Goal: Task Accomplishment & Management: Use online tool/utility

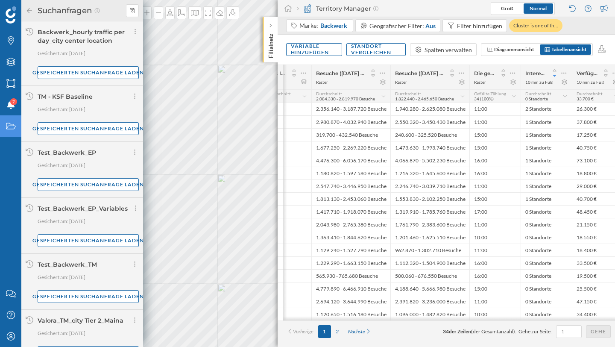
scroll to position [0, 114]
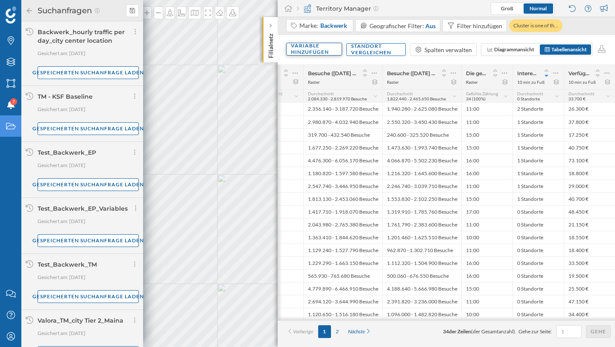
click at [329, 52] on div "Variable hinzufügen" at bounding box center [314, 49] width 56 height 13
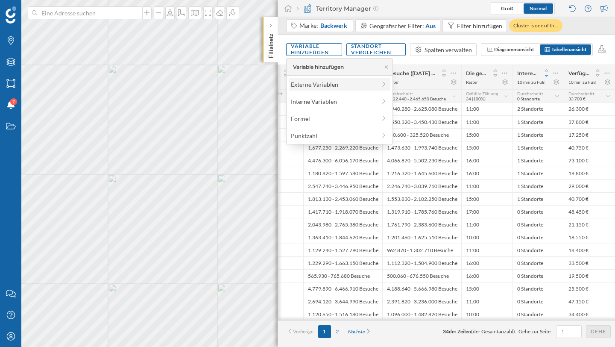
click at [319, 87] on div "Externe Variablen" at bounding box center [333, 84] width 85 height 9
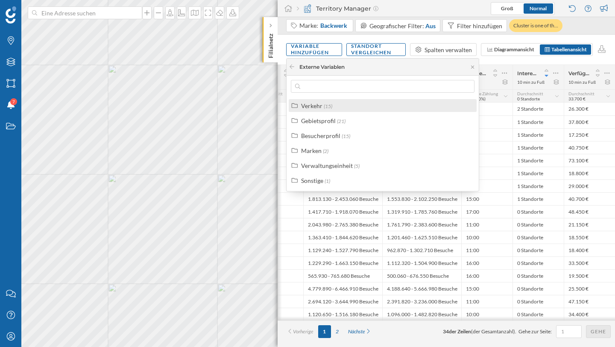
click at [318, 103] on div "Verkehr" at bounding box center [311, 105] width 21 height 7
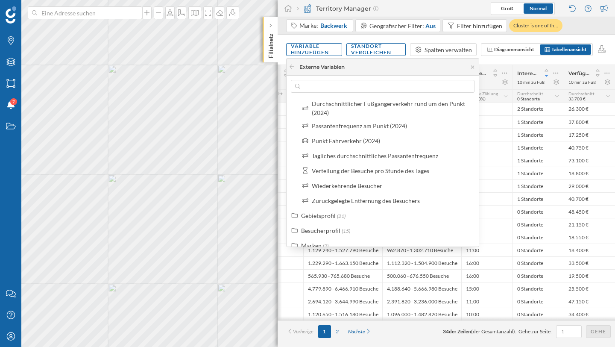
scroll to position [140, 0]
click at [341, 172] on div "Verteilung der Besuche pro Stunde des Tages" at bounding box center [370, 170] width 117 height 7
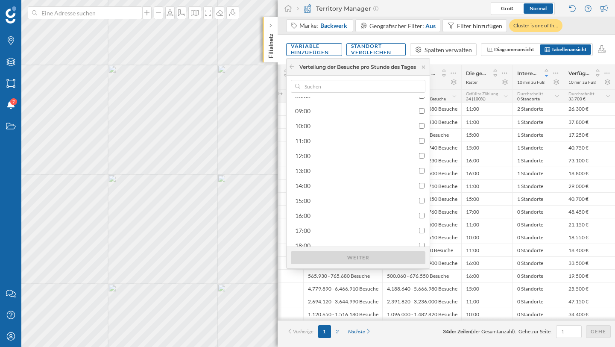
scroll to position [149, 0]
click at [346, 155] on div "12:00" at bounding box center [360, 151] width 135 height 13
checkbox input "true"
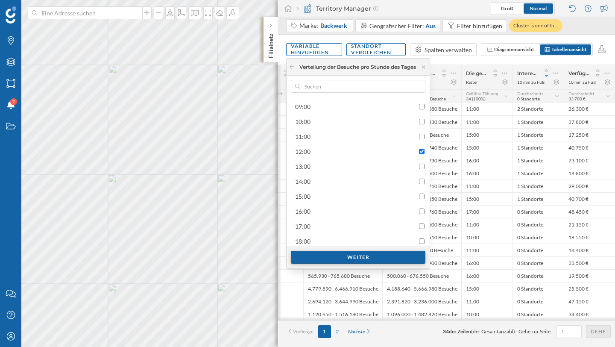
click at [343, 255] on div "Weiter" at bounding box center [358, 257] width 135 height 13
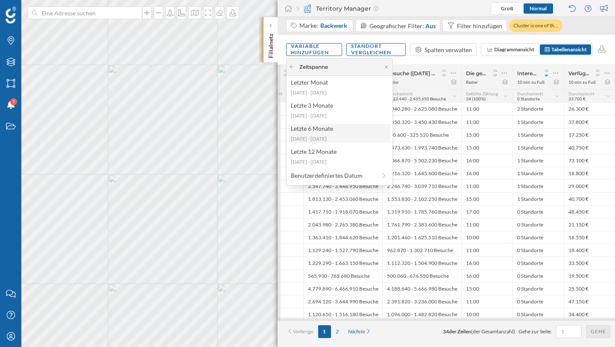
click at [339, 138] on div "2025-03-10 - 2025-08-24" at bounding box center [339, 139] width 97 height 8
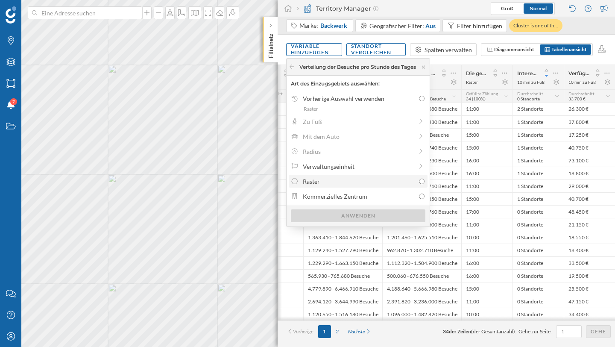
click at [337, 179] on div "Raster" at bounding box center [359, 181] width 112 height 9
click at [419, 179] on input "Raster" at bounding box center [422, 182] width 6 height 6
radio input "true"
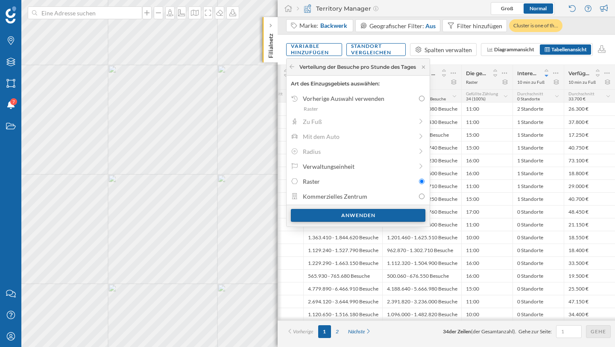
click at [348, 215] on div "Anwenden" at bounding box center [358, 215] width 135 height 13
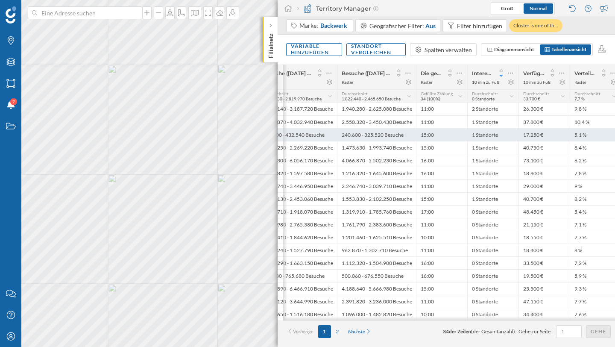
scroll to position [0, 165]
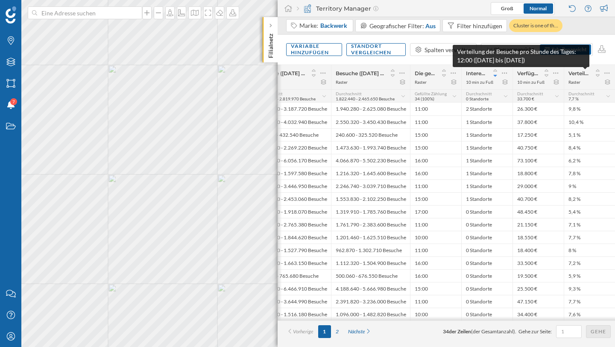
click at [582, 75] on span "Verteilung der Besuche pro Stunde des Tages: 12:00 (10/03/2025 bis 24/08/2025)" at bounding box center [579, 73] width 21 height 6
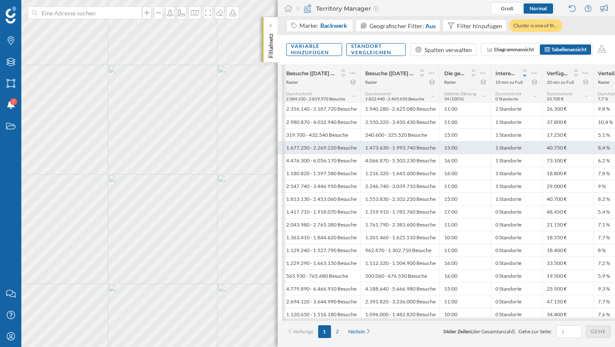
scroll to position [0, 145]
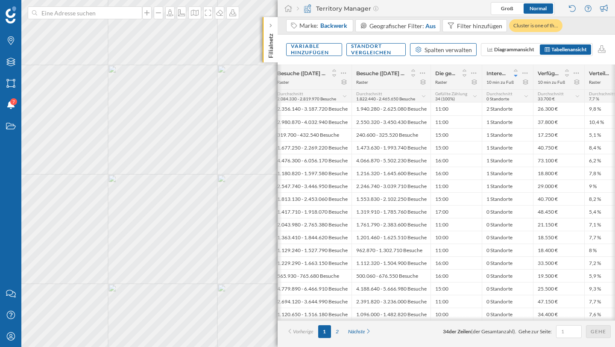
click at [451, 51] on div "Spalten verwalten" at bounding box center [448, 49] width 47 height 9
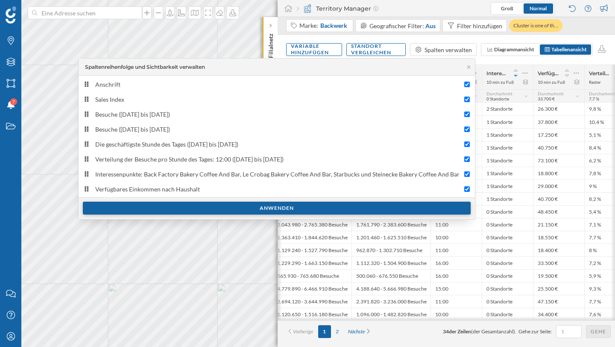
click at [268, 210] on div "Anwenden" at bounding box center [277, 208] width 388 height 13
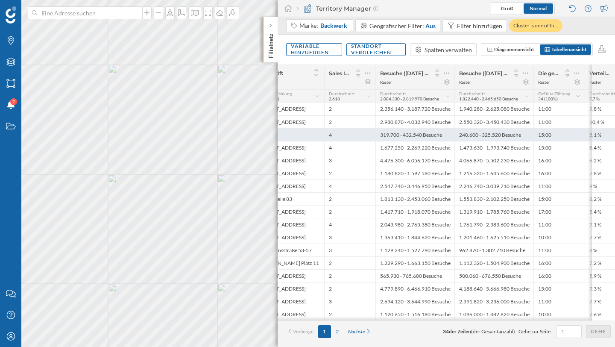
scroll to position [0, 0]
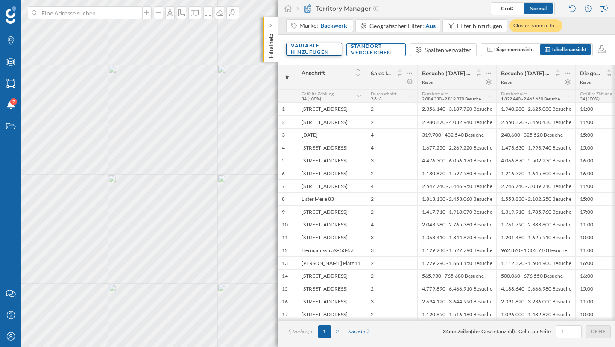
click at [327, 50] on div "Variable hinzufügen" at bounding box center [314, 49] width 56 height 13
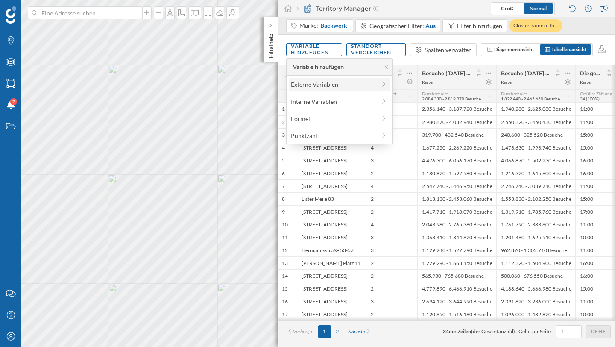
click at [321, 84] on div "Externe Variablen" at bounding box center [333, 84] width 85 height 9
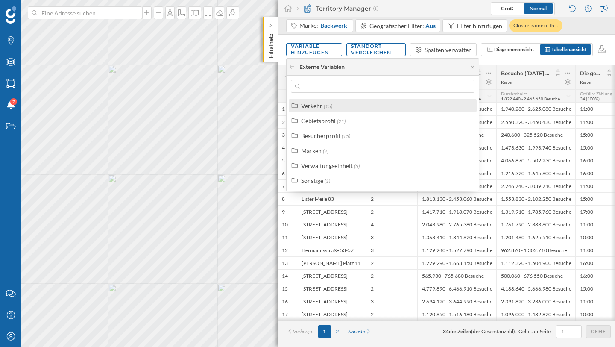
click at [346, 104] on div "Verkehr (15)" at bounding box center [386, 105] width 170 height 9
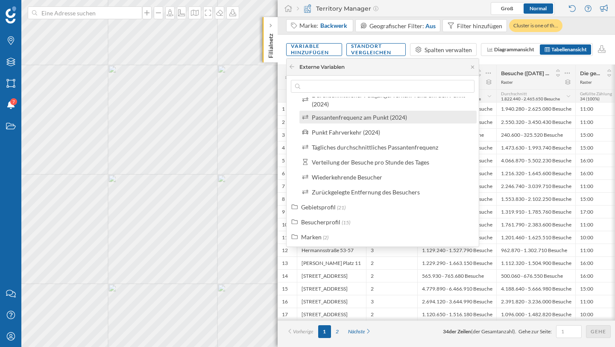
scroll to position [150, 0]
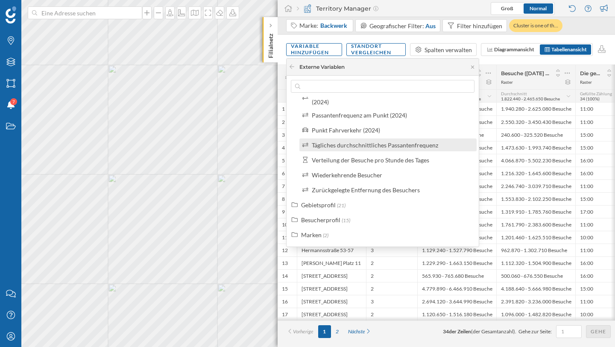
click at [375, 147] on div "Tägliches durchschnittliches Passantenfrequenz" at bounding box center [375, 144] width 126 height 7
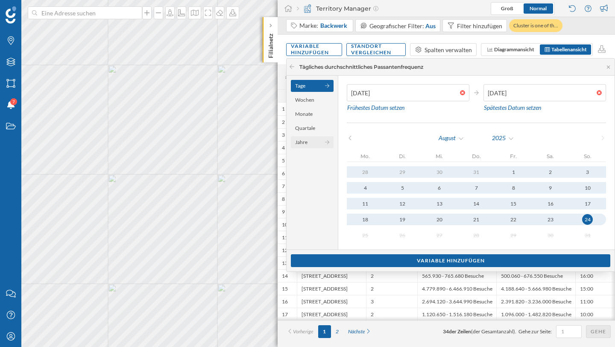
click at [311, 138] on div "Jahre" at bounding box center [312, 142] width 43 height 12
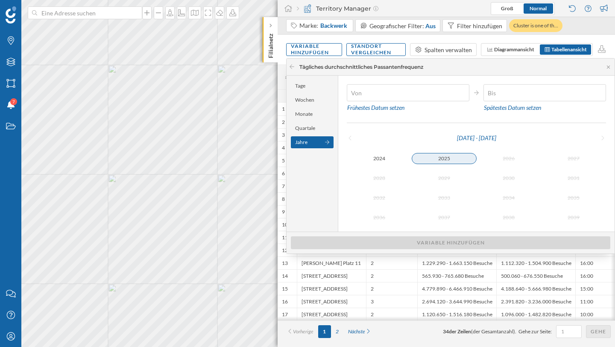
type input "01/01/2025"
click at [452, 158] on div "2025" at bounding box center [444, 158] width 65 height 11
click at [458, 159] on div "2025" at bounding box center [444, 158] width 65 height 10
type input "24/08/2025"
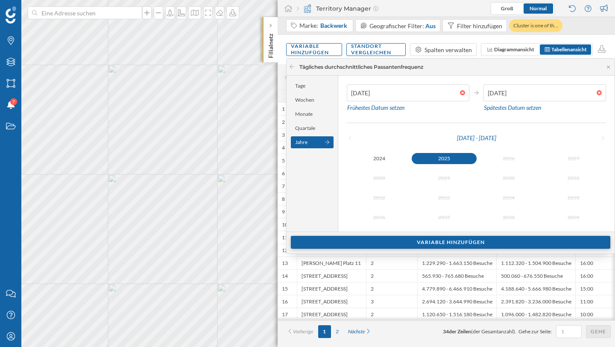
click at [423, 243] on div "Variable hinzufügen" at bounding box center [451, 242] width 320 height 13
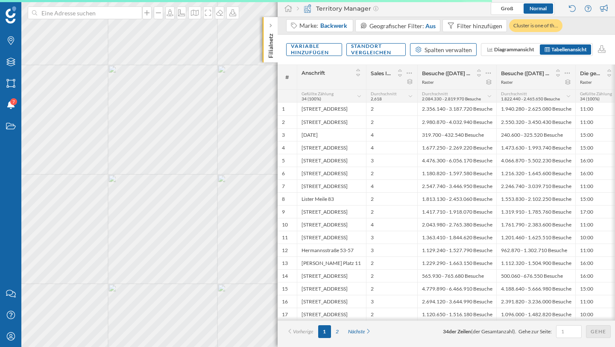
click at [462, 51] on div "Spalten verwalten" at bounding box center [448, 49] width 47 height 9
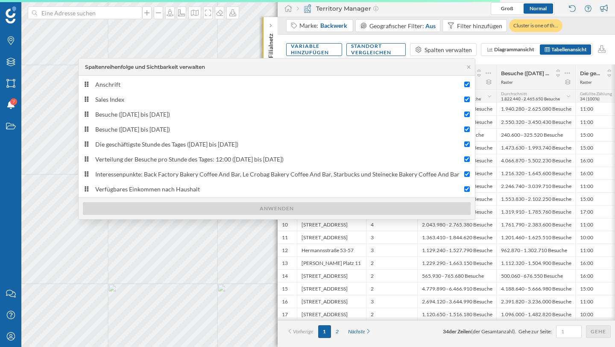
scroll to position [0, 165]
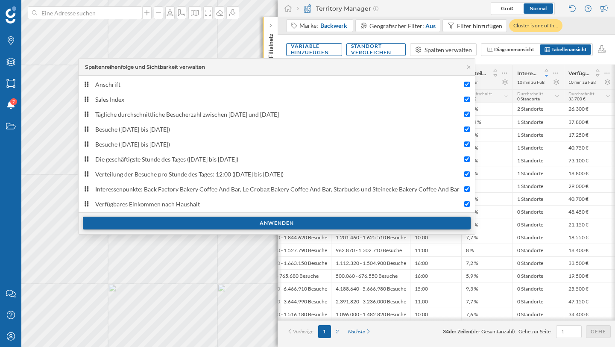
click at [298, 225] on div "Anwenden" at bounding box center [277, 223] width 388 height 13
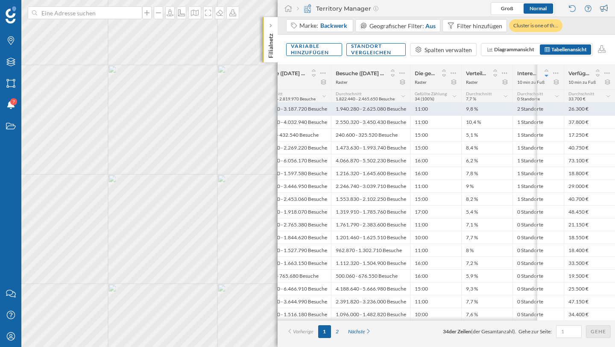
scroll to position [0, 0]
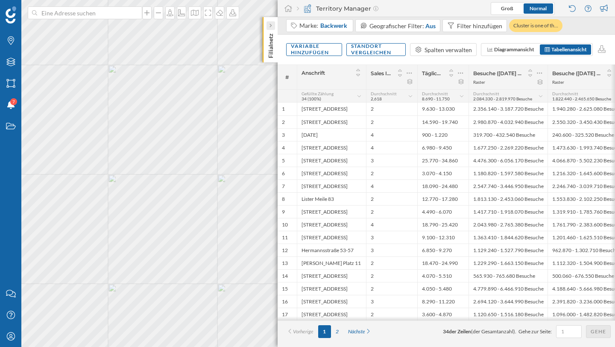
click at [271, 24] on icon at bounding box center [270, 25] width 3 height 4
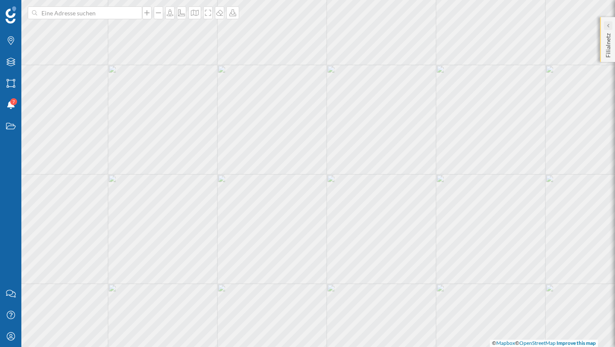
click at [605, 26] on div at bounding box center [608, 25] width 9 height 9
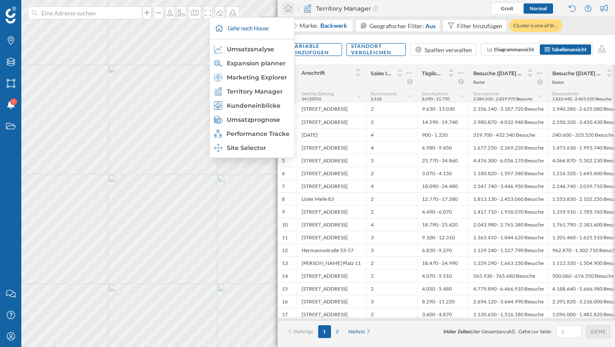
click at [292, 9] on icon at bounding box center [288, 9] width 9 height 8
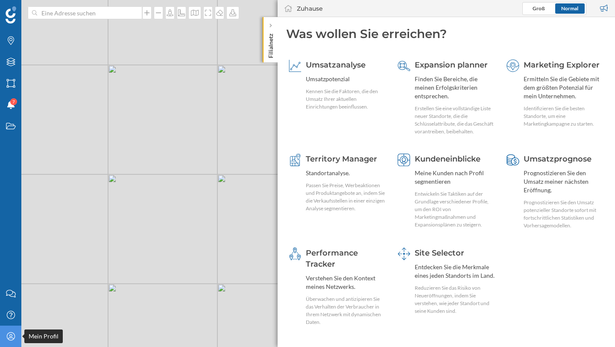
click at [13, 306] on icon at bounding box center [10, 336] width 8 height 8
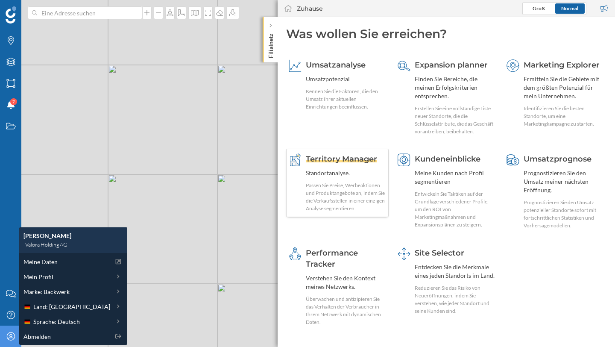
click at [337, 164] on div "Territory Manager" at bounding box center [346, 158] width 80 height 11
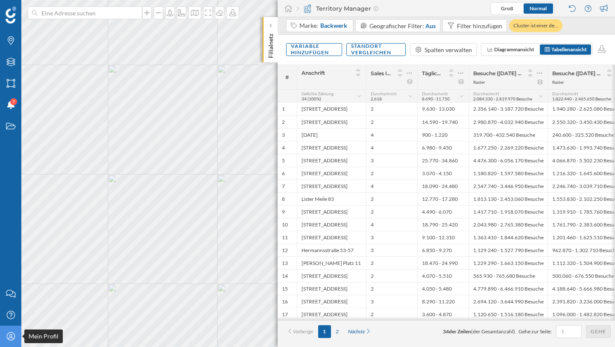
click at [6, 306] on icon "Mein Profil" at bounding box center [11, 336] width 11 height 9
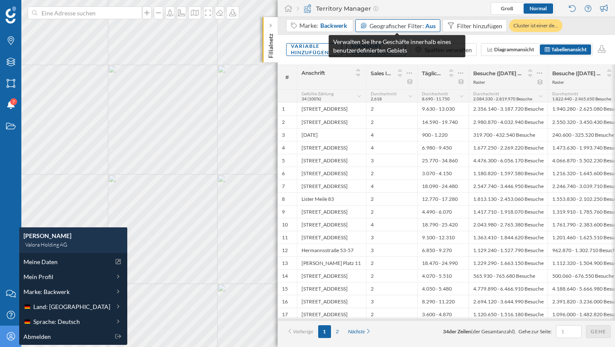
click at [381, 23] on span "Geografischer Filter:" at bounding box center [397, 25] width 55 height 7
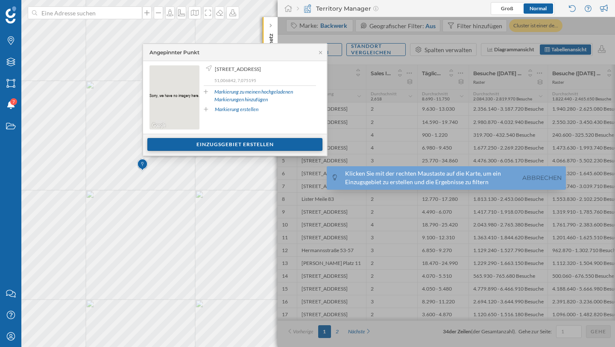
click at [188, 148] on div "Einzugsgebiet erstellen" at bounding box center [234, 144] width 175 height 13
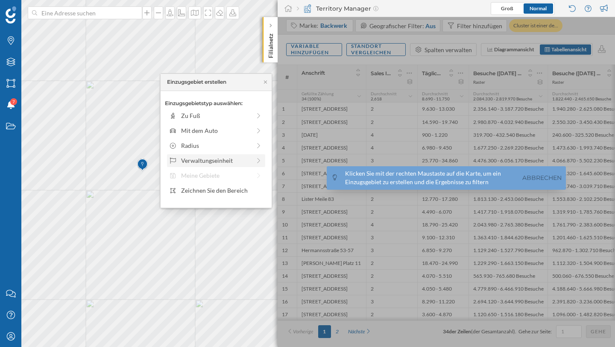
click at [225, 164] on div "Verwaltungseinheit" at bounding box center [216, 160] width 70 height 9
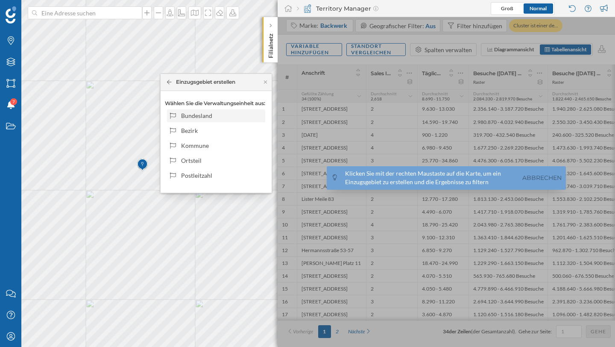
click at [225, 115] on div "Bundesland" at bounding box center [222, 115] width 82 height 9
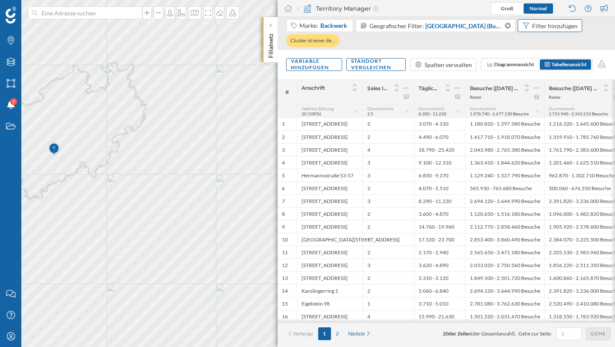
click at [540, 25] on div "Filter hinzufügen" at bounding box center [554, 25] width 45 height 9
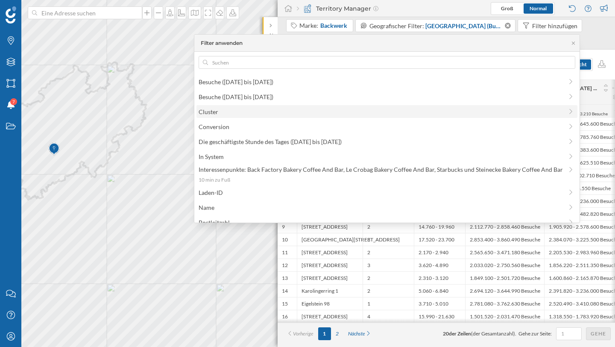
click at [239, 111] on span "Cluster" at bounding box center [381, 111] width 364 height 9
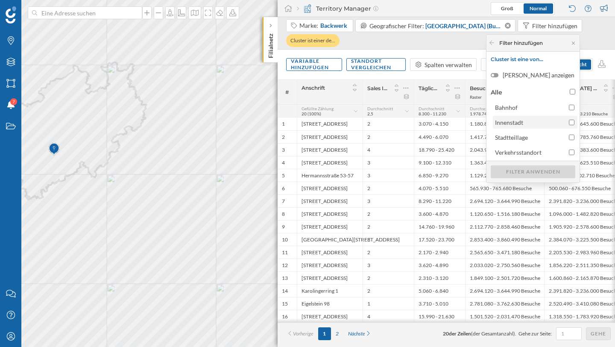
click at [571, 121] on input "Innenstadt" at bounding box center [572, 123] width 6 height 6
checkbox input "true"
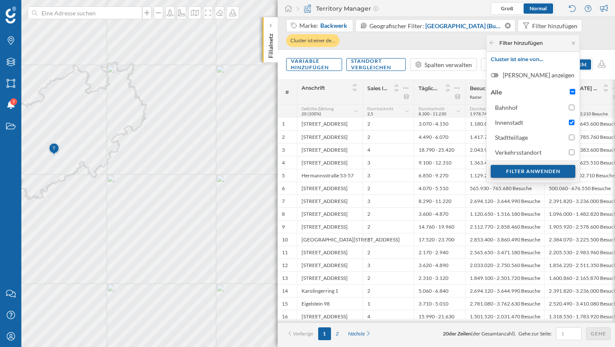
click at [555, 169] on div "Filter anwenden" at bounding box center [533, 171] width 85 height 13
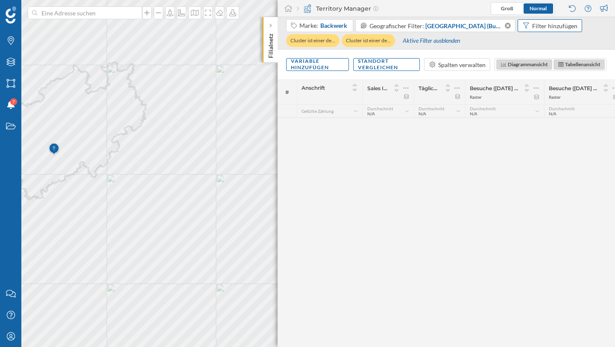
click at [549, 25] on div "Filter hinzufügen" at bounding box center [554, 25] width 45 height 9
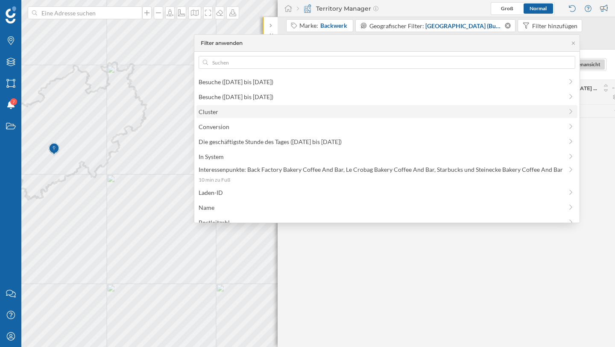
click at [486, 110] on span "Cluster" at bounding box center [381, 111] width 364 height 9
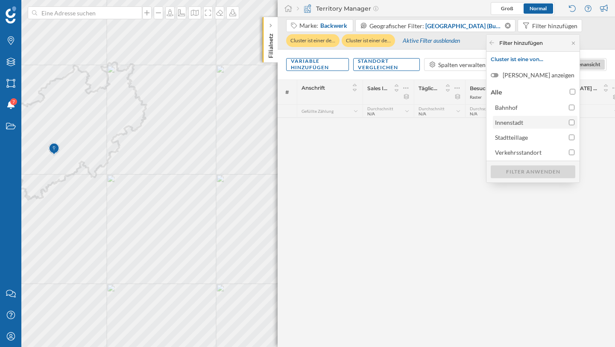
click at [571, 120] on input "Innenstadt" at bounding box center [572, 123] width 6 height 6
checkbox input "true"
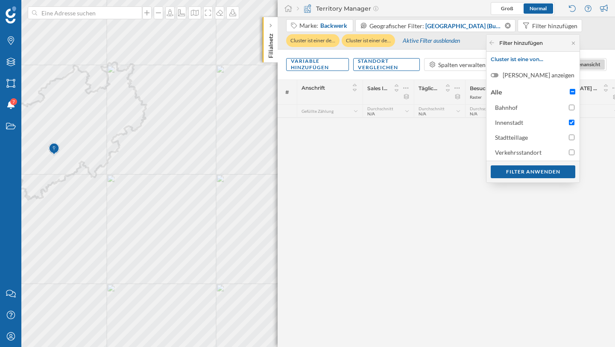
click at [571, 91] on input "Alle" at bounding box center [573, 92] width 6 height 6
checkbox input "true"
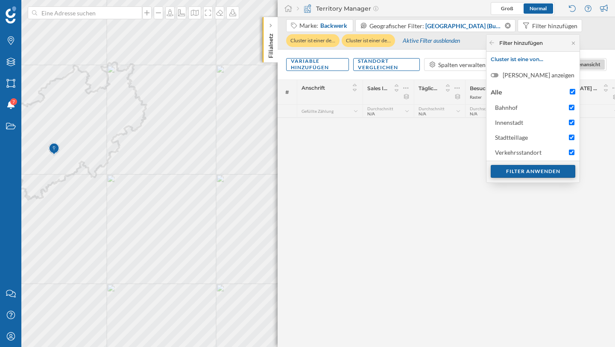
click at [537, 173] on div "Filter anwenden" at bounding box center [533, 171] width 85 height 13
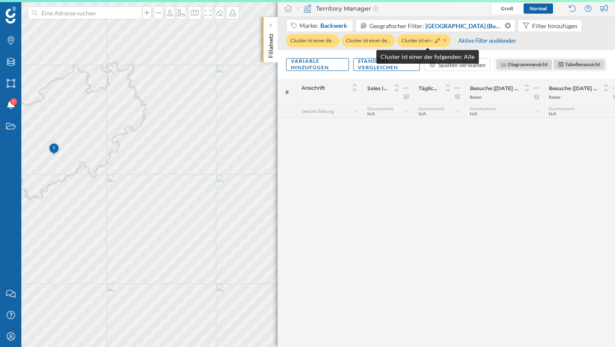
click at [447, 42] on icon at bounding box center [444, 40] width 3 height 5
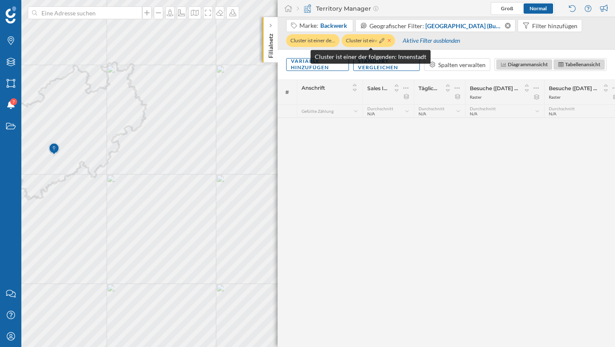
click at [391, 41] on icon at bounding box center [389, 40] width 3 height 3
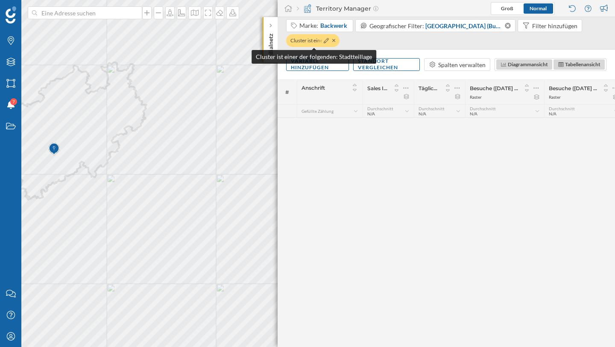
click at [337, 41] on div "Cluster ist einer de…" at bounding box center [312, 40] width 53 height 13
click at [335, 40] on icon at bounding box center [333, 40] width 3 height 3
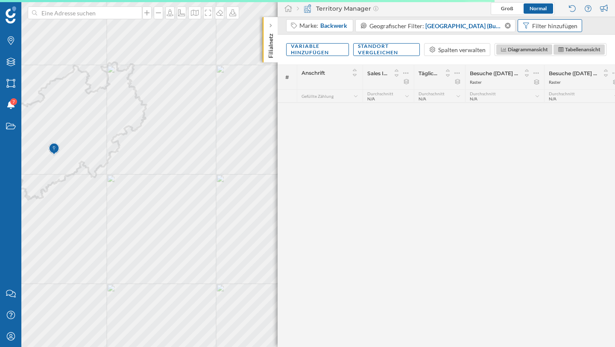
click at [548, 21] on div "Filter hinzufügen" at bounding box center [554, 25] width 45 height 9
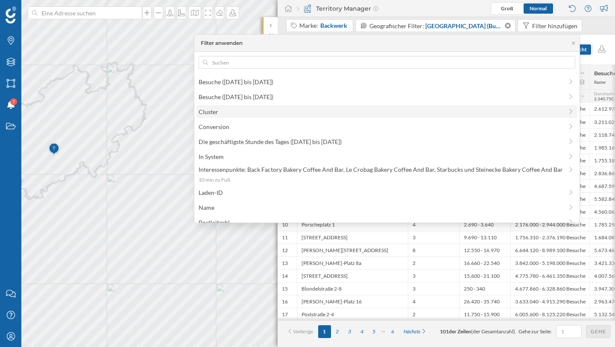
click at [425, 117] on div "Cluster" at bounding box center [387, 111] width 381 height 13
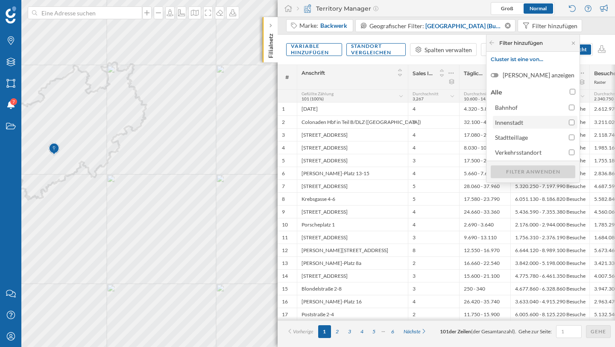
click at [573, 120] on input "Innenstadt" at bounding box center [572, 123] width 6 height 6
checkbox input "true"
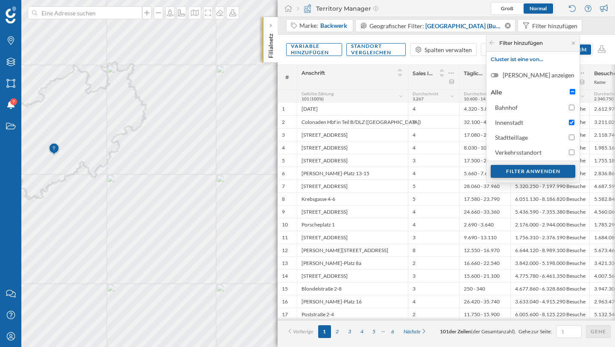
click at [544, 171] on div "Filter anwenden" at bounding box center [533, 171] width 85 height 13
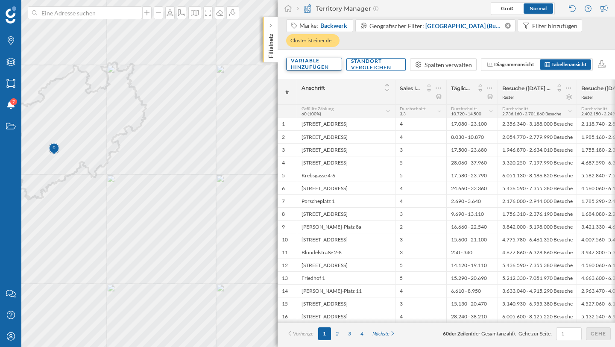
click at [318, 69] on div "Variable hinzufügen" at bounding box center [314, 64] width 56 height 13
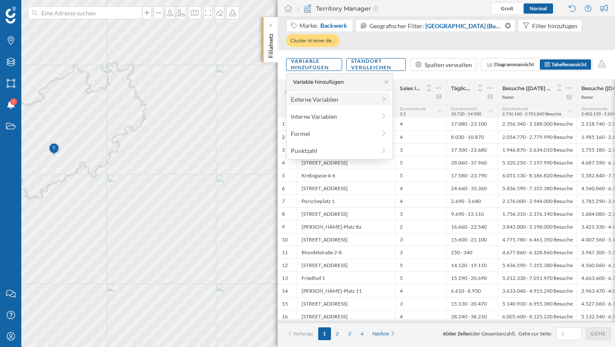
click at [343, 100] on div "Externe Variablen" at bounding box center [333, 99] width 85 height 9
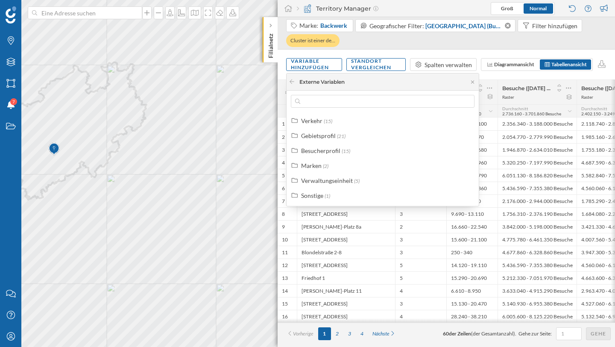
click at [502, 77] on div "Variable hinzufügen Standort vergleichen Spalten verwalten Diagrammansicht Tabe…" at bounding box center [446, 65] width 337 height 30
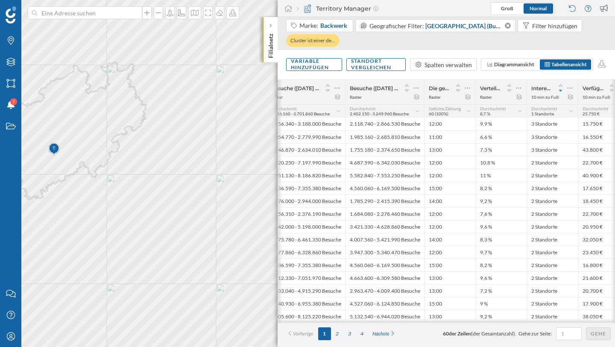
scroll to position [0, 234]
click at [306, 60] on div "Variable hinzufügen" at bounding box center [314, 64] width 56 height 13
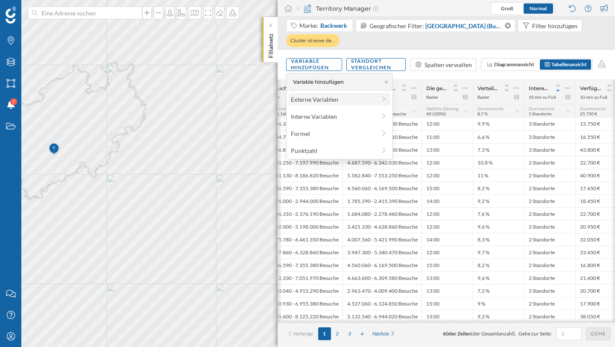
click at [341, 102] on div "Externe Variablen" at bounding box center [333, 99] width 85 height 9
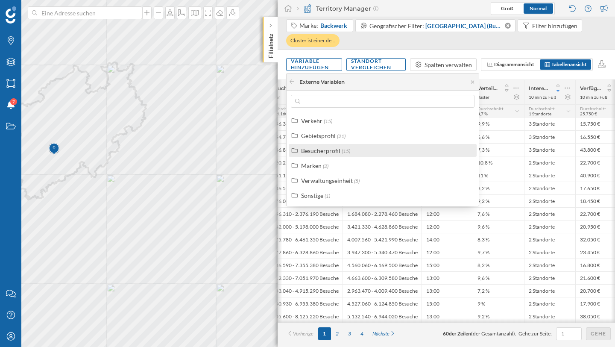
click at [347, 147] on label "Besucherprofil (15)" at bounding box center [325, 150] width 49 height 9
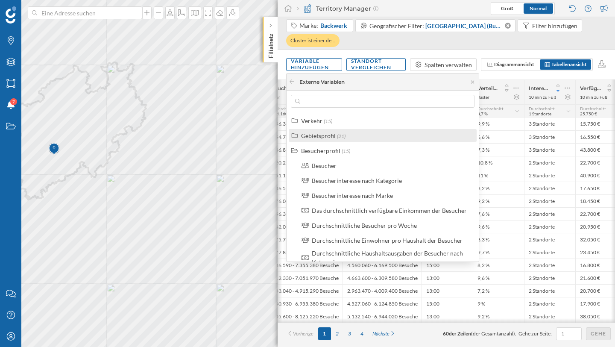
click at [344, 138] on span "(21)" at bounding box center [341, 136] width 9 height 6
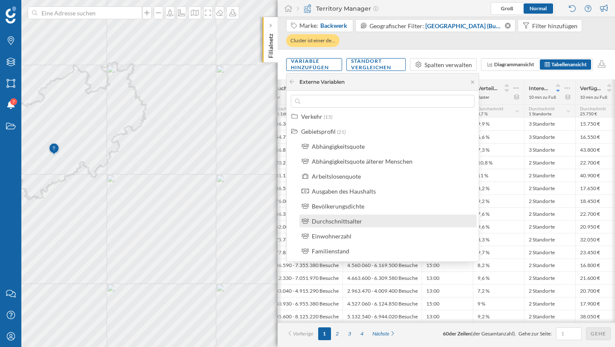
scroll to position [4, 0]
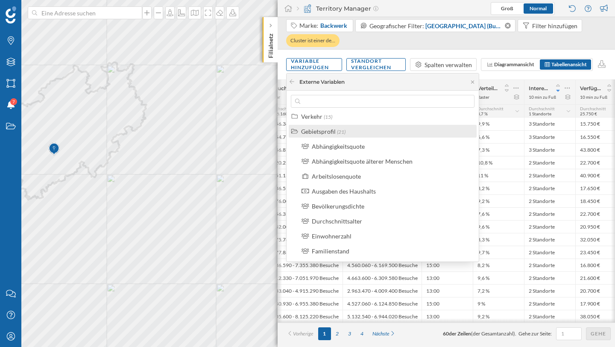
click at [331, 136] on div "Gebietsprofil (21)" at bounding box center [383, 131] width 188 height 13
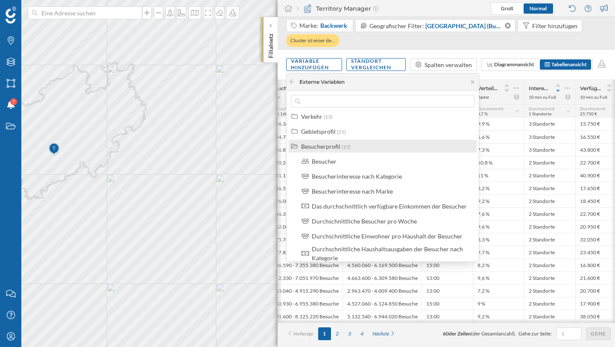
click at [320, 145] on div "Besucherprofil" at bounding box center [320, 146] width 39 height 7
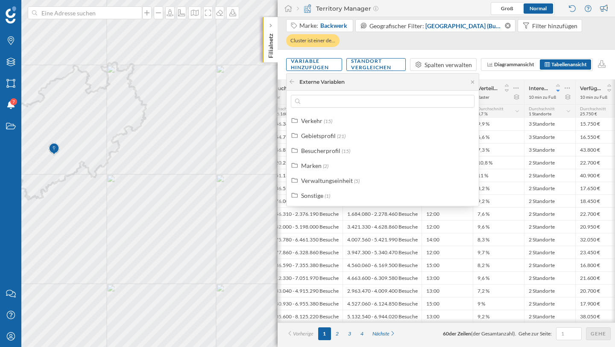
click at [513, 81] on div "Verteilung der Besuche pro Stunde des Tages: 12:00 (10/03/2025 bis 24/08/2025) …" at bounding box center [498, 92] width 51 height 24
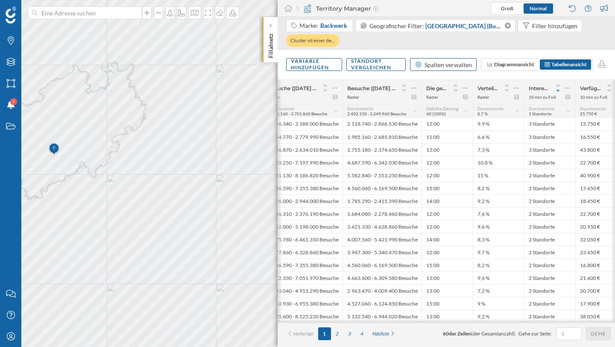
click at [431, 65] on div "Spalten verwalten" at bounding box center [448, 64] width 47 height 9
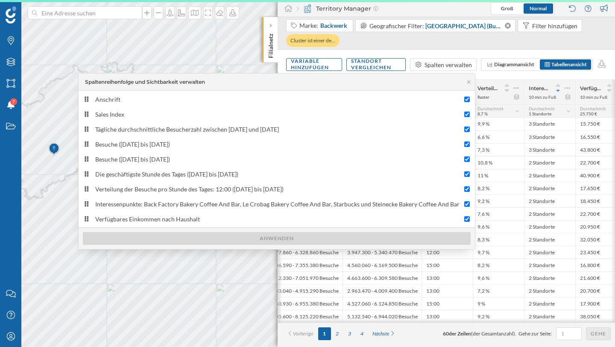
click at [522, 50] on div "Variable hinzufügen Standort vergleichen Spalten verwalten Diagrammansicht Tabe…" at bounding box center [446, 65] width 337 height 30
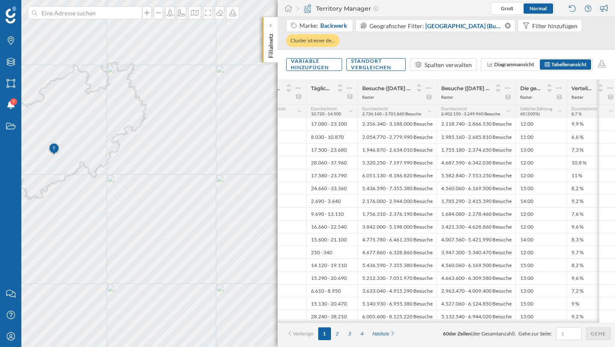
scroll to position [0, 158]
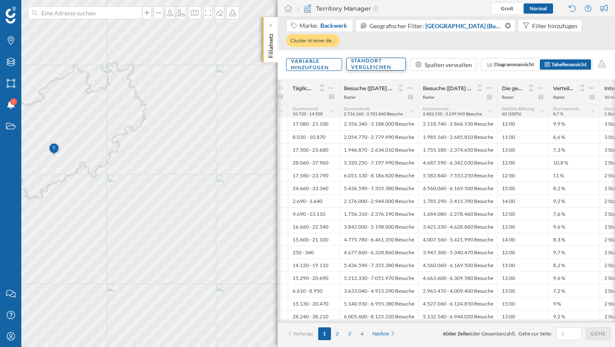
click at [389, 66] on div "Standort vergleichen" at bounding box center [375, 64] width 59 height 13
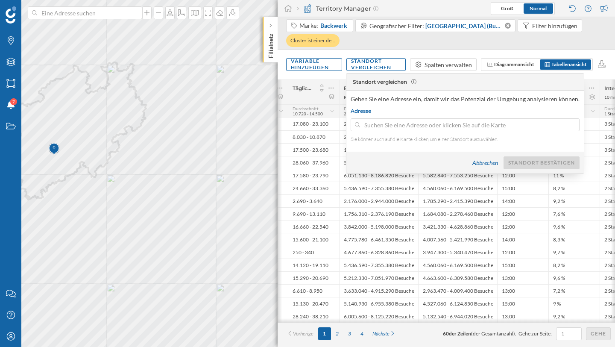
click at [394, 124] on input at bounding box center [465, 124] width 210 height 13
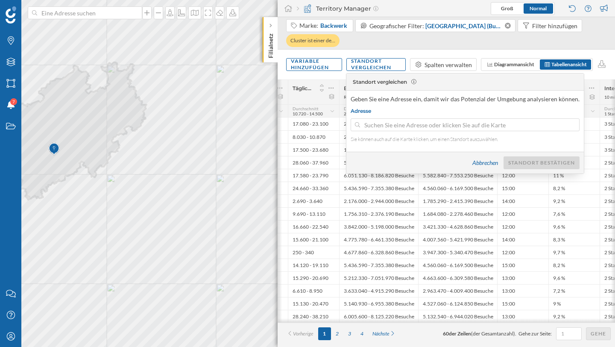
type input "Im Bleer Feld 6, 40789 Monheim am Rhein, Germany"
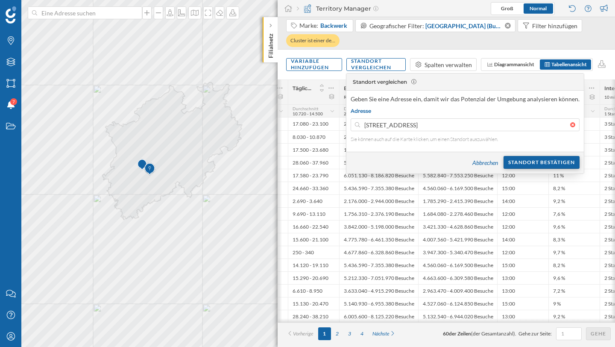
click at [533, 163] on div "Standort bestätigen" at bounding box center [542, 162] width 76 height 13
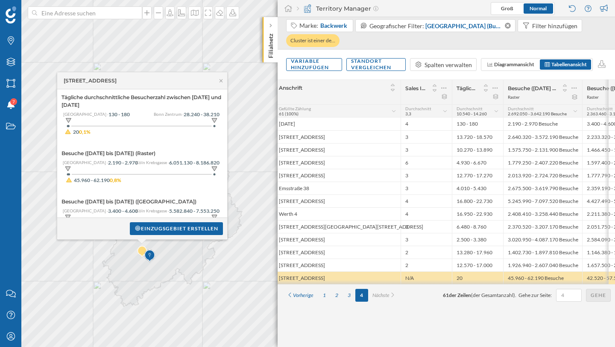
scroll to position [0, 0]
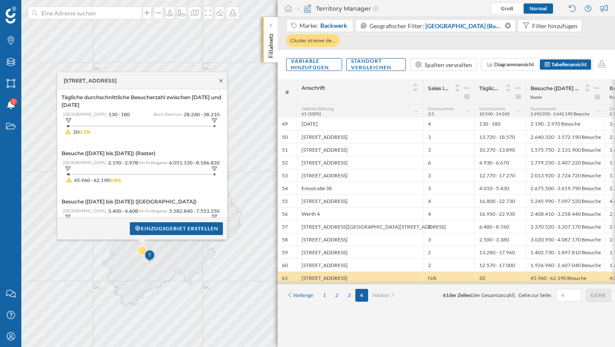
click at [222, 81] on icon at bounding box center [221, 80] width 3 height 3
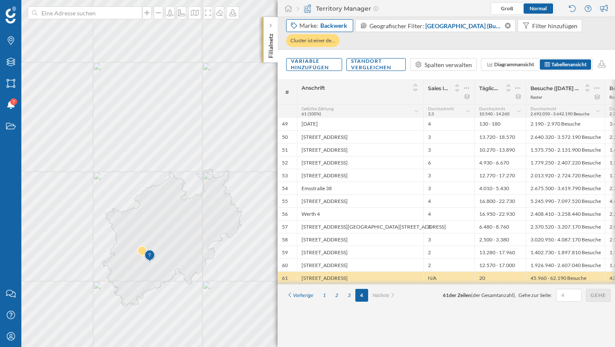
click at [337, 29] on span "Backwerk" at bounding box center [333, 25] width 27 height 9
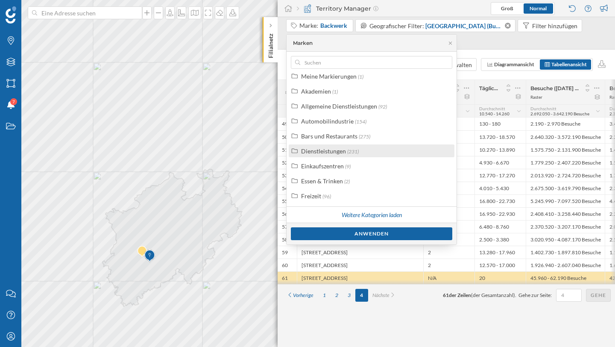
scroll to position [21, 0]
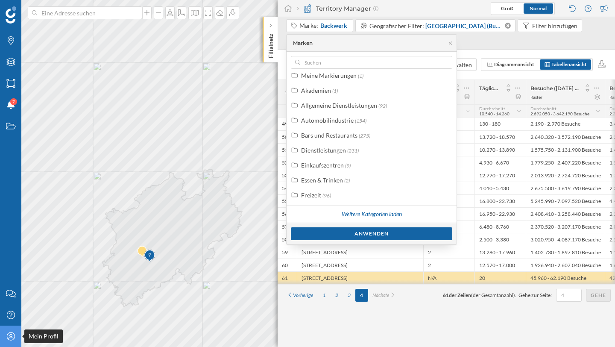
click at [7, 306] on icon "Mein Profil" at bounding box center [11, 336] width 11 height 9
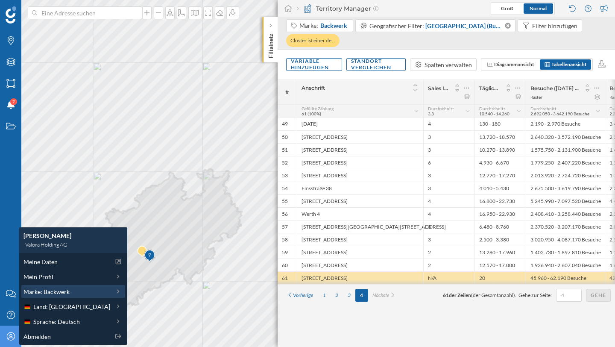
click at [53, 289] on span "Marke: Backwerk" at bounding box center [46, 291] width 46 height 9
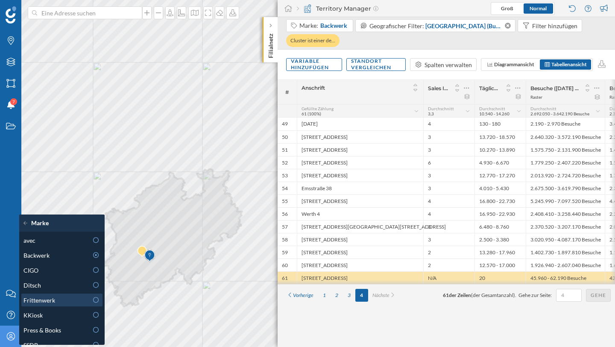
scroll to position [0, 0]
click at [34, 269] on span "CIGO" at bounding box center [30, 270] width 15 height 9
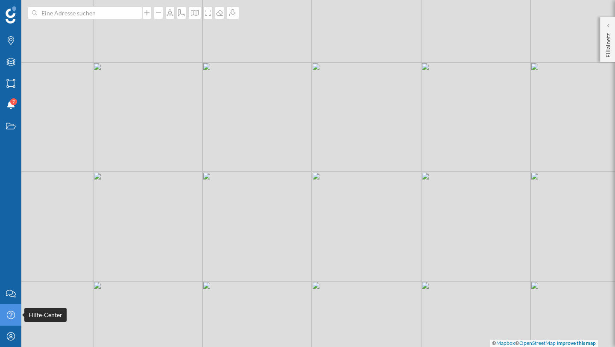
click at [7, 306] on icon at bounding box center [10, 315] width 8 height 8
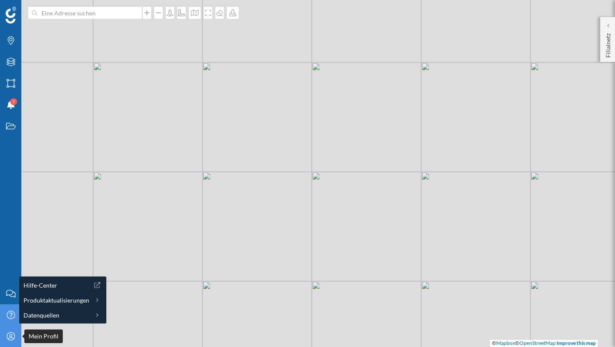
click at [6, 306] on div "Mein Profil" at bounding box center [10, 336] width 21 height 21
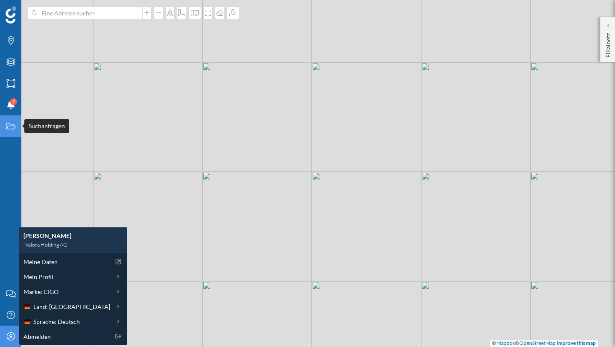
click at [3, 122] on div "Suchanfragen" at bounding box center [10, 125] width 21 height 21
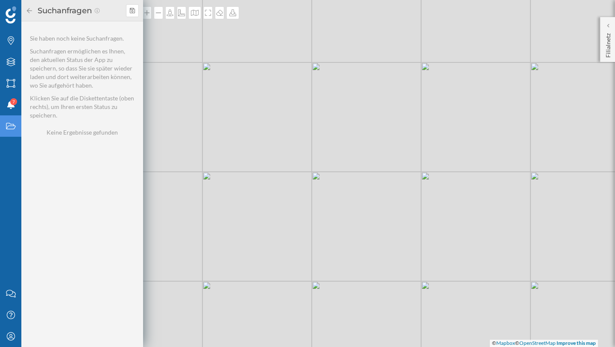
click at [29, 9] on icon at bounding box center [30, 11] width 8 height 6
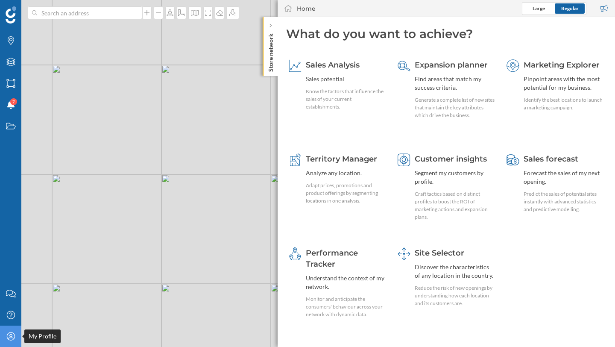
click at [6, 306] on icon "My Profile" at bounding box center [11, 336] width 11 height 9
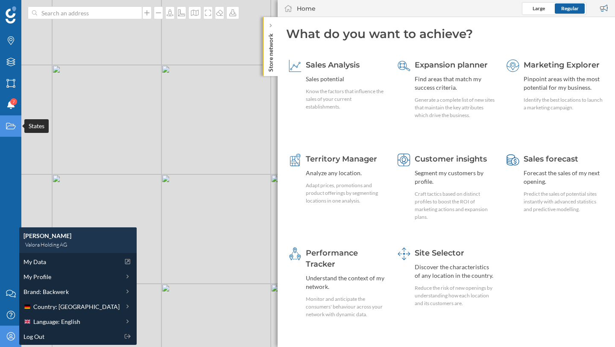
click at [17, 131] on div "States" at bounding box center [10, 125] width 21 height 21
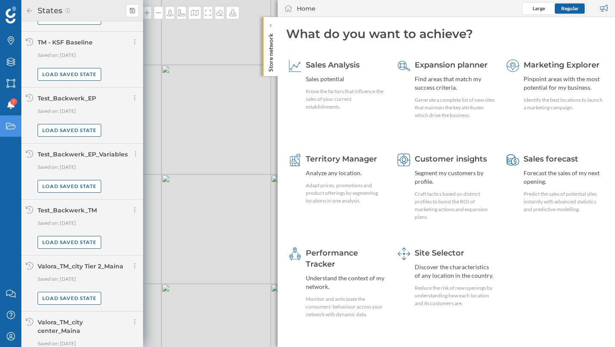
scroll to position [48, 0]
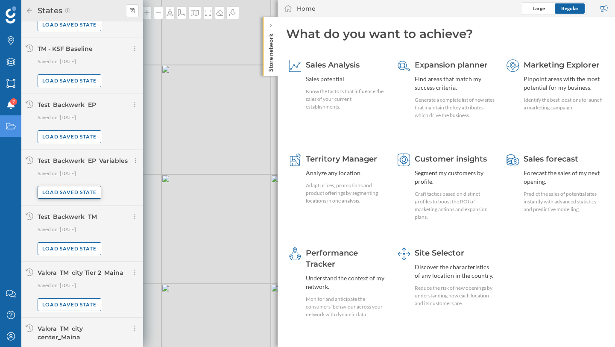
click at [62, 195] on div "Load saved state" at bounding box center [70, 192] width 64 height 13
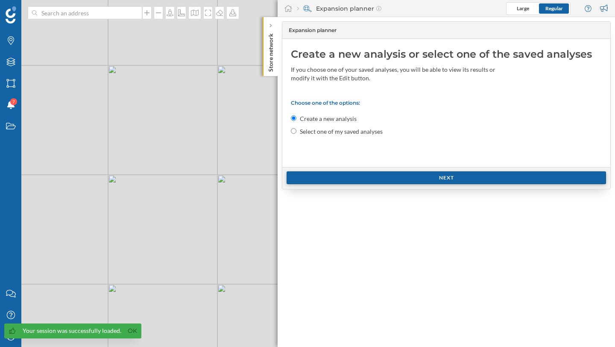
click at [301, 178] on div "Next" at bounding box center [447, 177] width 320 height 13
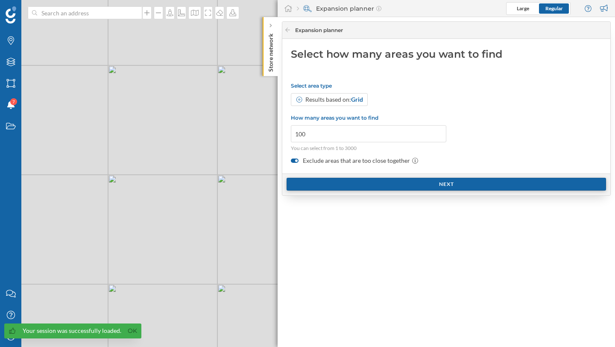
click at [301, 178] on div "Next" at bounding box center [447, 184] width 320 height 13
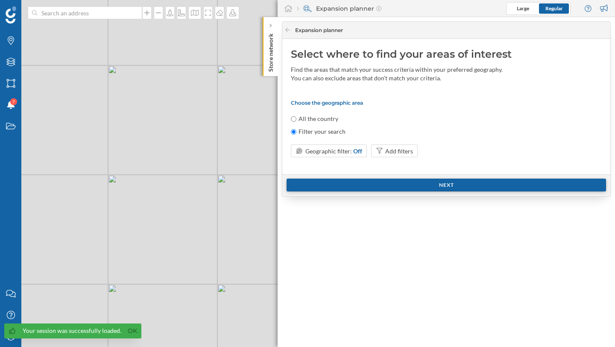
click at [302, 181] on div "Next" at bounding box center [447, 185] width 320 height 13
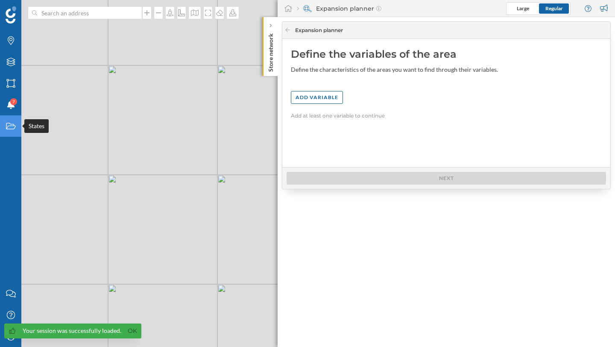
click at [9, 126] on icon "States" at bounding box center [11, 126] width 11 height 9
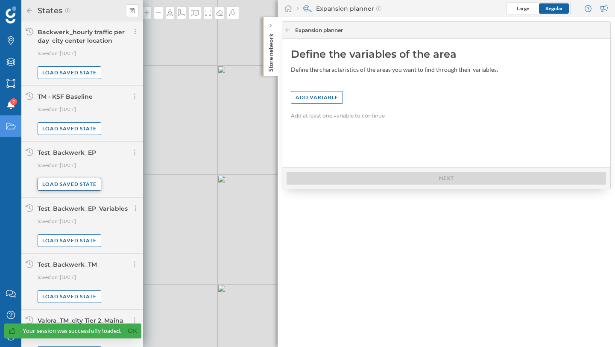
click at [80, 188] on div "Load saved state" at bounding box center [70, 184] width 64 height 13
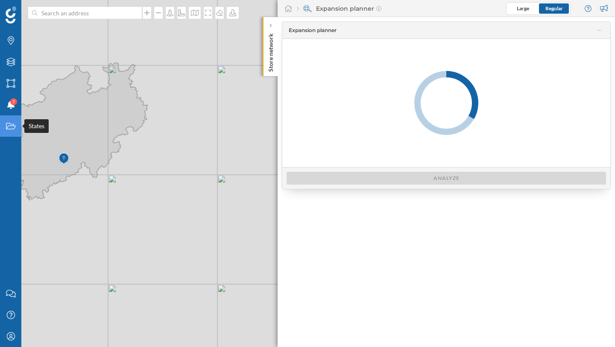
click at [12, 124] on icon at bounding box center [10, 126] width 9 height 6
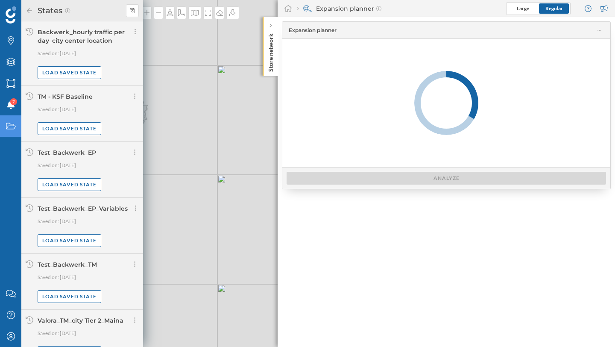
scroll to position [0, 0]
click at [134, 34] on icon at bounding box center [135, 31] width 2 height 9
click at [149, 44] on div "Share current state" at bounding box center [165, 48] width 67 height 13
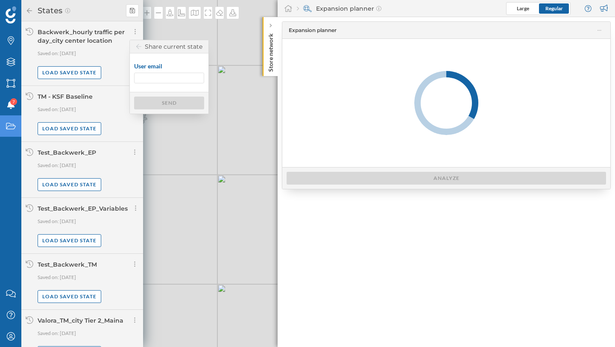
click at [172, 79] on input "User email" at bounding box center [169, 78] width 70 height 11
click at [139, 46] on icon at bounding box center [138, 47] width 5 height 6
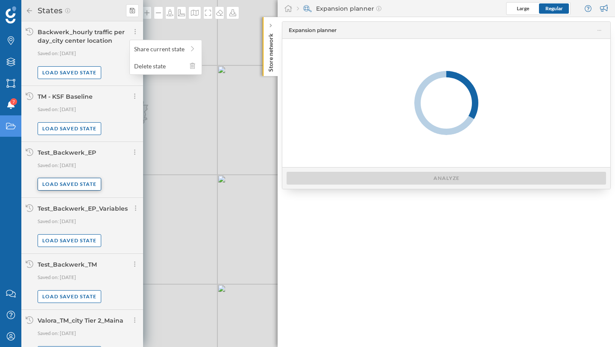
click at [77, 185] on div "Load saved state" at bounding box center [70, 184] width 64 height 13
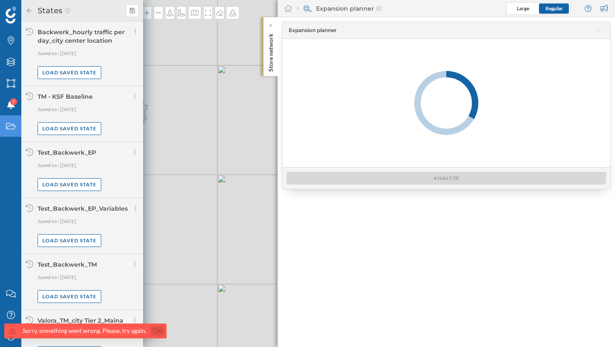
click at [158, 306] on link "Ok" at bounding box center [158, 331] width 14 height 10
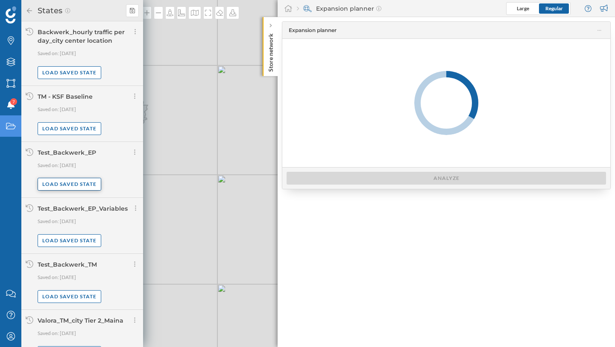
click at [62, 186] on div "Load saved state" at bounding box center [70, 184] width 64 height 13
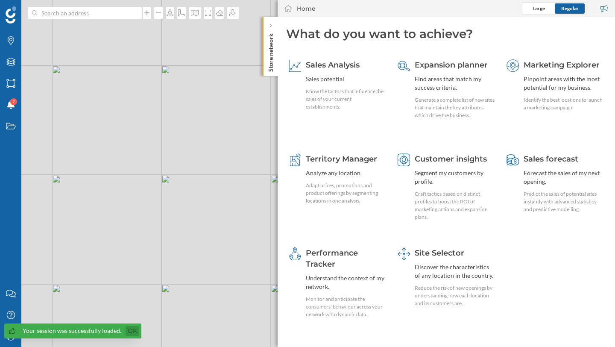
click at [135, 334] on link "Ok" at bounding box center [133, 331] width 14 height 10
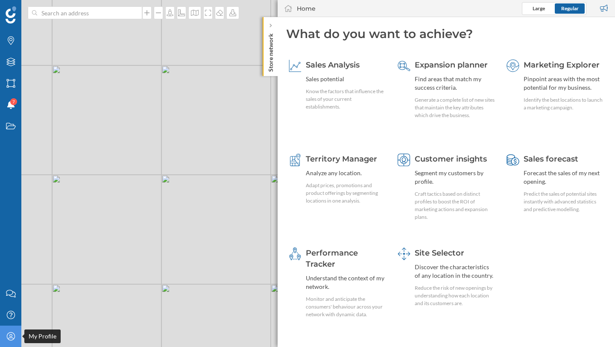
click at [12, 336] on icon "My Profile" at bounding box center [11, 336] width 11 height 9
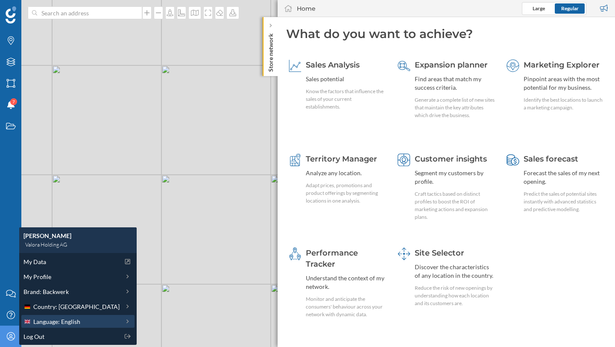
click at [74, 317] on span "Language: English" at bounding box center [56, 321] width 47 height 9
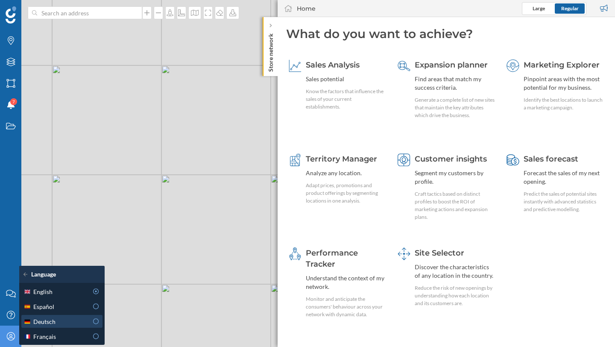
click at [97, 322] on icon at bounding box center [96, 321] width 8 height 6
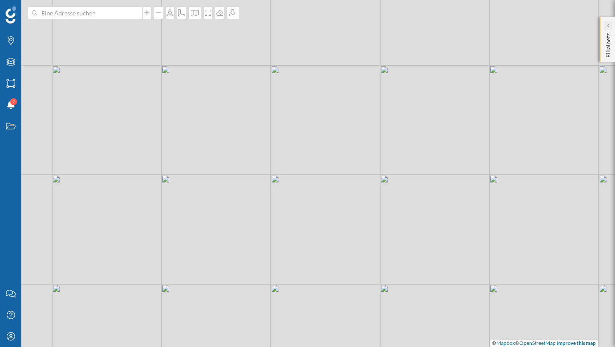
click at [610, 26] on div at bounding box center [608, 25] width 9 height 9
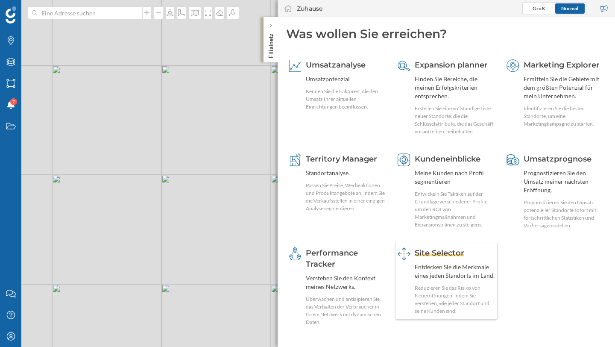
click at [439, 247] on div "Site Selector Entdecken Sie die Merkmale eines jeden Standorts im Land. Reduzie…" at bounding box center [446, 281] width 103 height 77
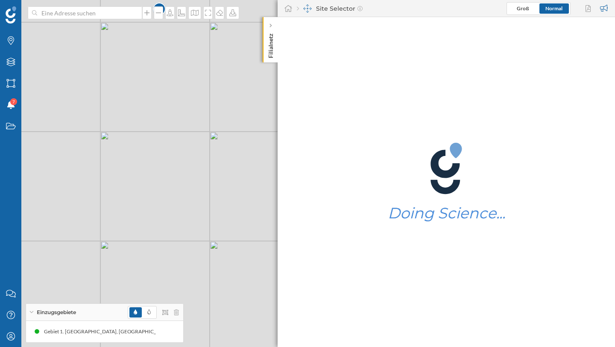
drag, startPoint x: 165, startPoint y: 78, endPoint x: 143, endPoint y: 145, distance: 71.1
click at [143, 145] on div "1 © Mapbox © OpenStreetMap Improve this map" at bounding box center [307, 173] width 615 height 347
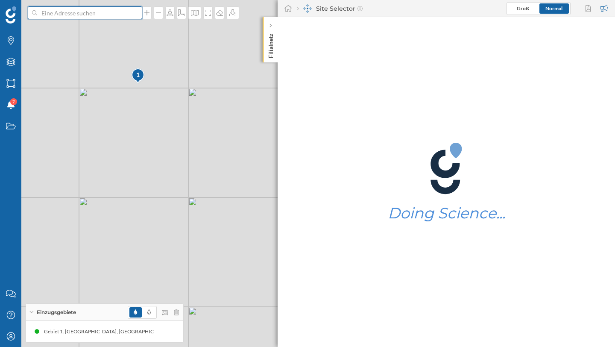
click at [102, 12] on input at bounding box center [85, 12] width 96 height 13
type input "h"
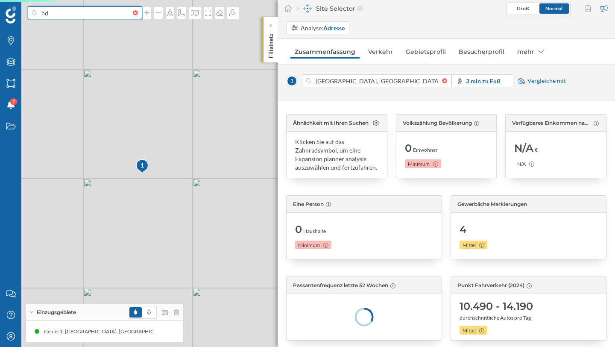
type input "h"
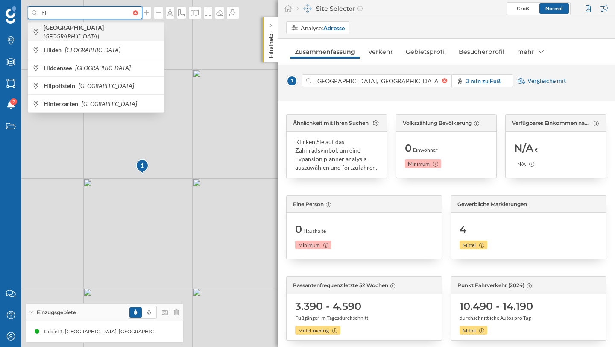
type input "h"
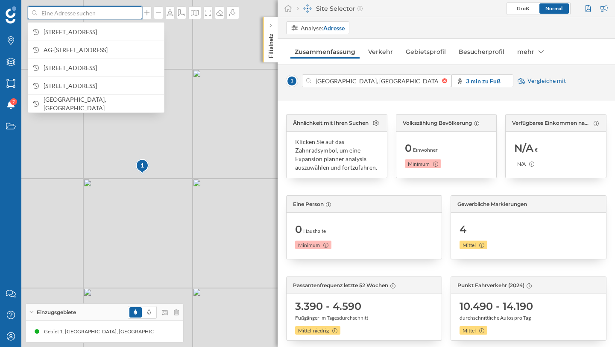
click at [447, 79] on div at bounding box center [446, 80] width 9 height 5
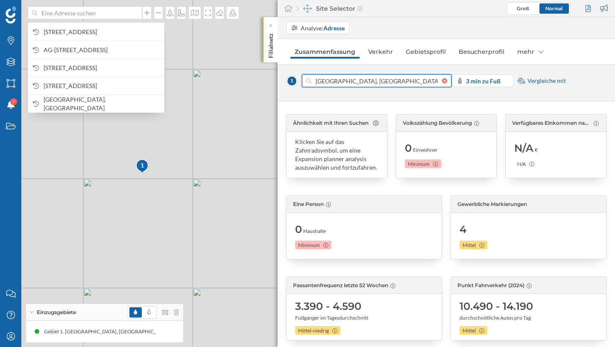
click at [442, 79] on input "Tunnel Alexanderplatz, 10178 Berlin, Germany" at bounding box center [376, 80] width 131 height 13
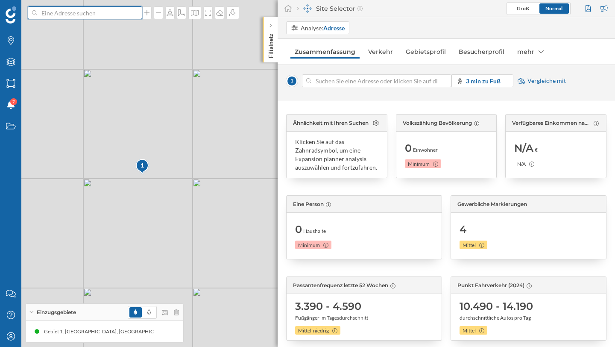
click at [101, 18] on input at bounding box center [85, 12] width 96 height 13
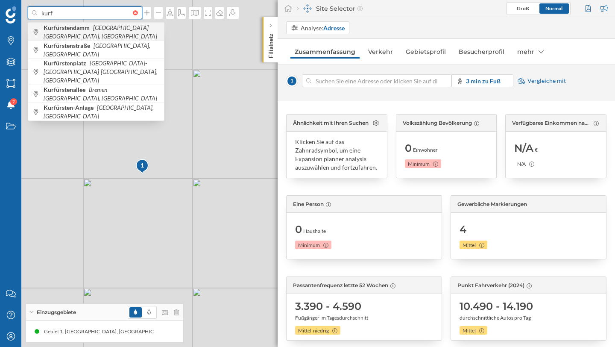
type input "kurf"
click at [45, 28] on b "Kurfürstendamm" at bounding box center [68, 27] width 48 height 7
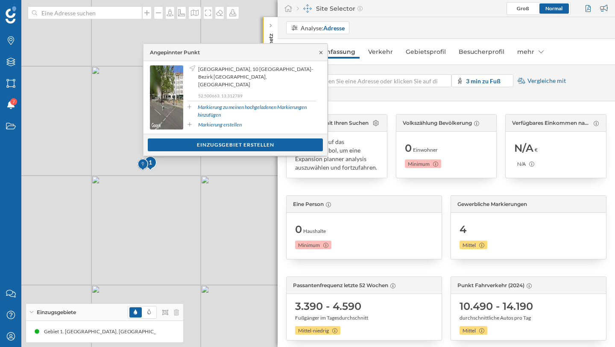
click at [318, 51] on icon at bounding box center [321, 52] width 6 height 5
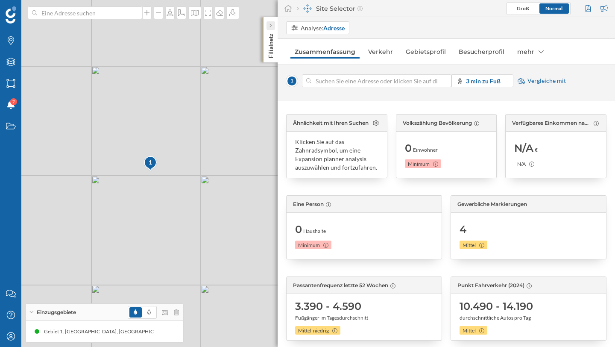
click at [270, 24] on icon at bounding box center [271, 26] width 2 height 4
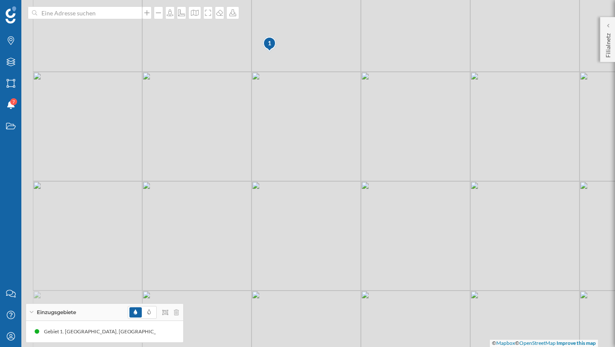
drag, startPoint x: 109, startPoint y: 132, endPoint x: 332, endPoint y: 266, distance: 260.1
click at [332, 266] on div "1 © Mapbox © OpenStreetMap Improve this map" at bounding box center [307, 173] width 615 height 347
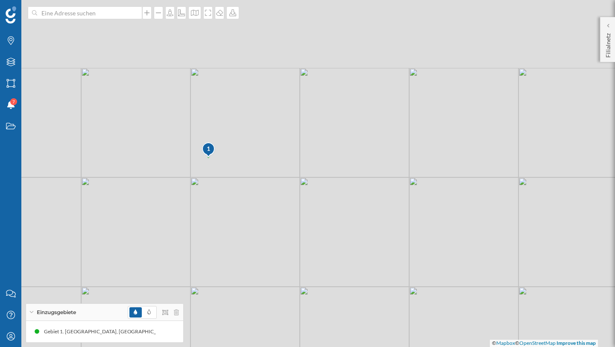
drag, startPoint x: 275, startPoint y: 91, endPoint x: 213, endPoint y: 192, distance: 118.3
click at [213, 192] on div "1 © Mapbox © OpenStreetMap Improve this map" at bounding box center [307, 173] width 615 height 347
click at [208, 152] on div "1" at bounding box center [208, 151] width 14 height 9
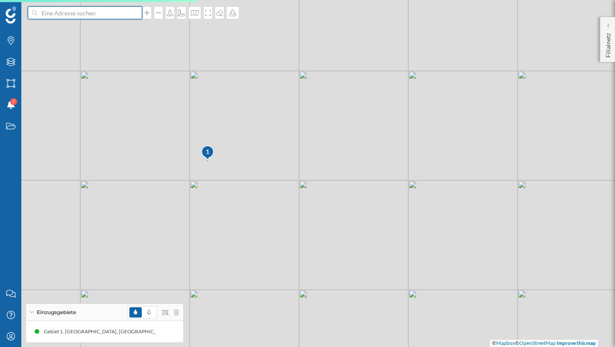
click at [90, 14] on input at bounding box center [85, 12] width 96 height 13
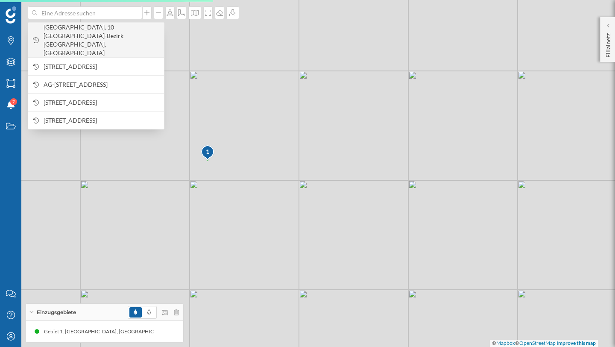
click at [89, 26] on span "Kurfürstendamm, 10 Berlin-Bezirk Charlottenburg-Wilmersdorf, Germany" at bounding box center [102, 40] width 116 height 34
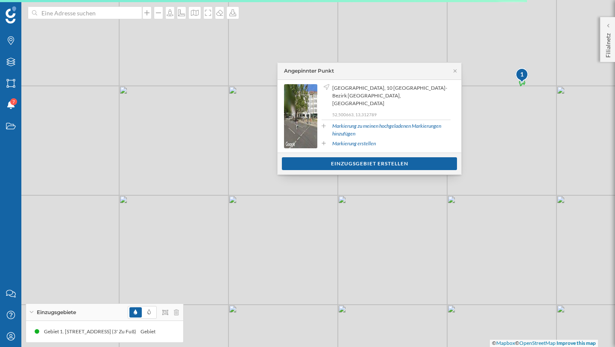
click at [160, 200] on div "1 © Mapbox © OpenStreetMap Improve this map" at bounding box center [307, 173] width 615 height 347
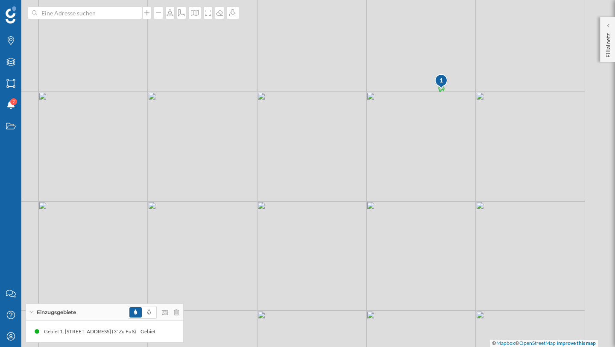
drag, startPoint x: 299, startPoint y: 159, endPoint x: 217, endPoint y: 167, distance: 83.2
click at [217, 167] on div "1 © Mapbox © OpenStreetMap Improve this map" at bounding box center [307, 173] width 615 height 347
click at [10, 85] on icon "Gebiete" at bounding box center [11, 83] width 11 height 9
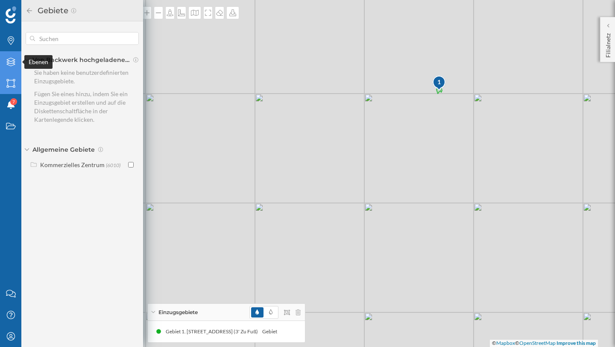
click at [11, 57] on div "Ebenen" at bounding box center [10, 61] width 21 height 21
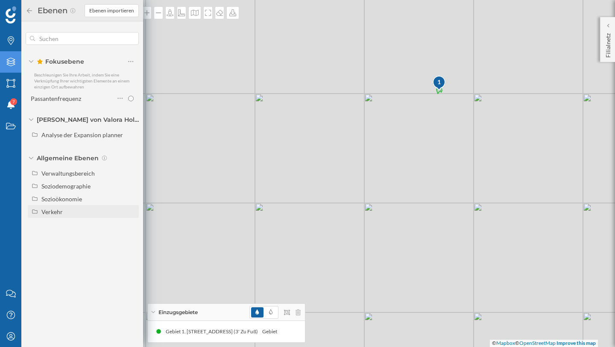
click at [55, 213] on div "Verkehr" at bounding box center [51, 211] width 21 height 7
click at [132, 237] on input "Passantenfrequenz" at bounding box center [133, 238] width 6 height 6
radio input "true"
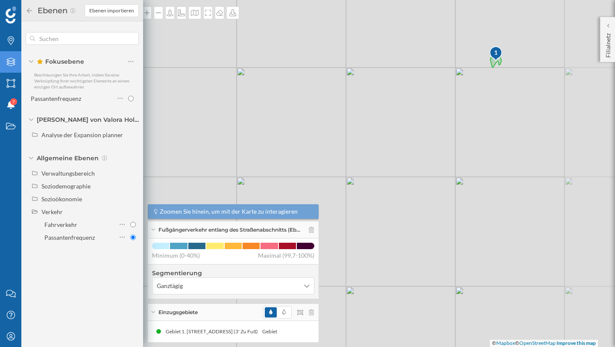
drag, startPoint x: 357, startPoint y: 141, endPoint x: 269, endPoint y: 158, distance: 89.5
click at [269, 158] on div "1 © Mapbox © OpenStreetMap Improve this map" at bounding box center [307, 173] width 615 height 347
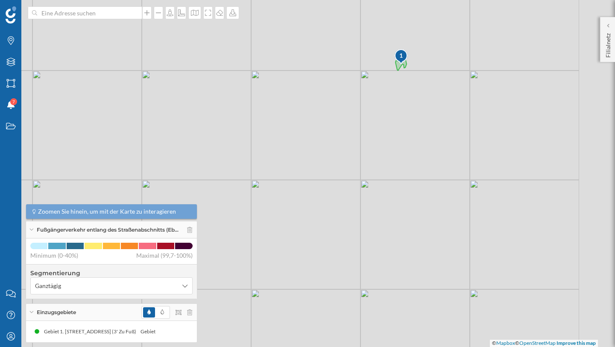
drag, startPoint x: 361, startPoint y: 140, endPoint x: 264, endPoint y: 143, distance: 97.0
click at [264, 143] on div "1 © Mapbox © OpenStreetMap Improve this map" at bounding box center [307, 173] width 615 height 347
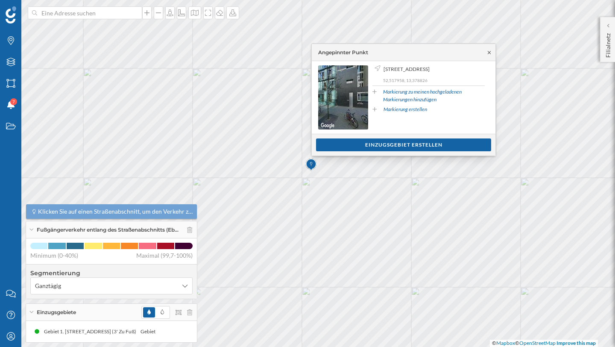
click at [487, 53] on icon at bounding box center [489, 52] width 6 height 5
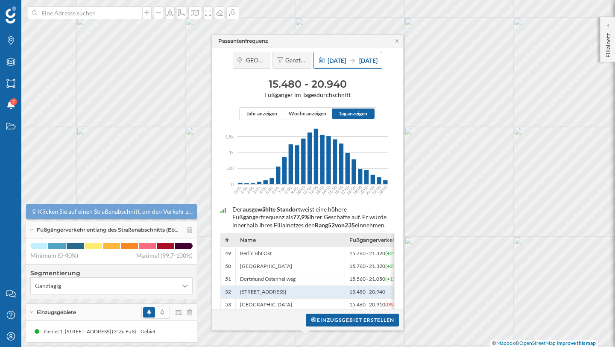
click at [328, 65] on div "01.01.2024 31.12.2024" at bounding box center [348, 60] width 69 height 17
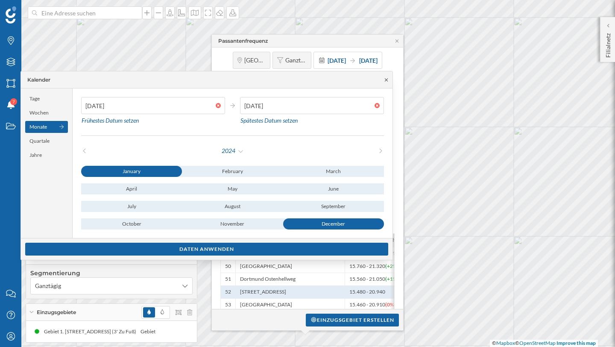
click at [387, 79] on icon at bounding box center [386, 79] width 3 height 3
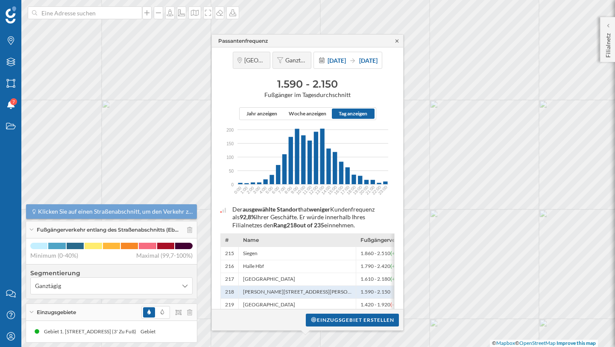
click at [396, 42] on icon at bounding box center [397, 40] width 3 height 3
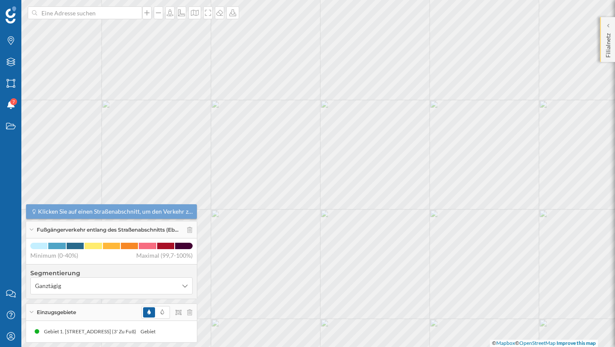
click at [605, 31] on p "Filialnetz" at bounding box center [608, 44] width 9 height 28
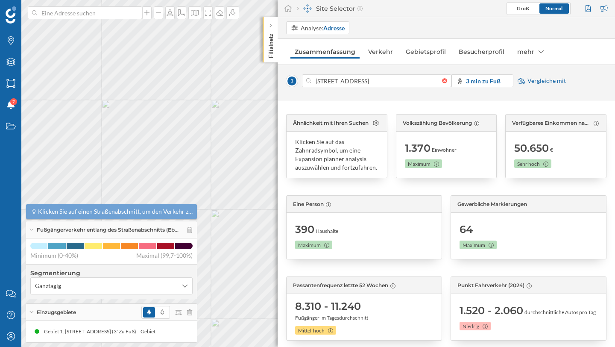
scroll to position [11, 0]
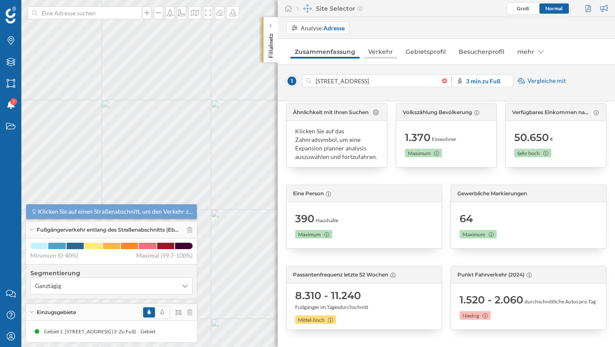
click at [373, 55] on link "Verkehr" at bounding box center [380, 52] width 33 height 14
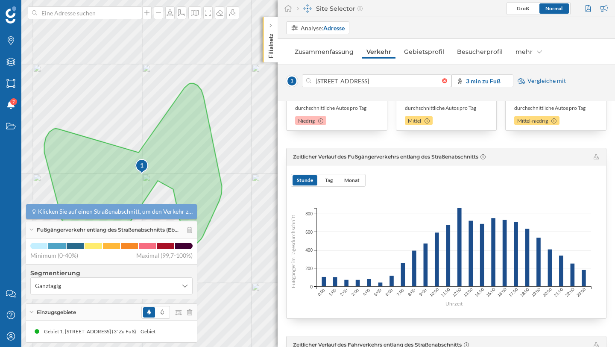
scroll to position [150, 0]
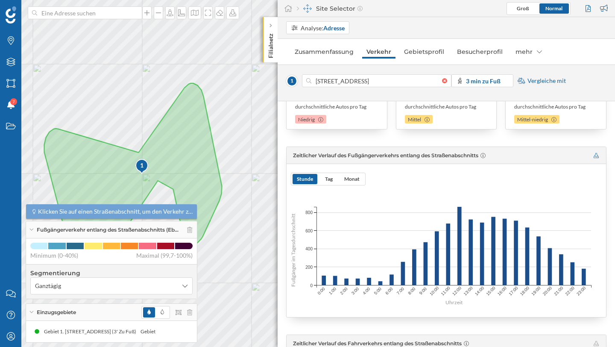
click at [594, 157] on icon at bounding box center [596, 155] width 5 height 5
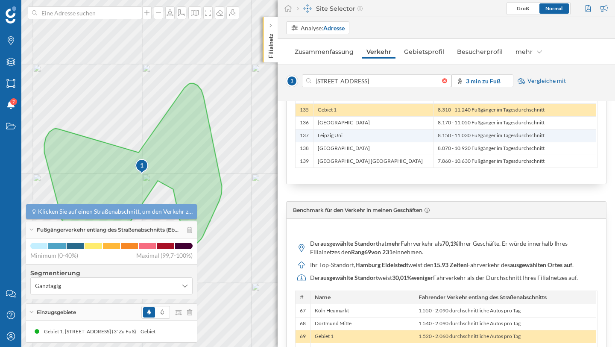
scroll to position [2, 0]
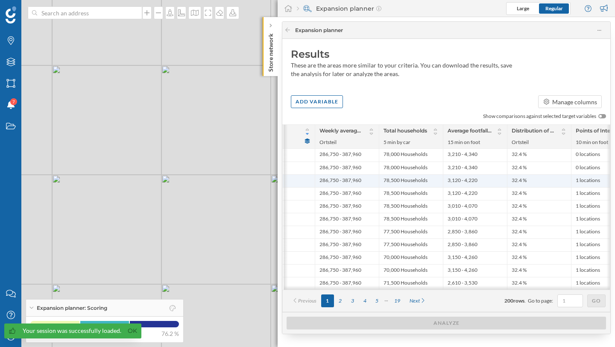
scroll to position [0, 259]
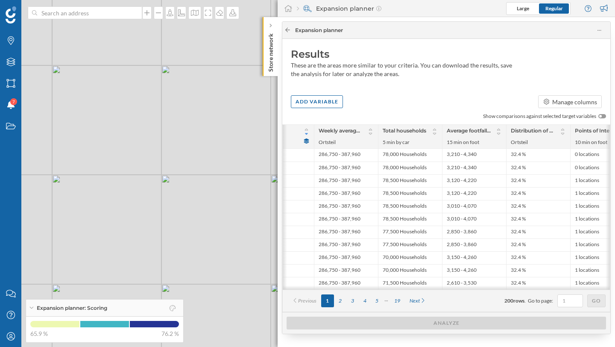
click at [288, 30] on icon at bounding box center [287, 29] width 6 height 5
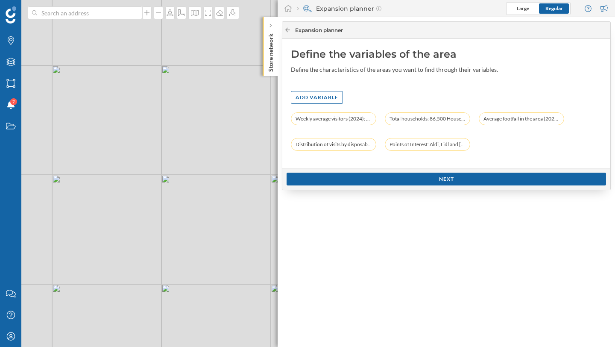
click at [288, 30] on icon at bounding box center [287, 29] width 6 height 5
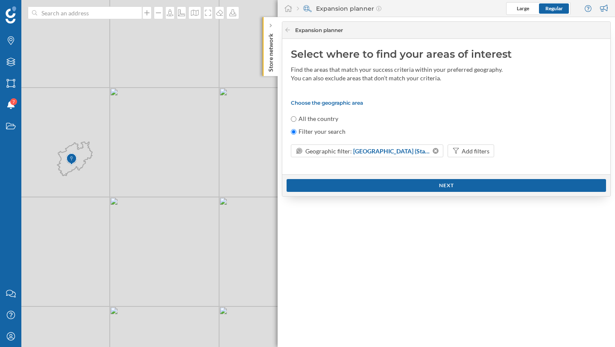
drag, startPoint x: 104, startPoint y: 177, endPoint x: 153, endPoint y: 180, distance: 48.8
click at [153, 180] on div "© Mapbox © OpenStreetMap Improve this map" at bounding box center [307, 173] width 615 height 347
drag, startPoint x: 143, startPoint y: 179, endPoint x: 158, endPoint y: 179, distance: 15.0
click at [158, 179] on div "© Mapbox © OpenStreetMap Improve this map" at bounding box center [307, 173] width 615 height 347
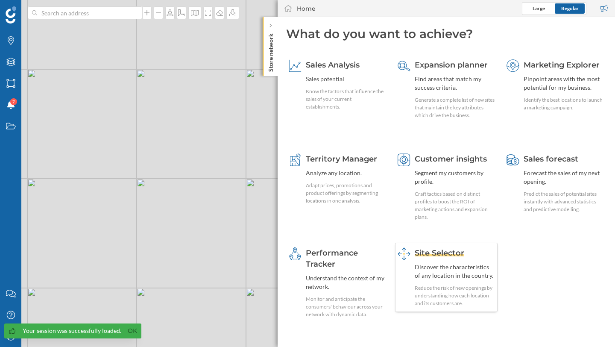
click at [435, 252] on span "Site Selector" at bounding box center [440, 252] width 50 height 9
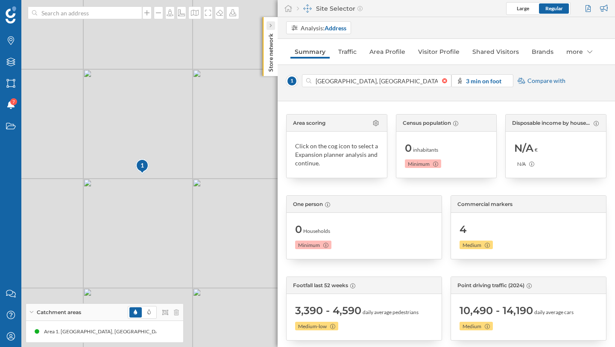
click at [272, 25] on div at bounding box center [271, 25] width 9 height 9
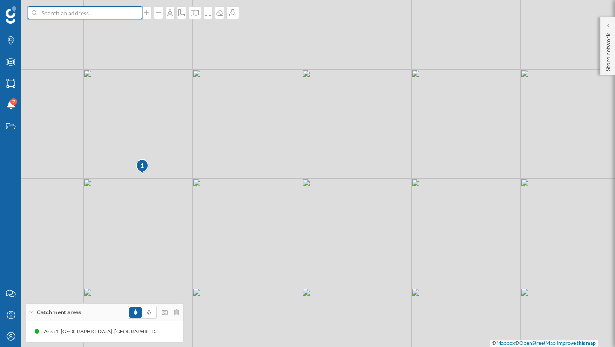
click at [92, 11] on input at bounding box center [85, 12] width 96 height 13
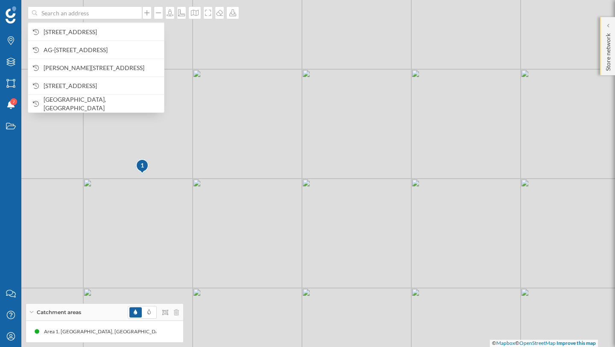
click at [610, 37] on p "Store network" at bounding box center [608, 50] width 9 height 41
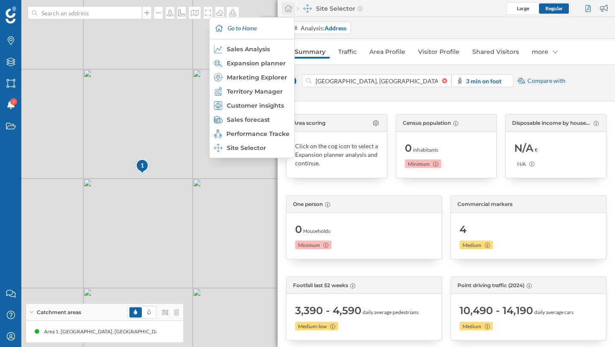
click at [287, 10] on icon at bounding box center [288, 8] width 8 height 7
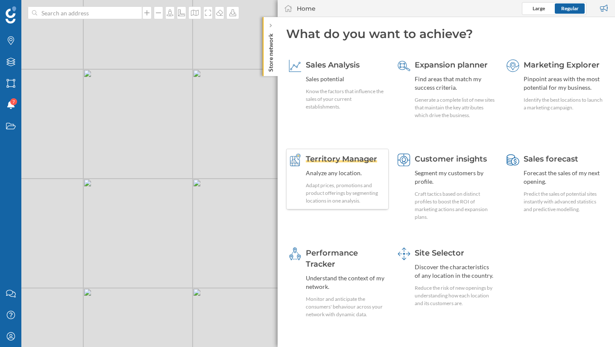
click at [343, 164] on div "Territory Manager Analyze any location. Adapt prices, promotions and product of…" at bounding box center [346, 178] width 80 height 51
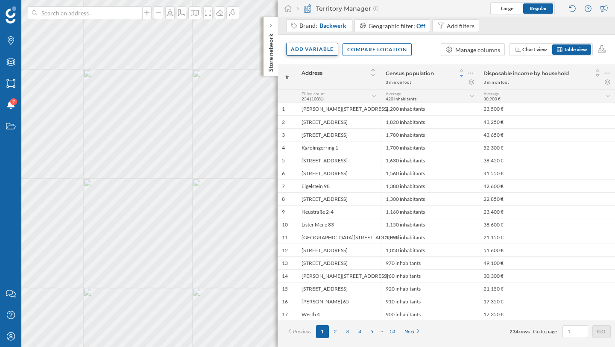
click at [321, 51] on div "Add variable" at bounding box center [312, 49] width 52 height 13
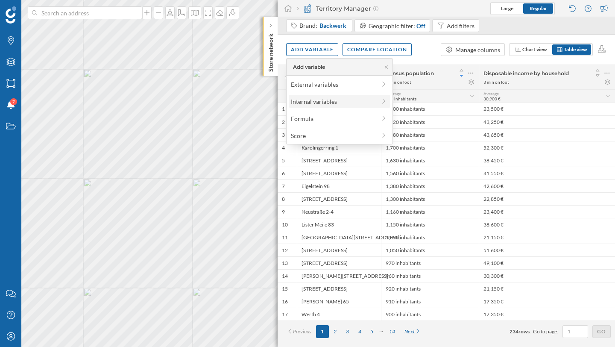
click at [334, 106] on div "Internal variables" at bounding box center [333, 101] width 85 height 9
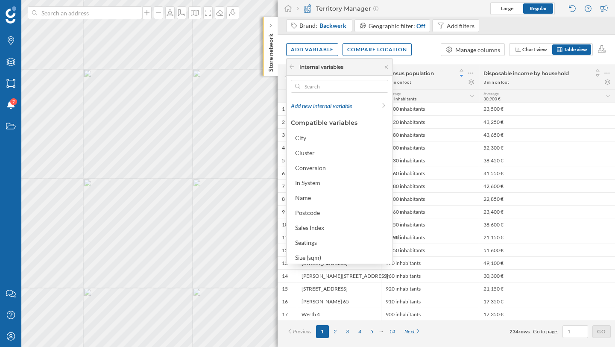
click at [425, 47] on div "Add variable Compare location Manage columns Chart view Table view" at bounding box center [446, 50] width 337 height 30
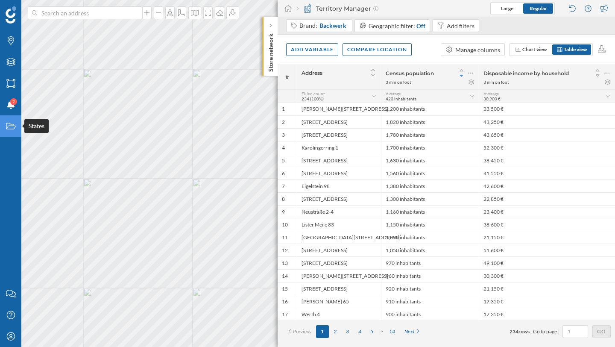
click at [13, 129] on icon "States" at bounding box center [11, 126] width 11 height 9
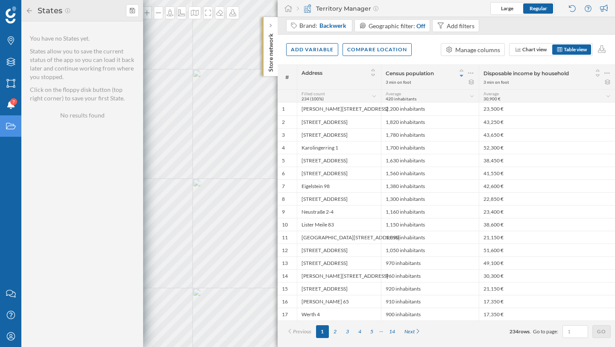
click at [9, 135] on div "States" at bounding box center [10, 125] width 21 height 21
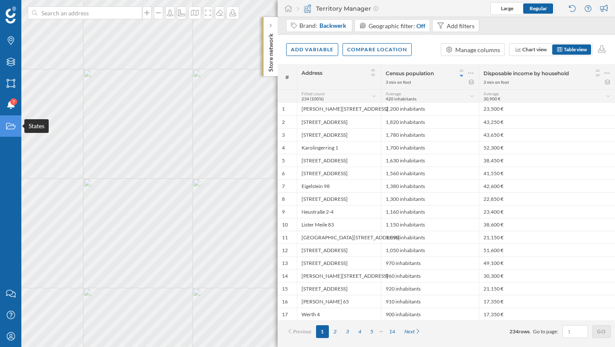
click at [10, 130] on div "States" at bounding box center [10, 125] width 21 height 21
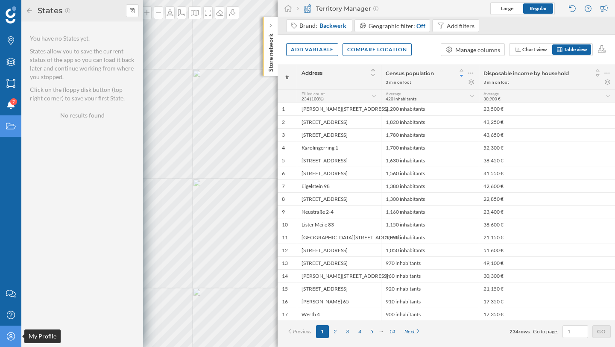
click at [13, 339] on icon at bounding box center [10, 336] width 8 height 8
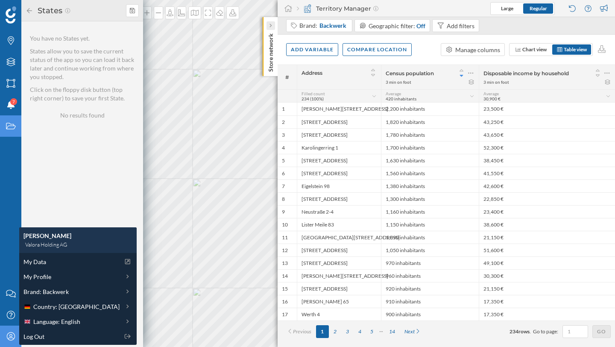
click at [273, 26] on div at bounding box center [271, 25] width 9 height 9
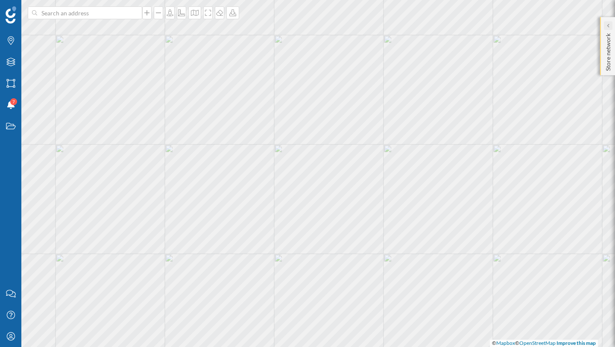
click at [606, 29] on div at bounding box center [608, 25] width 9 height 9
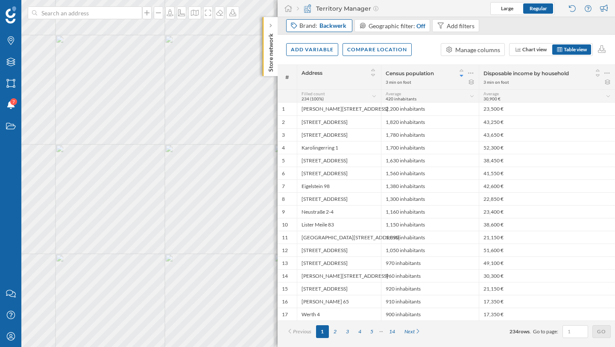
click at [311, 22] on div "Brand: Backwerk" at bounding box center [323, 25] width 48 height 9
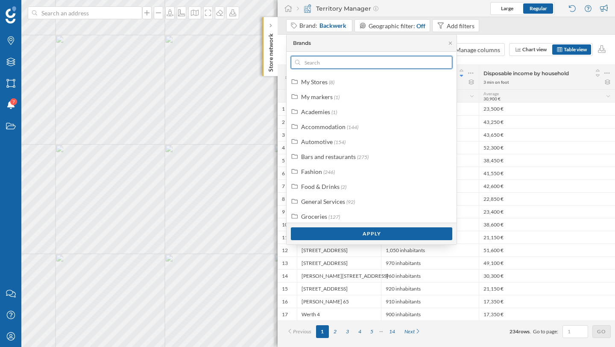
click at [326, 57] on input "text" at bounding box center [371, 62] width 143 height 13
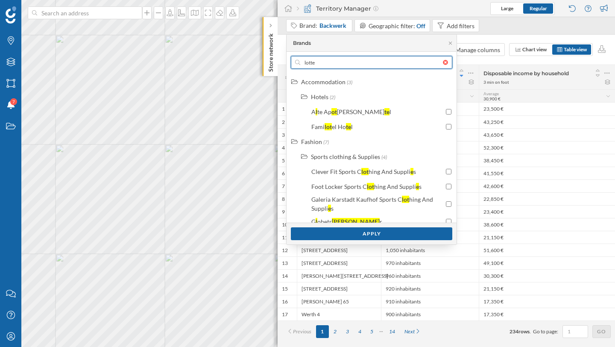
click at [340, 66] on input "lotte" at bounding box center [371, 62] width 143 height 13
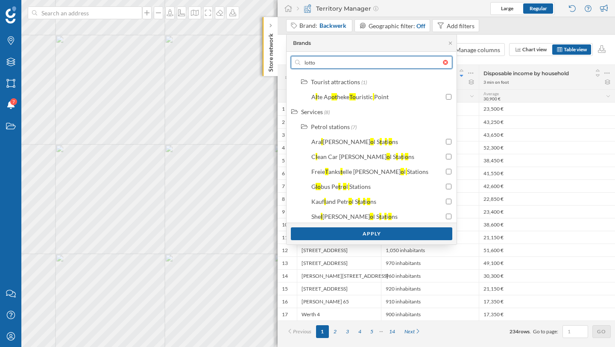
scroll to position [243, 0]
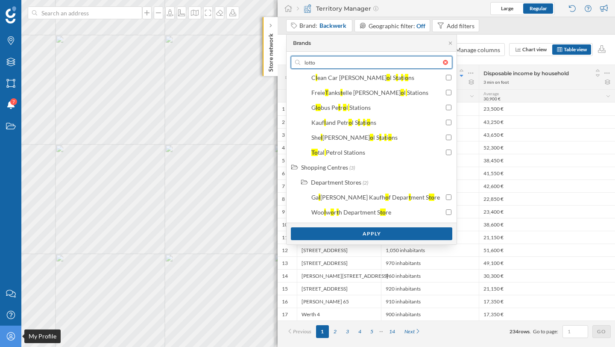
type input "lotto"
click at [7, 333] on icon "My Profile" at bounding box center [11, 336] width 11 height 9
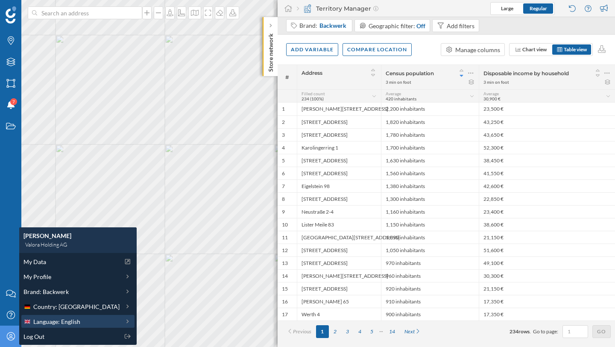
click at [71, 324] on span "Language: English" at bounding box center [56, 321] width 47 height 9
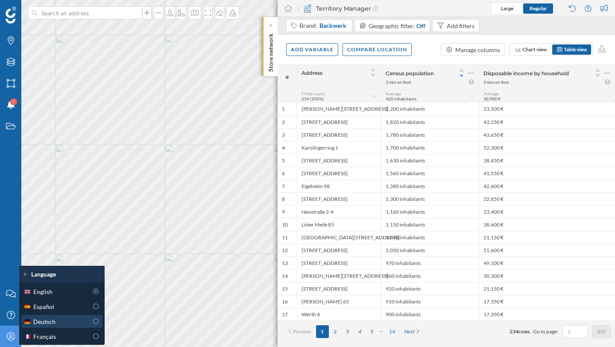
click at [93, 319] on icon at bounding box center [96, 321] width 8 height 6
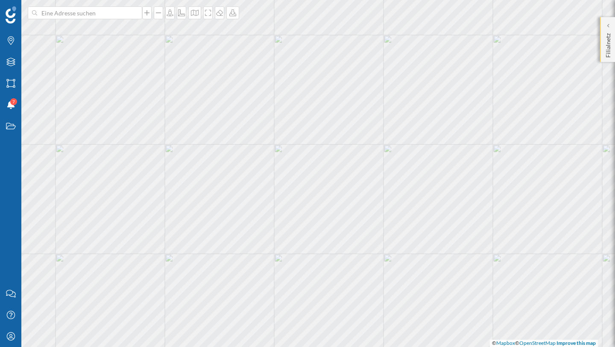
click at [604, 52] on p "Filialnetz" at bounding box center [608, 44] width 9 height 28
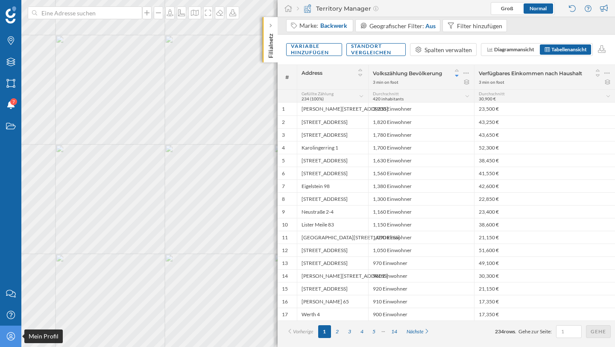
click at [11, 338] on icon "Mein Profil" at bounding box center [11, 336] width 11 height 9
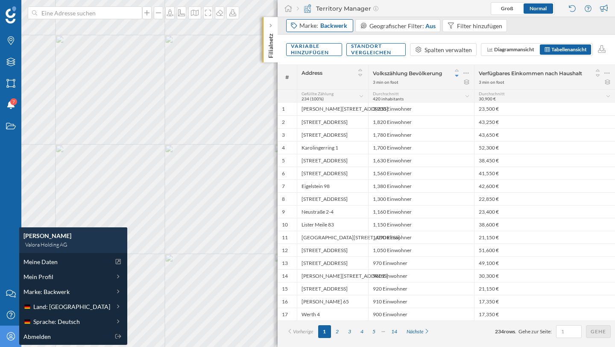
click at [326, 28] on span "Backwerk" at bounding box center [333, 25] width 27 height 9
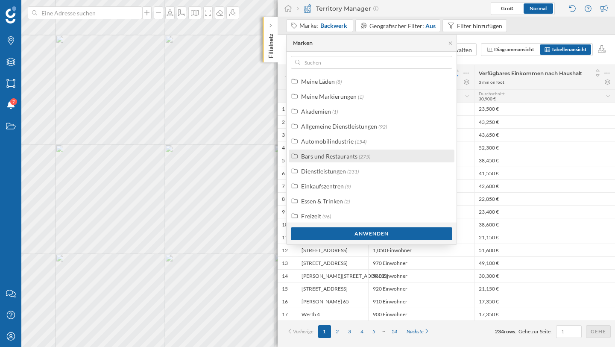
scroll to position [0, 0]
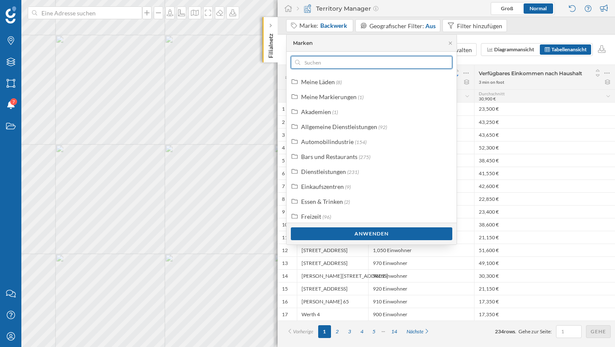
click at [321, 65] on input "text" at bounding box center [371, 62] width 143 height 13
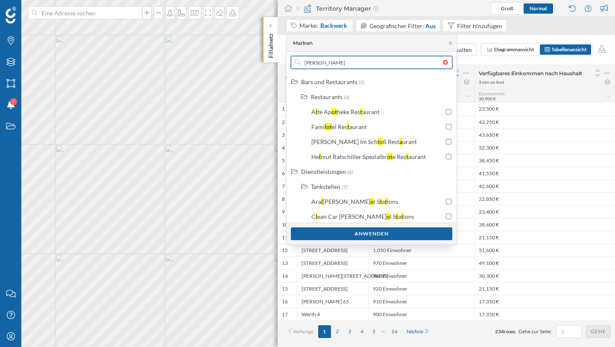
type input "lotte"
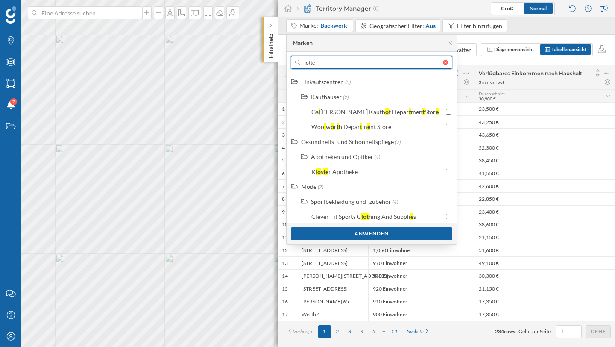
click at [341, 64] on input "lotte" at bounding box center [371, 62] width 143 height 13
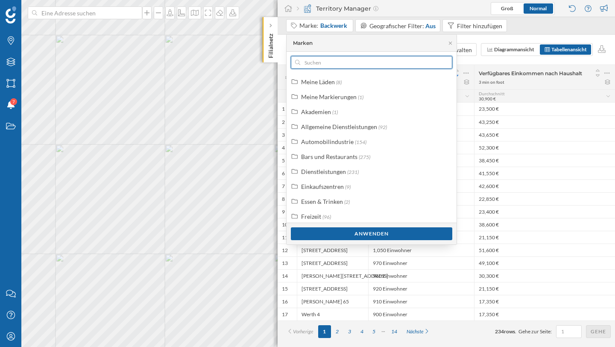
type input "d"
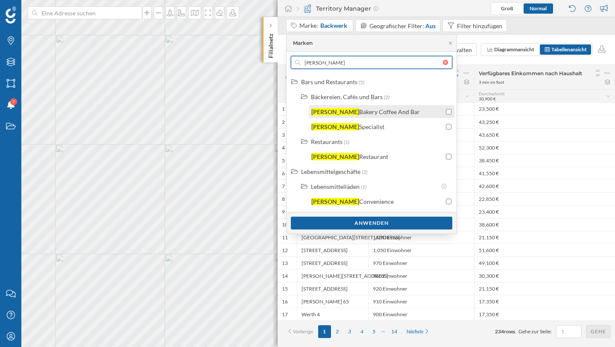
type input "kamps"
click at [394, 114] on div "Kamps Bakery Coffee And Bar" at bounding box center [377, 111] width 132 height 9
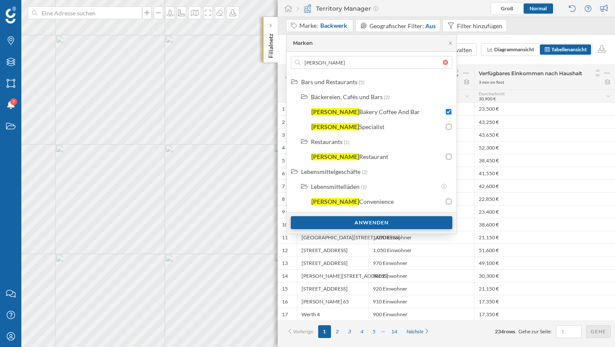
click at [408, 219] on div "Anwenden" at bounding box center [371, 222] width 161 height 13
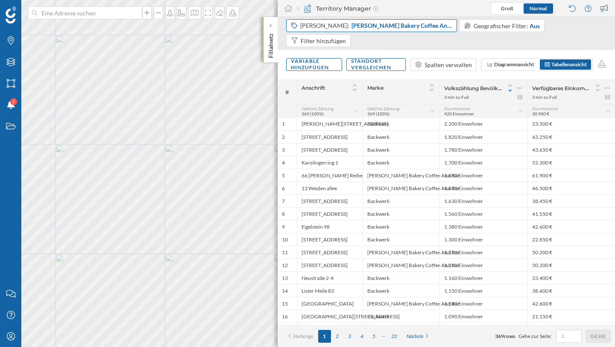
click at [322, 24] on div "Marken: Kamps Bakery Coffee And Bar und Backwerk" at bounding box center [376, 25] width 153 height 9
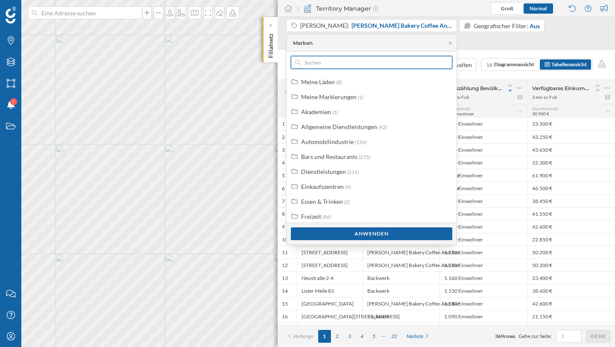
click at [320, 64] on input "text" at bounding box center [371, 62] width 143 height 13
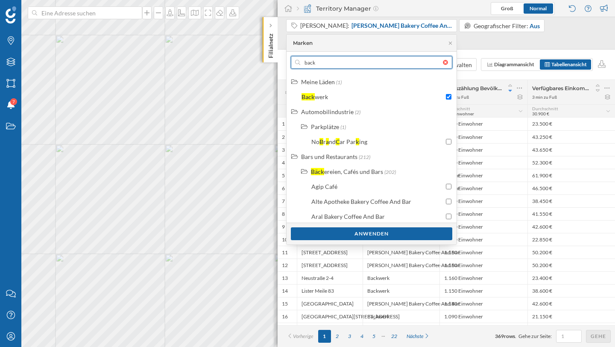
type input "back"
drag, startPoint x: 360, startPoint y: 39, endPoint x: 337, endPoint y: 40, distance: 22.2
click at [360, 40] on div "Marken" at bounding box center [372, 43] width 170 height 17
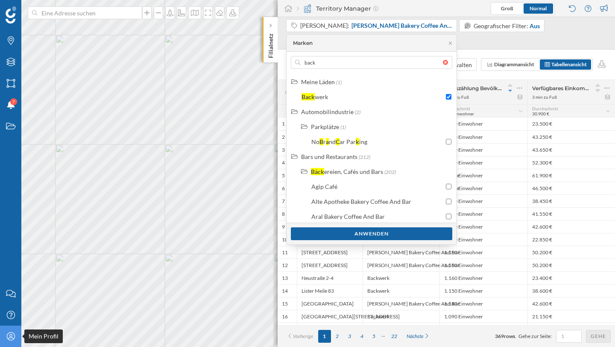
click at [11, 335] on icon "Mein Profil" at bounding box center [11, 336] width 11 height 9
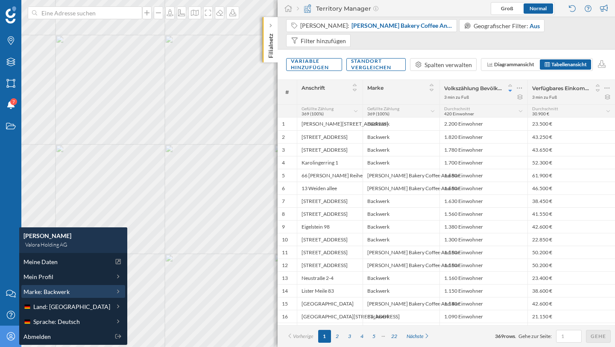
click at [62, 294] on span "Marke: Backwerk" at bounding box center [46, 291] width 46 height 9
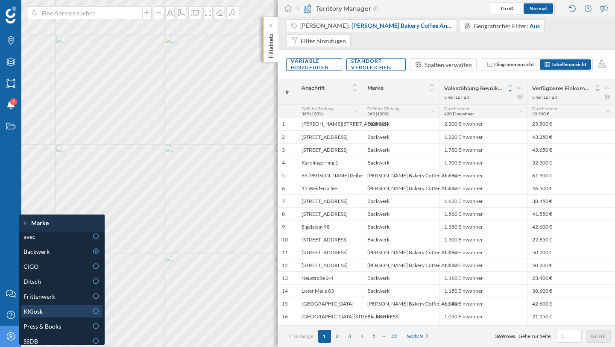
scroll to position [9, 0]
click at [313, 58] on div "Variable hinzufügen" at bounding box center [314, 64] width 56 height 13
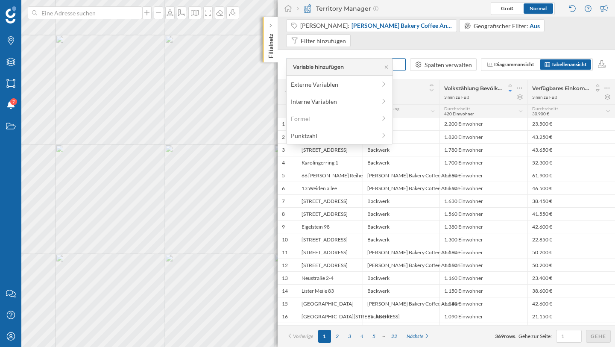
click at [414, 80] on div "Marke" at bounding box center [401, 92] width 77 height 24
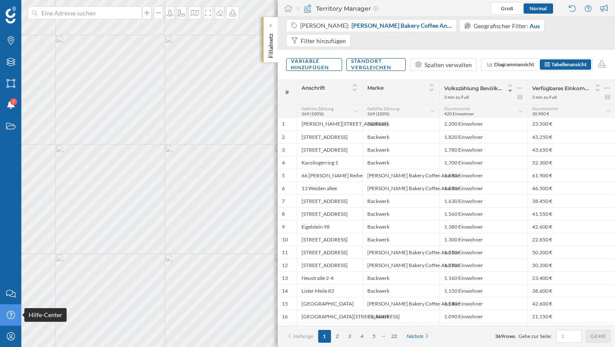
click at [15, 314] on icon "Hilfe-Center" at bounding box center [11, 315] width 11 height 9
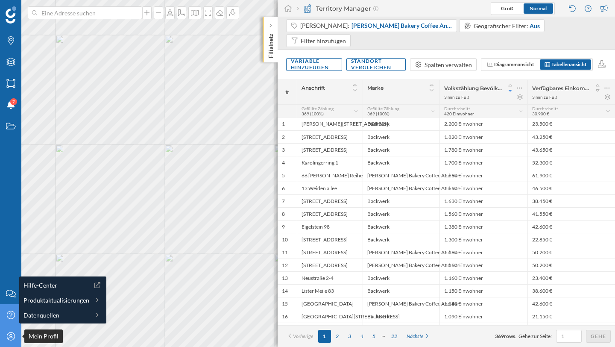
click at [14, 335] on icon "Mein Profil" at bounding box center [11, 336] width 11 height 9
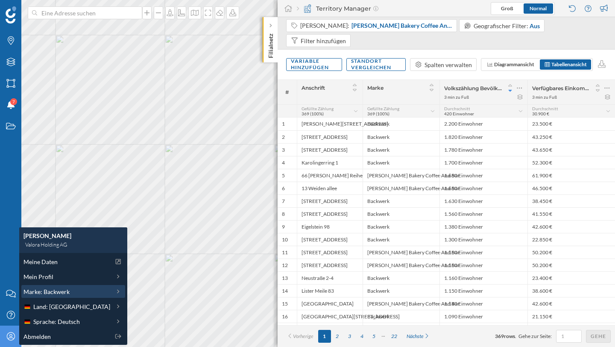
click at [66, 292] on span "Marke: Backwerk" at bounding box center [46, 291] width 46 height 9
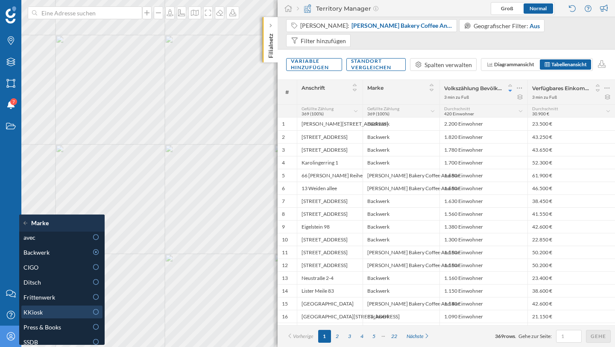
scroll to position [3, 0]
click at [8, 335] on icon "Mein Profil" at bounding box center [11, 336] width 11 height 9
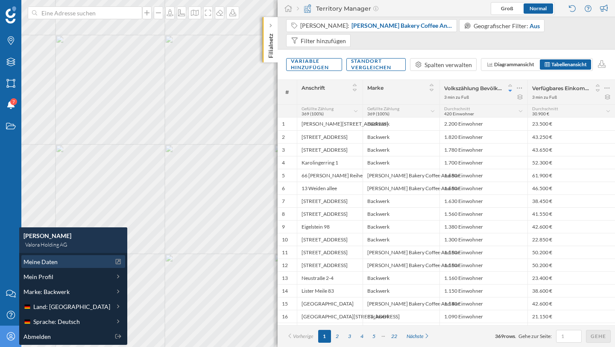
click at [46, 261] on span "Meine Daten" at bounding box center [40, 261] width 34 height 9
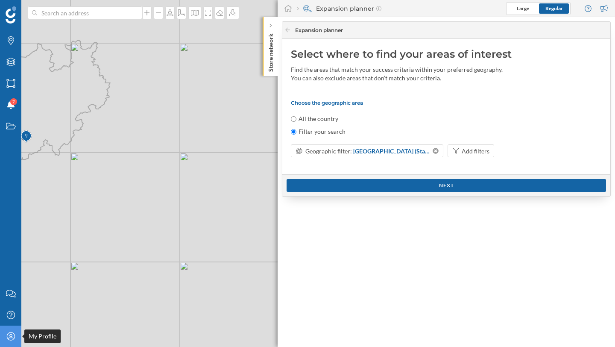
click at [13, 337] on icon "My Profile" at bounding box center [11, 336] width 11 height 9
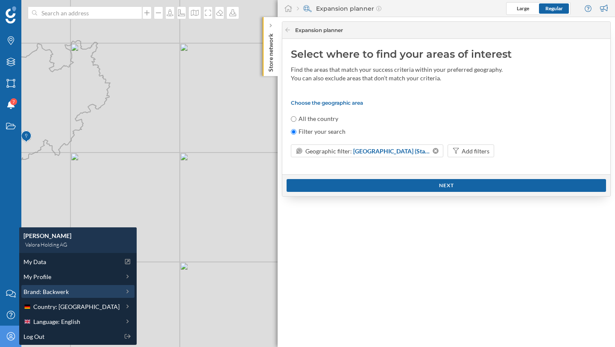
click at [44, 293] on span "Brand: Backwerk" at bounding box center [45, 291] width 45 height 9
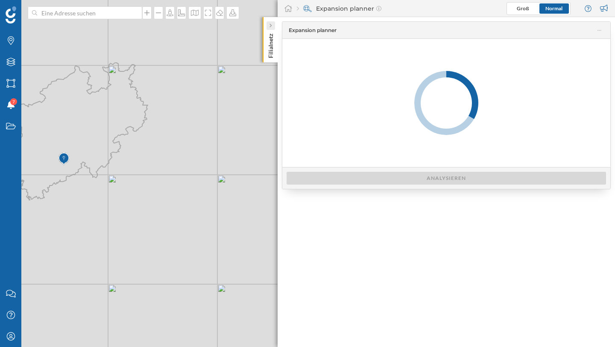
click at [274, 26] on div at bounding box center [271, 25] width 9 height 9
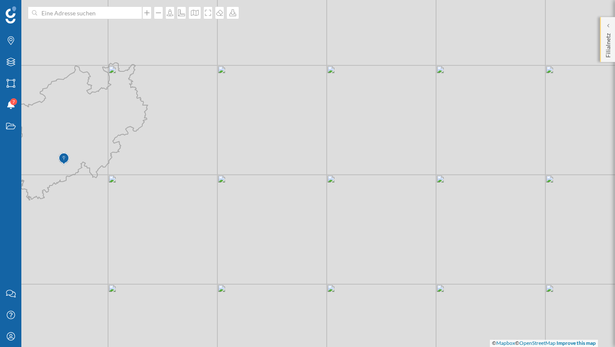
click at [612, 43] on p "Filialnetz" at bounding box center [608, 44] width 9 height 28
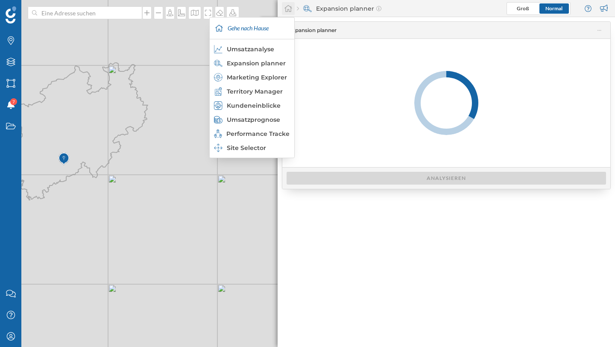
click at [290, 10] on icon at bounding box center [288, 9] width 9 height 8
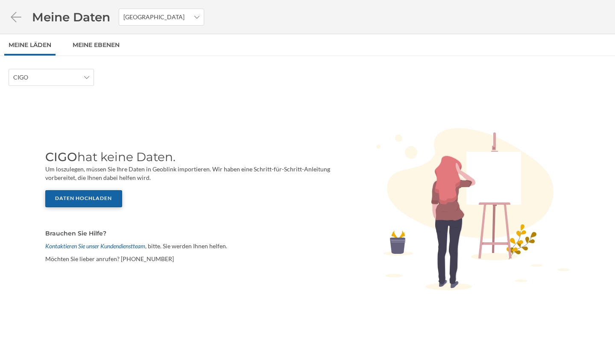
click at [100, 196] on div "Daten hochladen" at bounding box center [83, 198] width 77 height 17
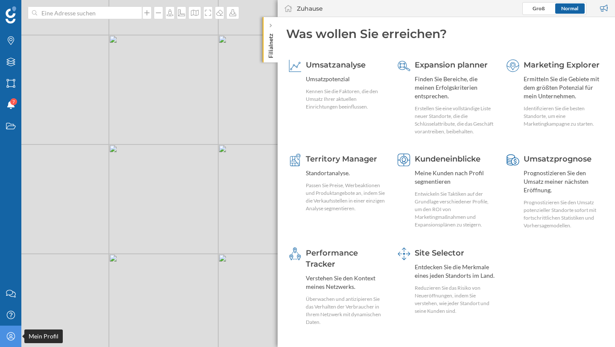
click at [10, 337] on icon at bounding box center [10, 336] width 8 height 8
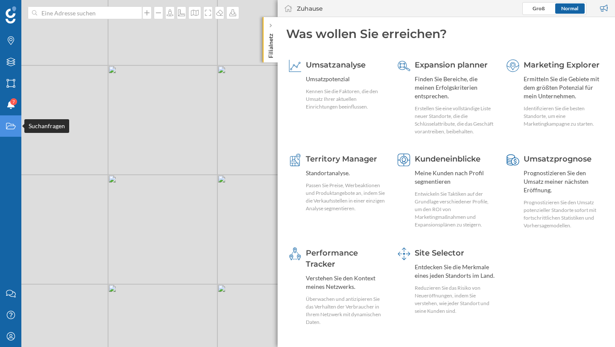
click at [4, 128] on div "Suchanfragen" at bounding box center [10, 125] width 21 height 21
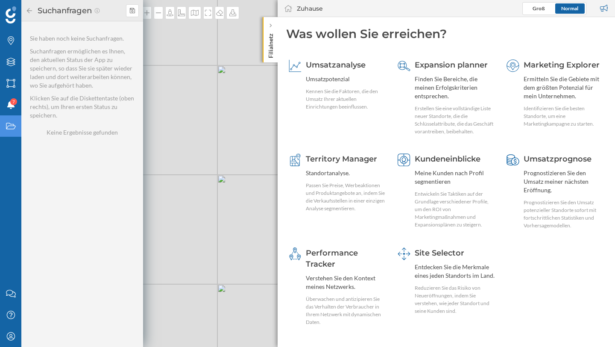
click at [24, 7] on div "Suchanfragen" at bounding box center [82, 10] width 122 height 21
click at [32, 12] on icon at bounding box center [30, 11] width 8 height 6
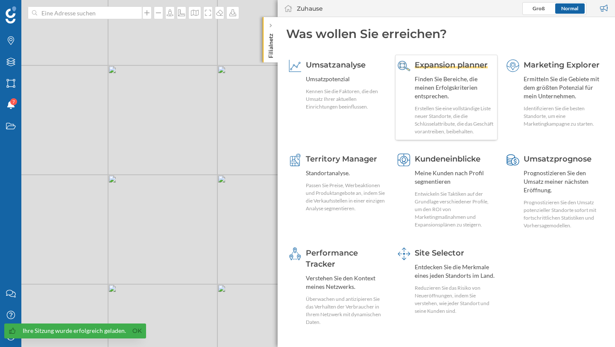
click at [449, 67] on span "Expansion planner" at bounding box center [451, 64] width 73 height 9
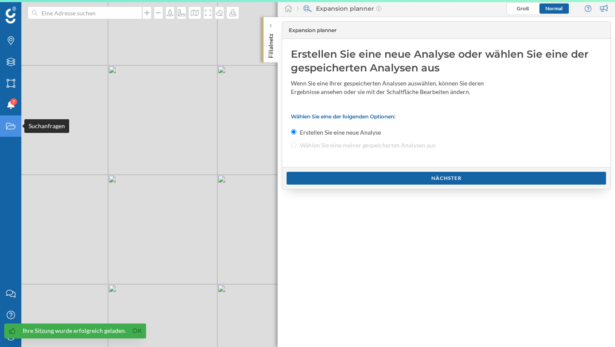
click at [9, 123] on icon "Suchanfragen" at bounding box center [11, 126] width 11 height 9
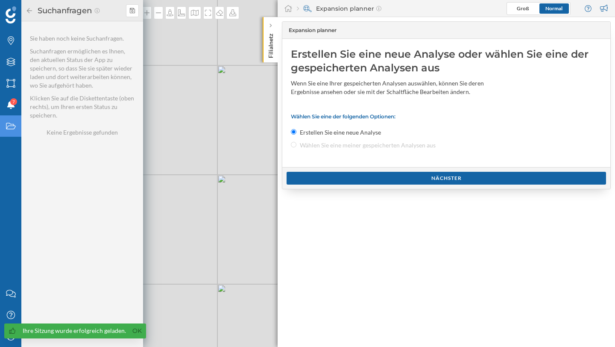
click at [29, 9] on icon at bounding box center [30, 11] width 8 height 6
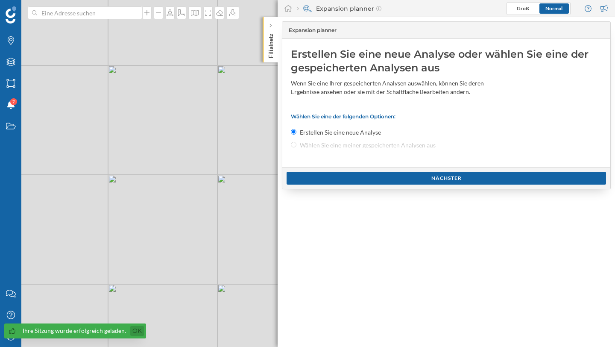
click at [140, 330] on link "Ok" at bounding box center [137, 331] width 14 height 10
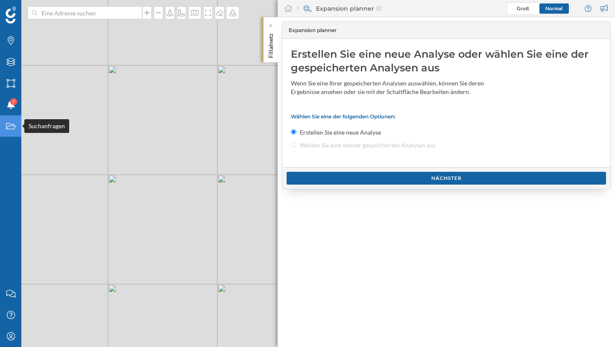
click at [15, 129] on icon "Suchanfragen" at bounding box center [11, 126] width 11 height 9
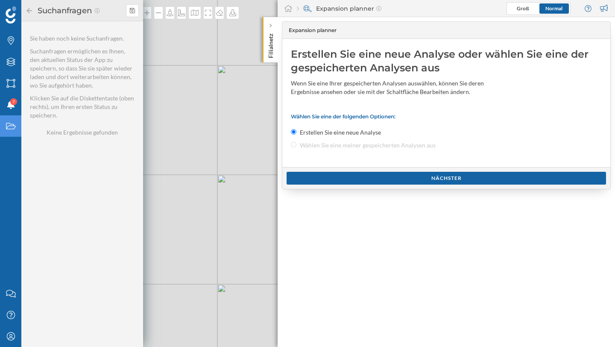
click at [31, 10] on icon at bounding box center [29, 10] width 5 height 5
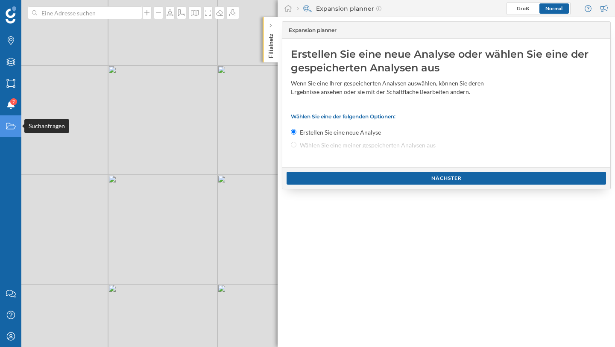
click at [11, 123] on icon "Suchanfragen" at bounding box center [11, 126] width 11 height 9
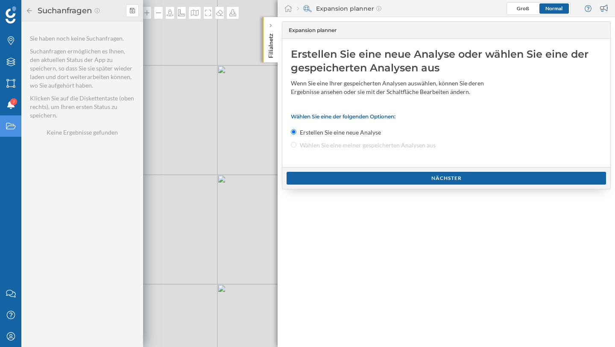
click at [27, 8] on icon at bounding box center [30, 11] width 8 height 6
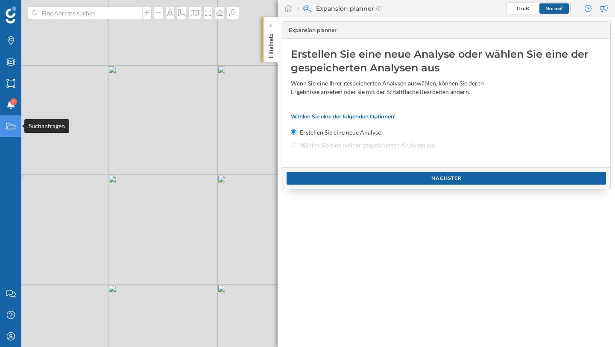
click at [9, 123] on icon "Suchanfragen" at bounding box center [11, 126] width 11 height 9
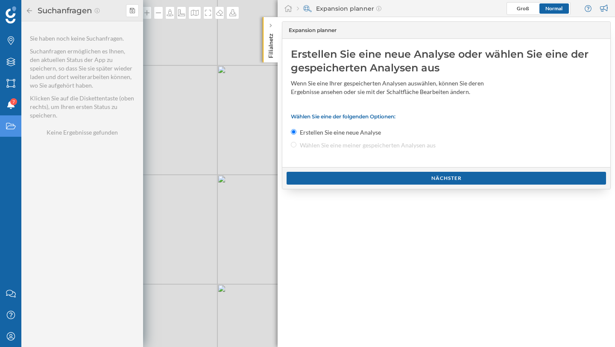
click at [364, 188] on div "Nächster" at bounding box center [446, 178] width 328 height 22
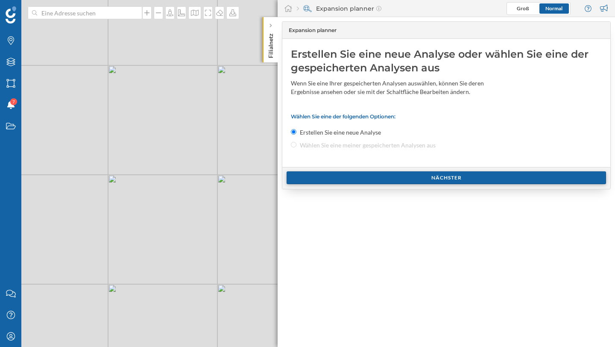
click at [363, 179] on div "Nächster" at bounding box center [447, 177] width 320 height 13
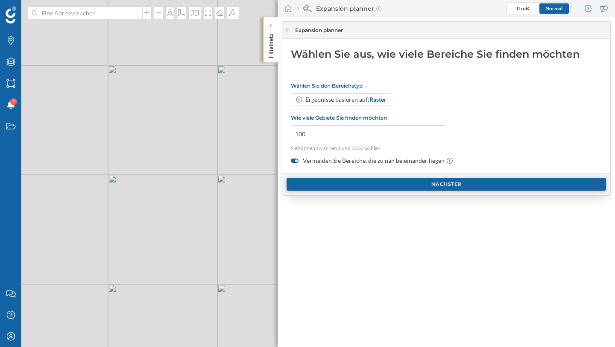
click at [363, 179] on div "Nächster" at bounding box center [447, 184] width 320 height 13
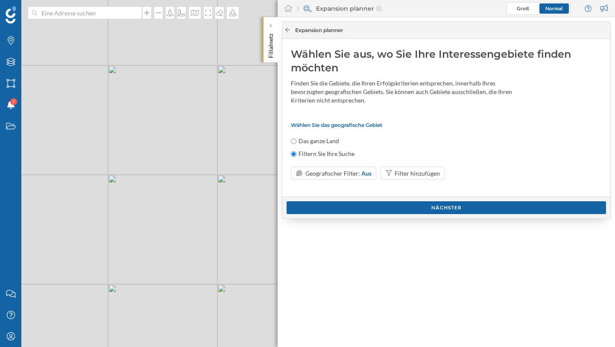
click at [285, 32] on icon at bounding box center [287, 29] width 6 height 5
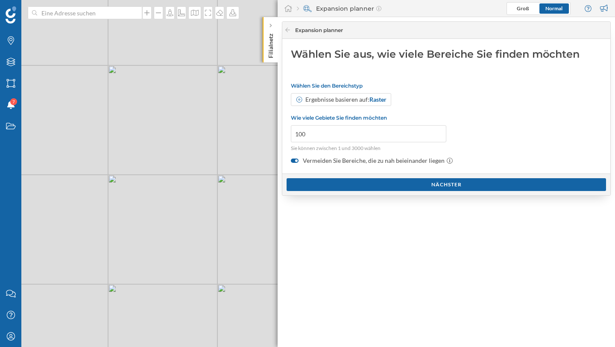
drag, startPoint x: 285, startPoint y: 31, endPoint x: 287, endPoint y: 35, distance: 4.4
click at [285, 31] on icon at bounding box center [287, 29] width 6 height 5
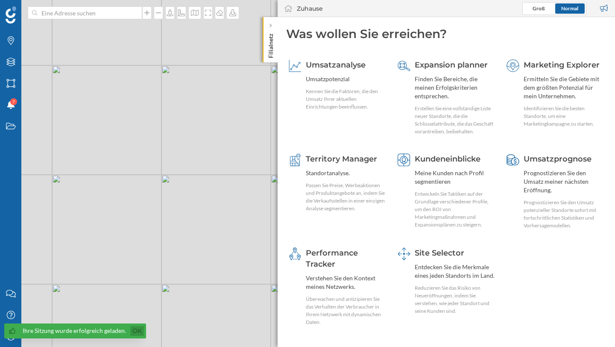
click at [133, 334] on link "Ok" at bounding box center [137, 331] width 14 height 10
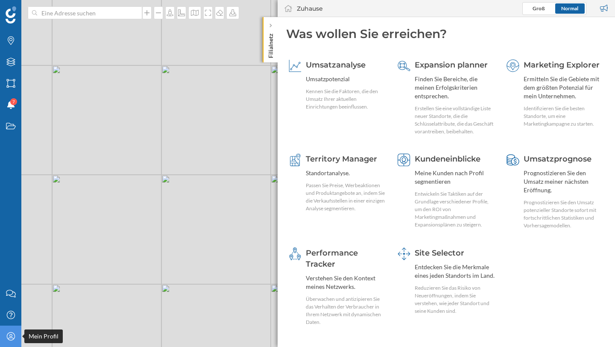
click at [11, 334] on icon "Mein Profil" at bounding box center [11, 336] width 11 height 9
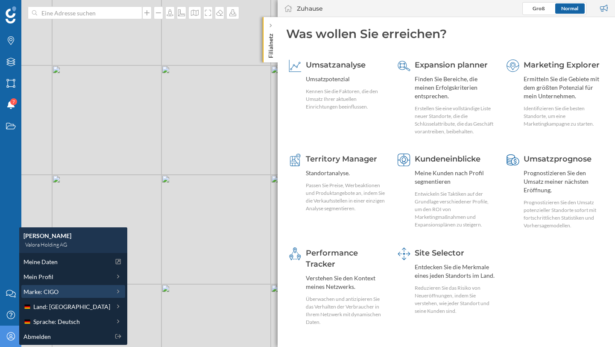
click at [64, 293] on div "Marke: CIGO" at bounding box center [66, 291] width 87 height 9
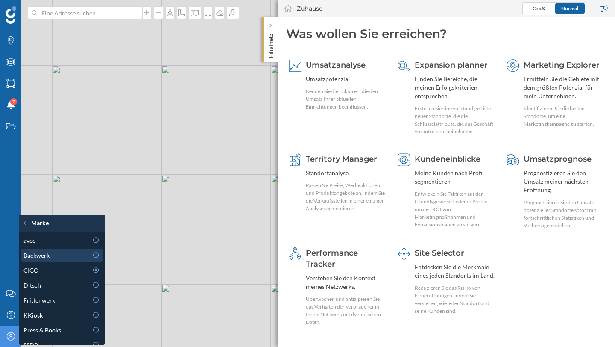
click at [71, 256] on div "Backwerk" at bounding box center [55, 255] width 65 height 9
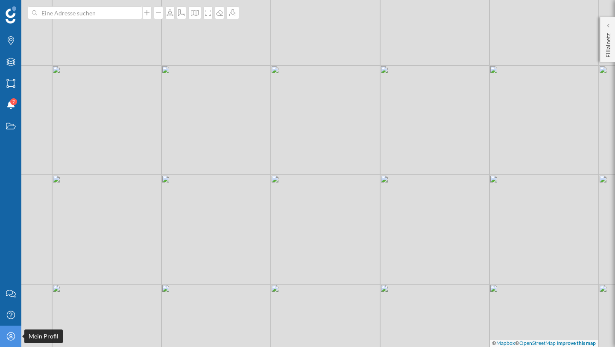
click at [7, 330] on div "Mein Profil" at bounding box center [10, 336] width 21 height 21
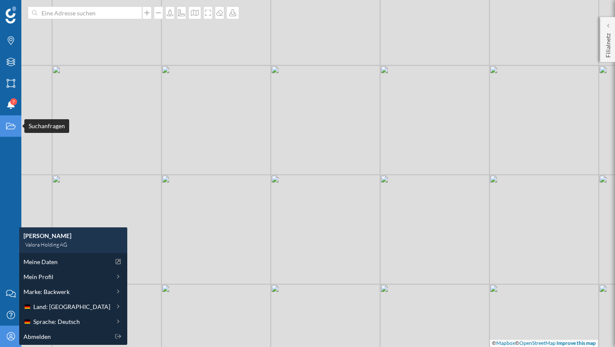
click at [9, 126] on icon "Suchanfragen" at bounding box center [11, 126] width 11 height 9
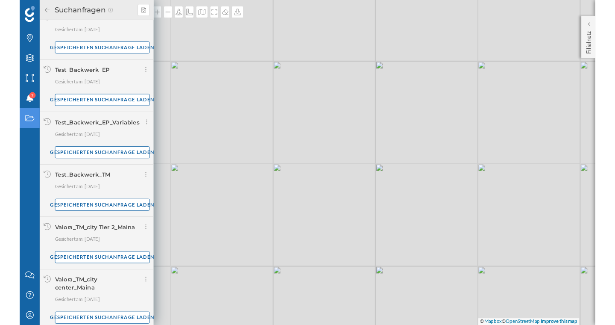
scroll to position [83, 0]
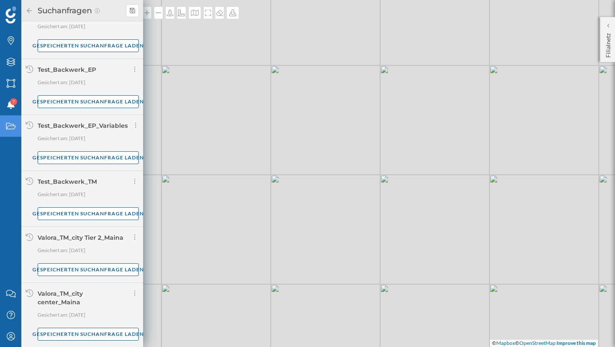
click at [610, 37] on p "Filialnetz" at bounding box center [608, 44] width 9 height 28
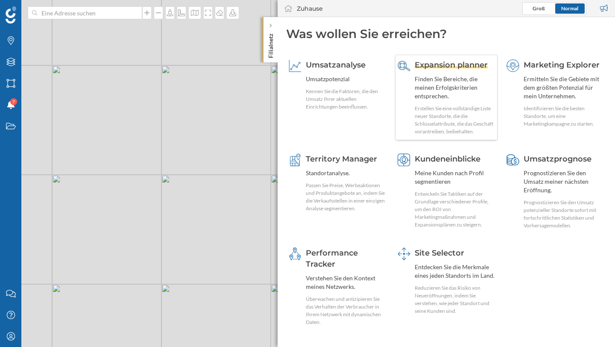
click at [426, 70] on div "Expansion planner Finden Sie Bereiche, die meinen Erfolgskriterien entsprechen.…" at bounding box center [455, 97] width 80 height 76
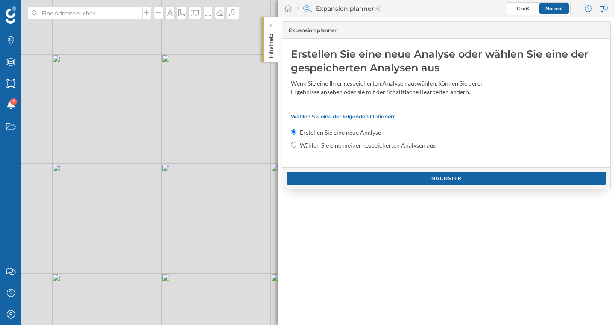
drag, startPoint x: 319, startPoint y: 132, endPoint x: 365, endPoint y: 133, distance: 46.1
click at [365, 133] on label "Erstellen Sie eine neue Analyse" at bounding box center [340, 132] width 81 height 9
click at [306, 133] on label "Erstellen Sie eine neue Analyse" at bounding box center [340, 132] width 81 height 9
click at [296, 133] on input "Erstellen Sie eine neue Analyse" at bounding box center [294, 132] width 6 height 6
drag, startPoint x: 304, startPoint y: 132, endPoint x: 360, endPoint y: 133, distance: 55.5
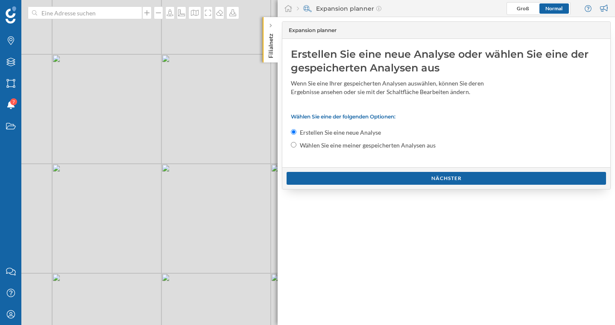
click at [360, 133] on label "Erstellen Sie eine neue Analyse" at bounding box center [340, 132] width 81 height 9
click at [296, 133] on input "Erstellen Sie eine neue Analyse" at bounding box center [294, 132] width 6 height 6
click at [293, 144] on input "Wählen Sie eine meiner gespeicherten Analysen aus" at bounding box center [294, 145] width 6 height 6
radio input "true"
radio input "false"
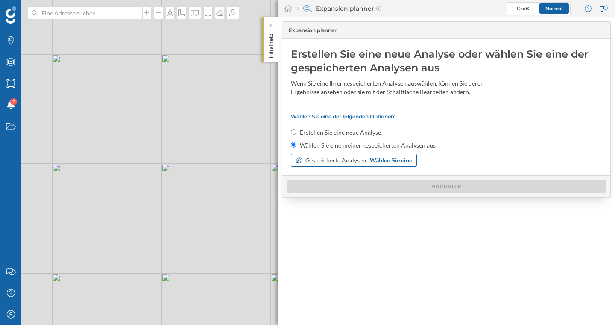
click at [349, 158] on span "Gespeicherte Analysen:" at bounding box center [336, 160] width 62 height 9
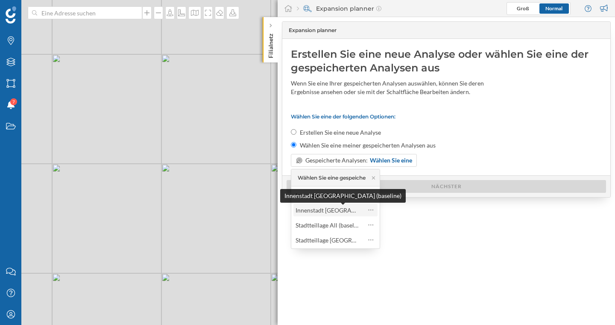
click at [338, 211] on div "Innenstadt [GEOGRAPHIC_DATA] (baseline)" at bounding box center [354, 209] width 117 height 7
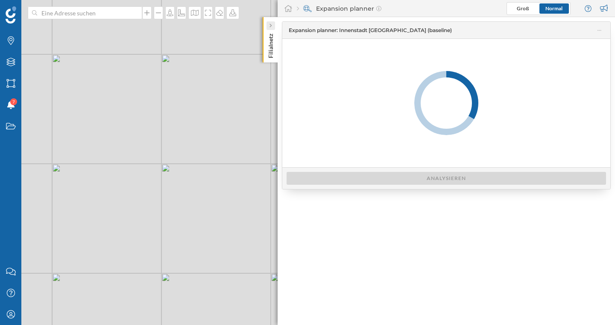
click at [270, 28] on icon at bounding box center [270, 25] width 3 height 9
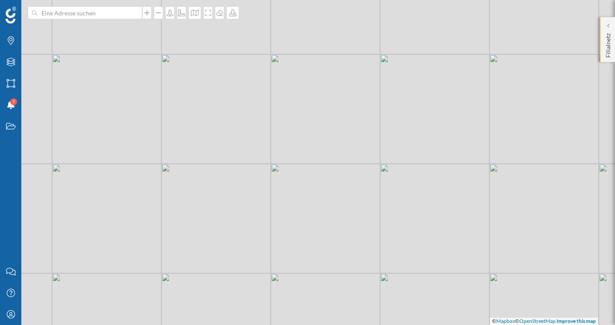
click at [605, 34] on p "Filialnetz" at bounding box center [608, 44] width 9 height 28
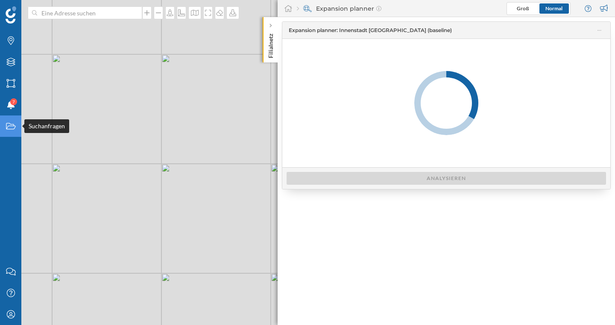
click at [11, 129] on icon at bounding box center [10, 126] width 9 height 6
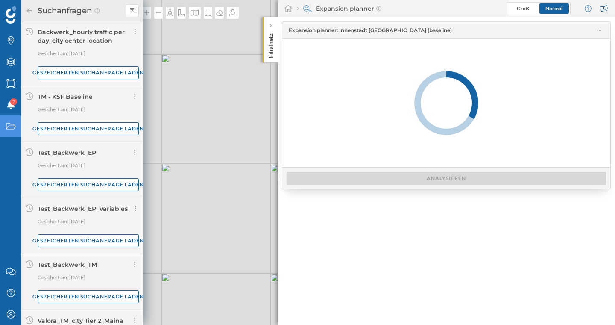
scroll to position [105, 0]
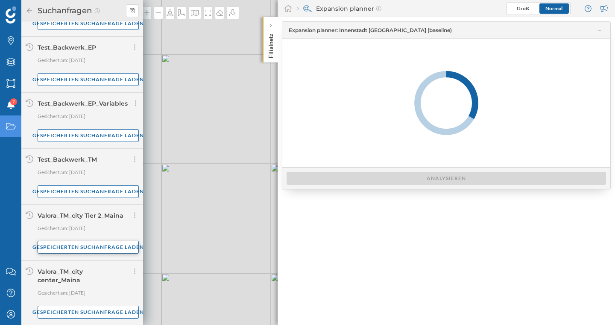
click at [73, 243] on div "Gespeicherten Suchanfrage laden" at bounding box center [88, 247] width 101 height 13
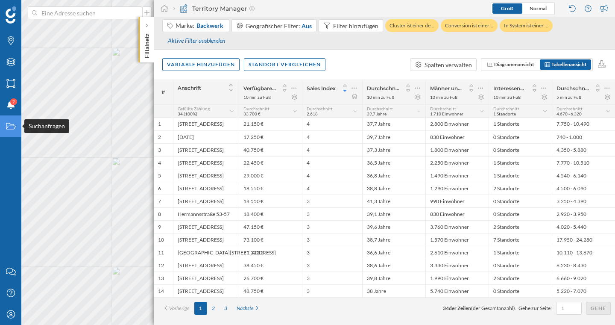
click at [15, 126] on icon "Suchanfragen" at bounding box center [11, 126] width 11 height 9
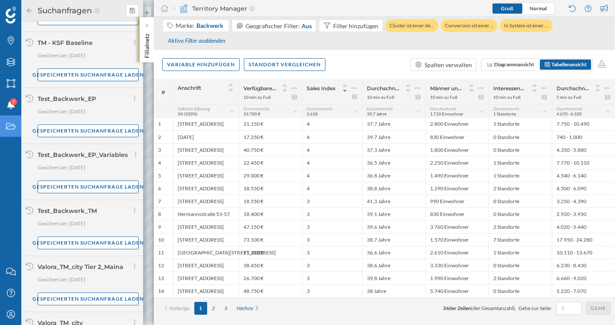
scroll to position [53, 0]
click at [79, 134] on div "Gespeicherten Suchanfrage laden" at bounding box center [88, 130] width 101 height 13
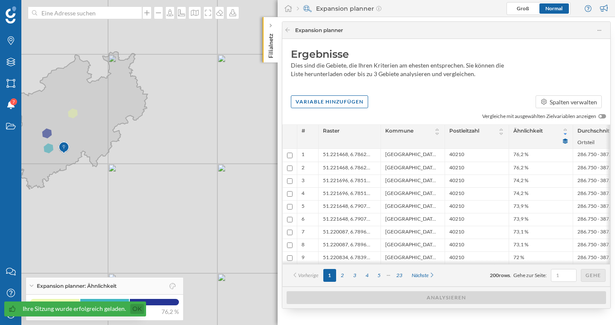
click at [135, 307] on link "Ok" at bounding box center [137, 309] width 14 height 10
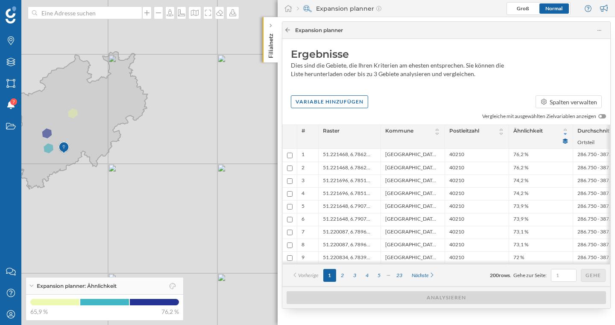
click at [288, 29] on icon at bounding box center [287, 29] width 6 height 5
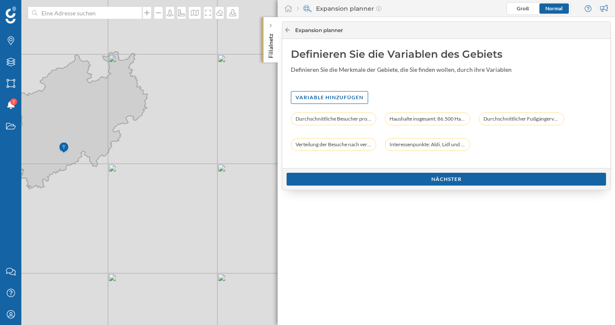
click at [288, 31] on icon at bounding box center [287, 29] width 6 height 5
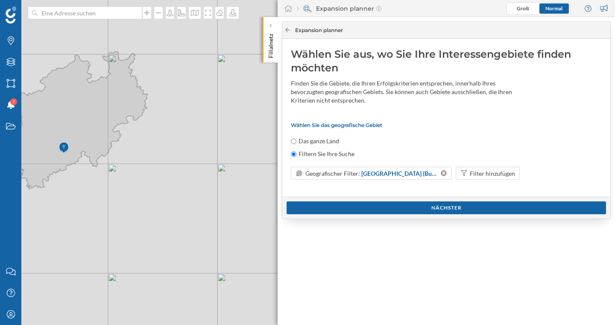
click at [288, 31] on icon at bounding box center [287, 29] width 6 height 5
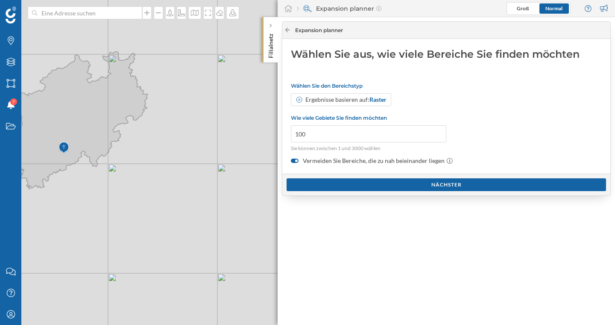
click at [287, 30] on icon at bounding box center [287, 29] width 6 height 5
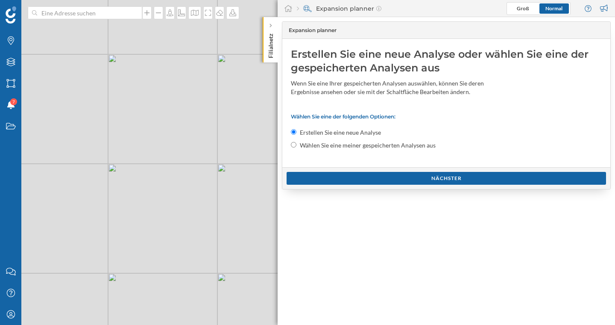
click at [296, 147] on input "Wählen Sie eine meiner gespeicherten Analysen aus" at bounding box center [294, 145] width 6 height 6
radio input "true"
radio input "false"
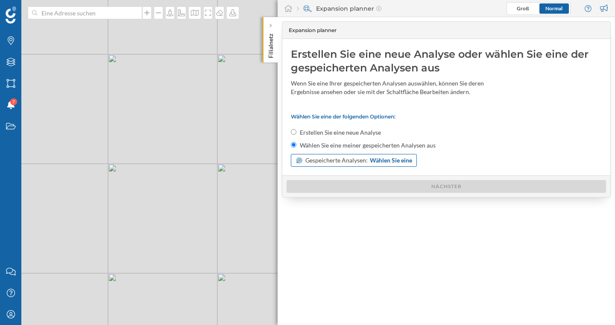
click at [332, 157] on span "Gespeicherte Analysen:" at bounding box center [336, 160] width 62 height 9
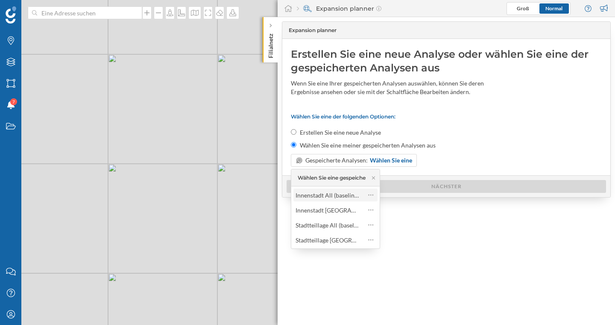
click at [338, 197] on div "Innenstadt All (baseline)" at bounding box center [328, 194] width 64 height 7
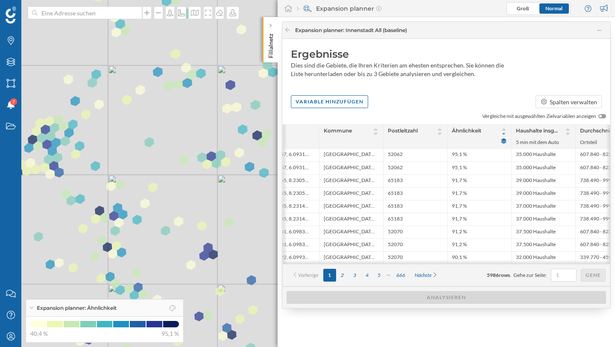
scroll to position [0, 50]
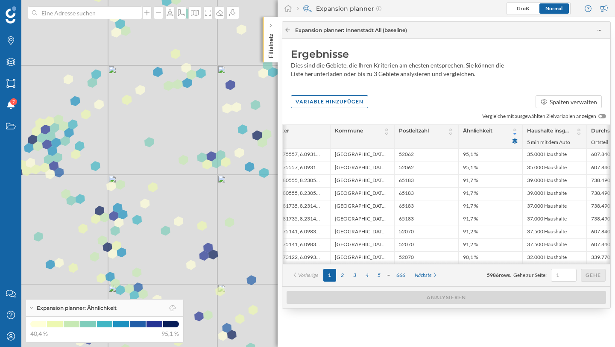
click at [290, 31] on icon at bounding box center [287, 29] width 6 height 5
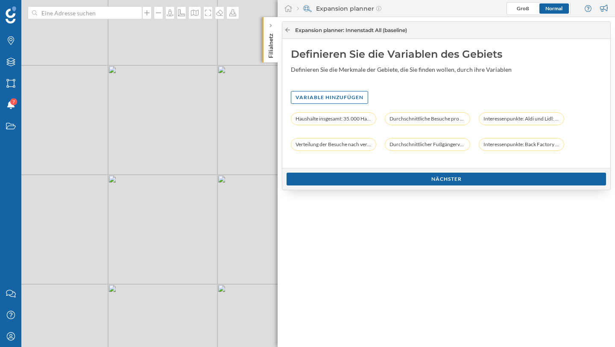
click at [290, 31] on icon at bounding box center [287, 29] width 6 height 5
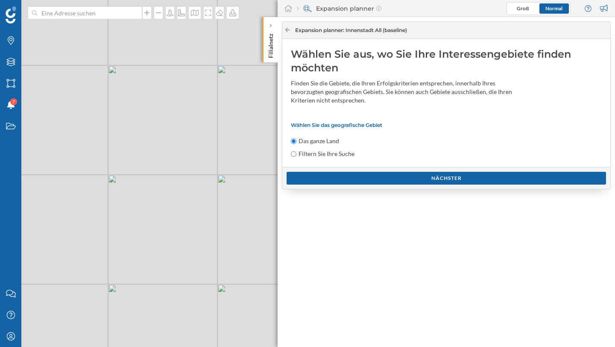
click at [290, 31] on icon at bounding box center [287, 29] width 6 height 5
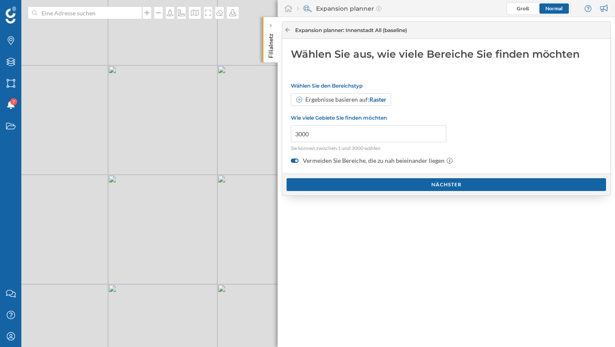
click at [290, 31] on icon at bounding box center [287, 29] width 6 height 5
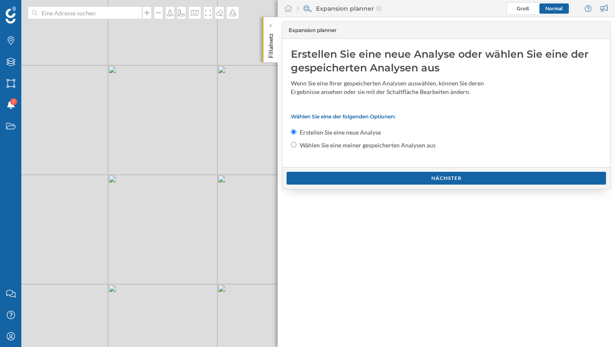
click at [296, 142] on input "Wählen Sie eine meiner gespeicherten Analysen aus" at bounding box center [294, 145] width 6 height 6
radio input "true"
radio input "false"
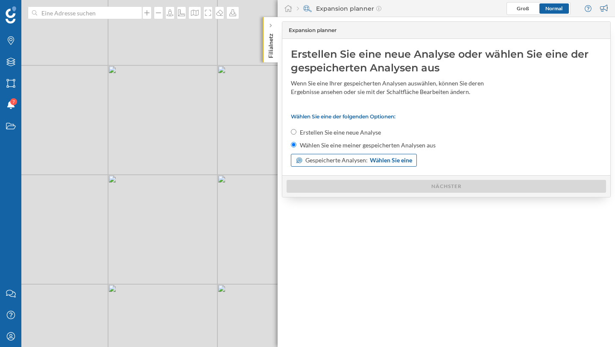
click at [353, 161] on span "Gespeicherte Analysen:" at bounding box center [336, 160] width 62 height 9
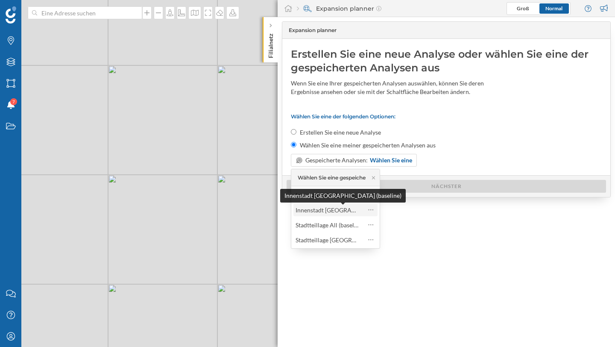
click at [348, 209] on div "Innenstadt White Spot (baseline)" at bounding box center [354, 209] width 117 height 7
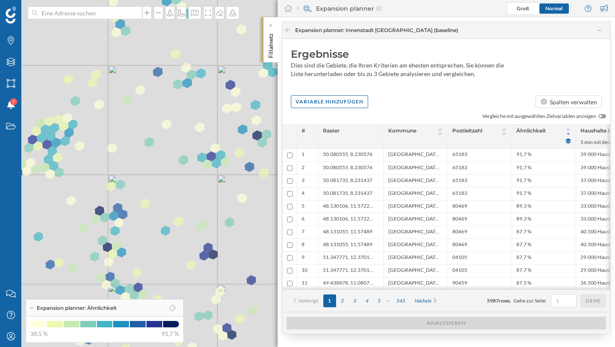
drag, startPoint x: 422, startPoint y: 292, endPoint x: 429, endPoint y: 291, distance: 7.7
click at [429, 291] on div "# Raster Kommune Postleitzahl Ähnlichkeit Haushalte insgesamt 5 min mit dem Aut…" at bounding box center [446, 218] width 328 height 188
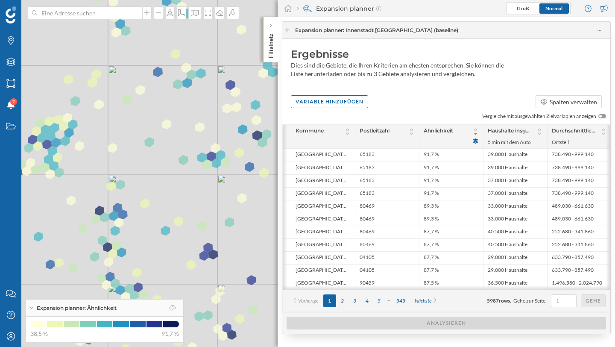
scroll to position [0, 95]
click at [409, 293] on div "Vorherige 1 2 3 4 5 545 Nächste 5987 rows . Gehe zur Seite: Gehe" at bounding box center [446, 301] width 327 height 22
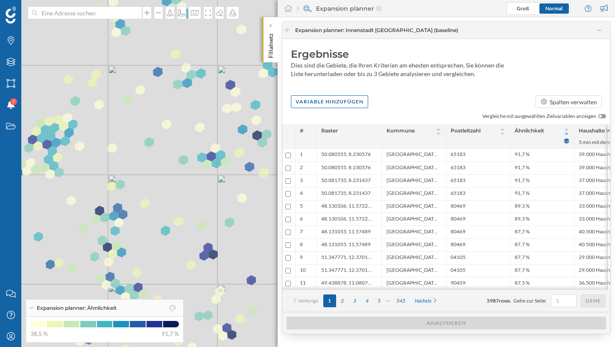
scroll to position [0, 0]
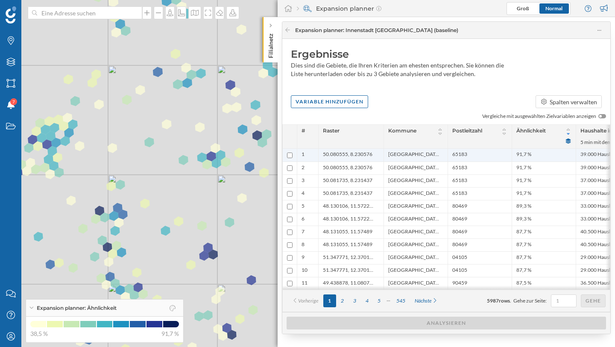
click at [349, 151] on span "50.080555, 8.230576" at bounding box center [348, 155] width 50 height 9
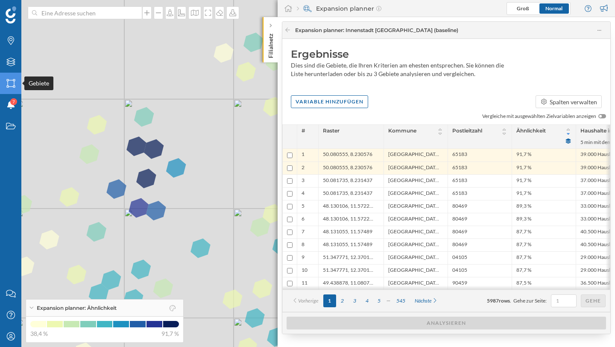
click at [12, 75] on div "Gebiete" at bounding box center [10, 83] width 21 height 21
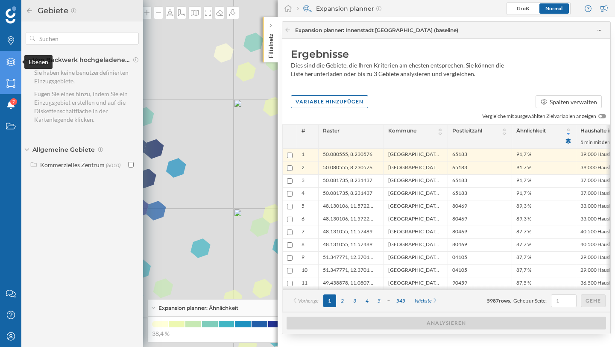
click at [8, 65] on icon "Ebenen" at bounding box center [11, 62] width 11 height 9
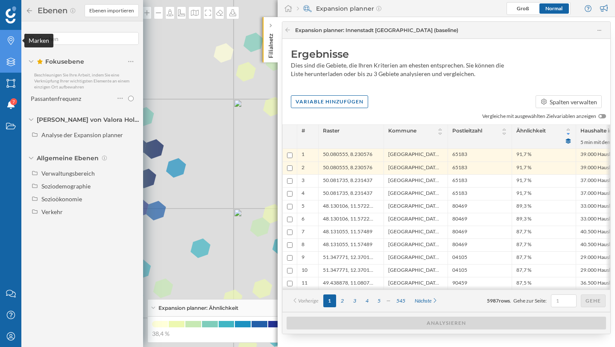
click at [12, 38] on icon "Marken" at bounding box center [11, 40] width 11 height 9
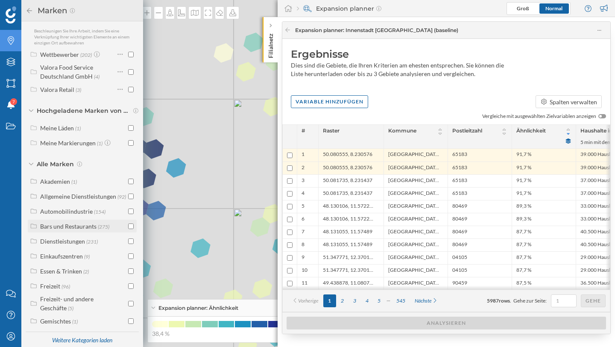
scroll to position [39, 0]
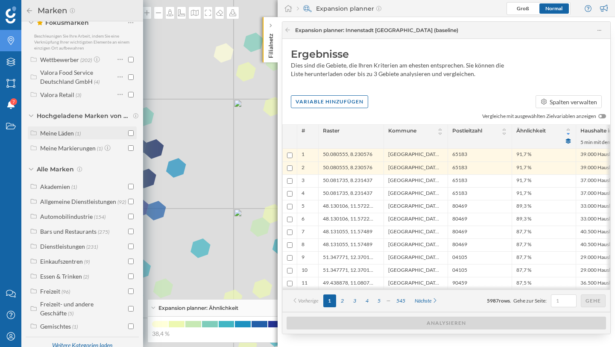
click at [103, 136] on div "Meine Läden (1)" at bounding box center [83, 133] width 86 height 9
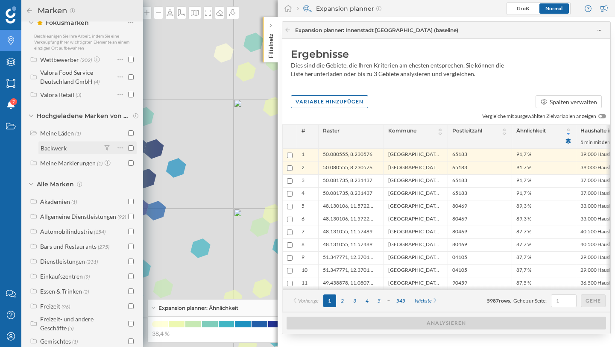
click at [85, 148] on div "Backwerk" at bounding box center [71, 148] width 60 height 9
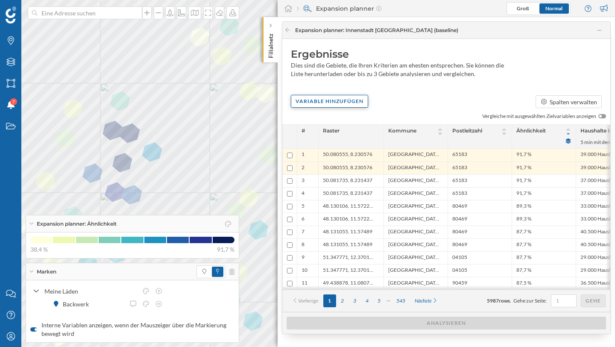
click at [331, 105] on div "Variable hinzufügen" at bounding box center [329, 101] width 77 height 13
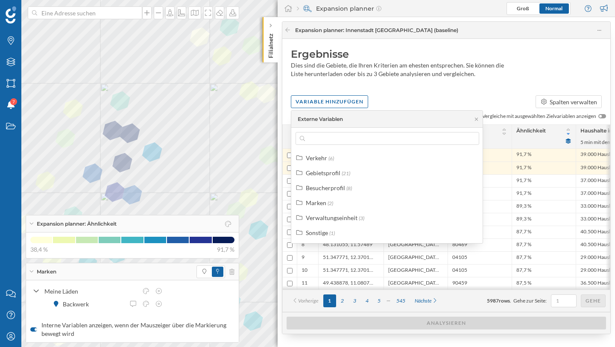
click at [388, 95] on div "Variable hinzufügen Spalten verwalten" at bounding box center [446, 101] width 328 height 13
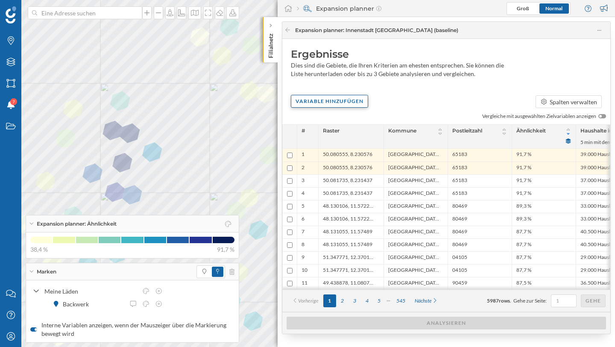
click at [325, 103] on div "Variable hinzufügen" at bounding box center [329, 101] width 77 height 13
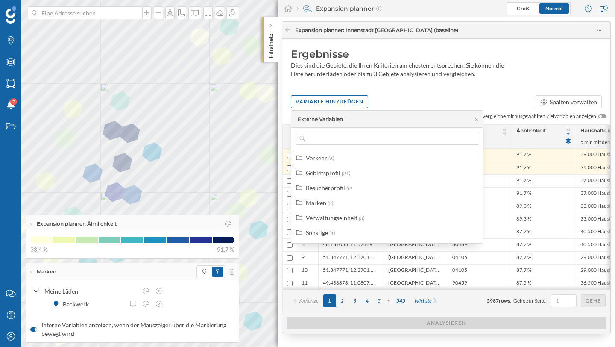
click at [396, 87] on div "Ergebnisse Dies sind die Gebiete, die Ihren Kriterien am ehesten entsprechen. S…" at bounding box center [446, 65] width 328 height 52
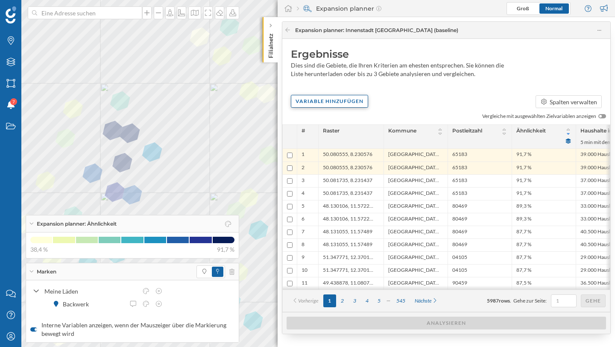
click at [316, 100] on div "Variable hinzufügen" at bounding box center [329, 101] width 77 height 13
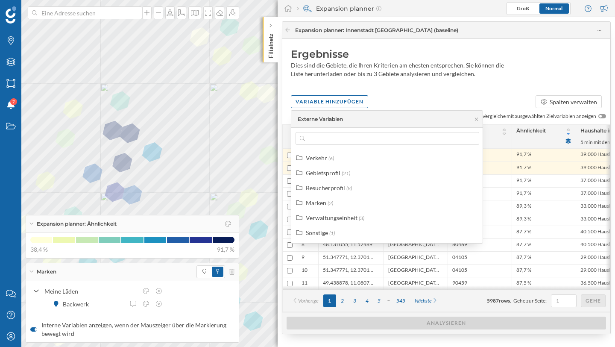
click at [507, 98] on div "Variable hinzufügen Spalten verwalten" at bounding box center [446, 101] width 328 height 13
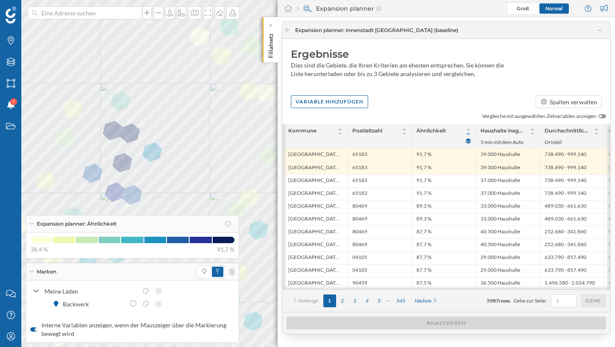
scroll to position [0, 108]
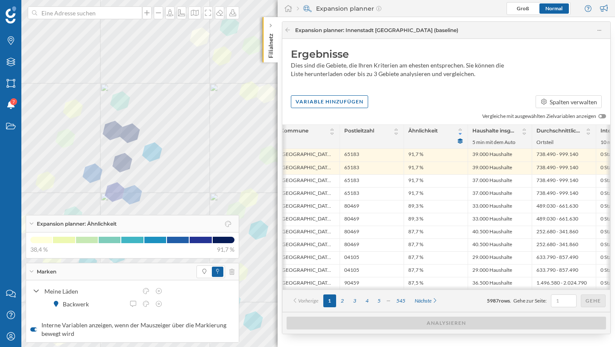
click at [384, 99] on div "Variable hinzufügen Spalten verwalten" at bounding box center [446, 101] width 328 height 13
click at [321, 103] on div "Variable hinzufügen" at bounding box center [329, 101] width 77 height 13
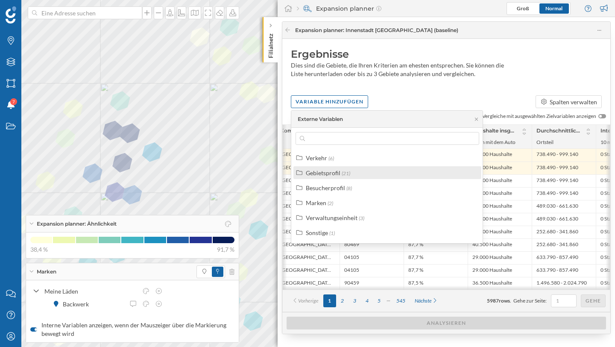
click at [346, 174] on span "(21)" at bounding box center [346, 173] width 9 height 6
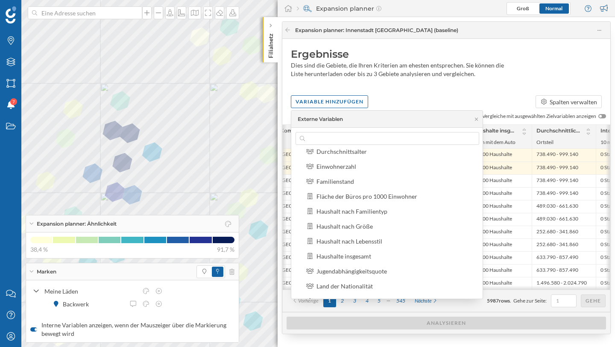
scroll to position [112, 0]
click at [387, 253] on div "Haushalte insgesamt" at bounding box center [397, 255] width 160 height 9
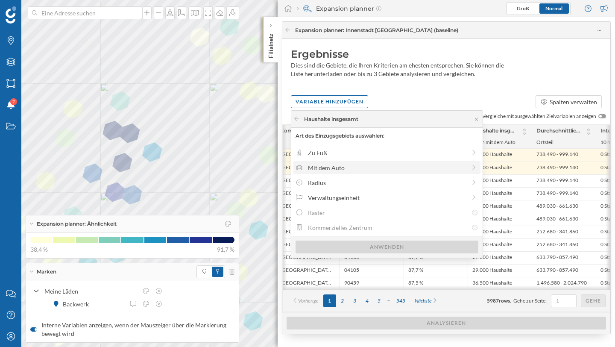
click at [341, 166] on div "Mit dem Auto" at bounding box center [387, 167] width 158 height 9
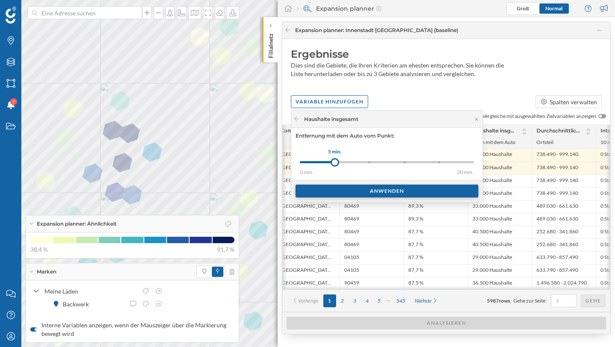
click at [363, 191] on div "Anwenden" at bounding box center [387, 191] width 183 height 13
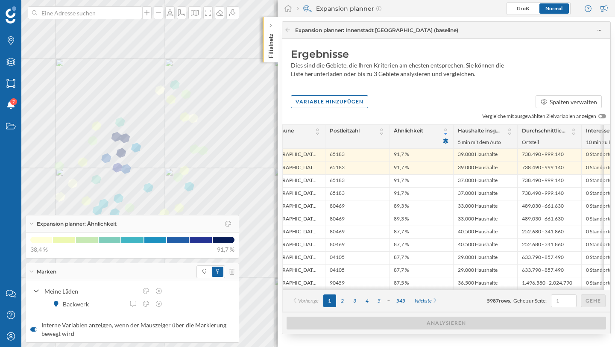
scroll to position [0, 135]
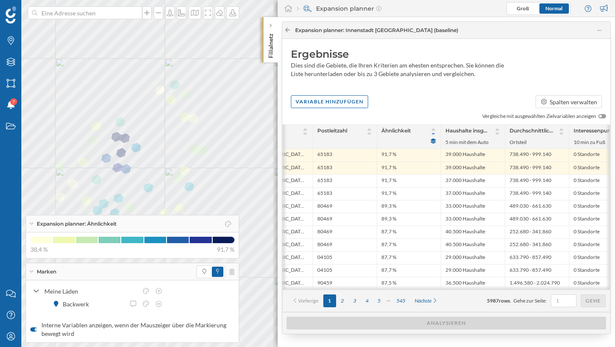
click at [286, 30] on icon at bounding box center [287, 30] width 5 height 4
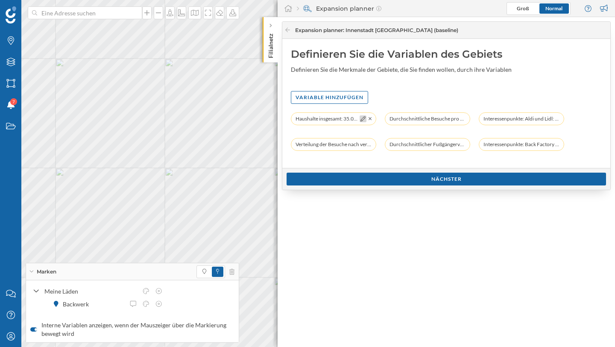
click at [366, 120] on div at bounding box center [363, 118] width 7 height 7
click at [364, 120] on icon at bounding box center [363, 118] width 5 height 5
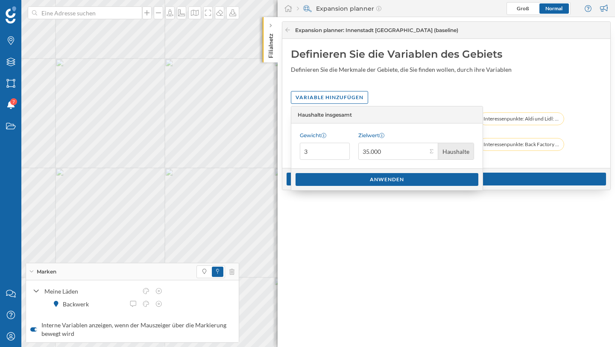
drag, startPoint x: 357, startPoint y: 134, endPoint x: 367, endPoint y: 134, distance: 9.4
click at [367, 134] on div "Zielwert" at bounding box center [416, 135] width 116 height 6
click at [367, 143] on input "35.000" at bounding box center [392, 151] width 69 height 17
click at [429, 153] on button "Zielwert 35.000 Haushalte" at bounding box center [431, 151] width 9 height 9
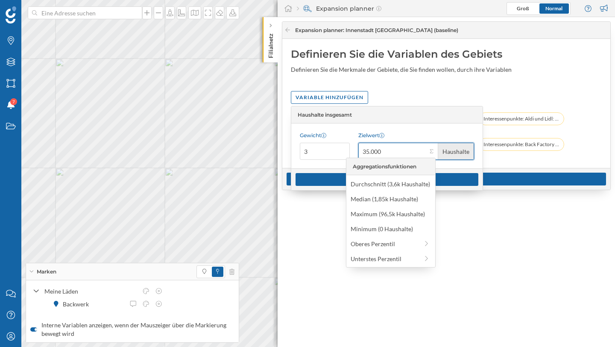
click at [374, 152] on input "35.000" at bounding box center [392, 151] width 69 height 17
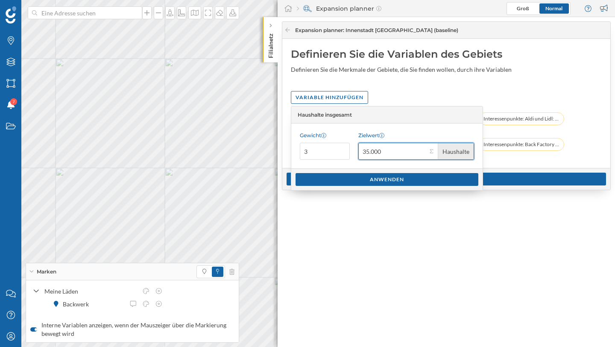
click at [374, 152] on input "35.000" at bounding box center [392, 151] width 69 height 17
click at [377, 151] on input "35.000" at bounding box center [392, 151] width 69 height 17
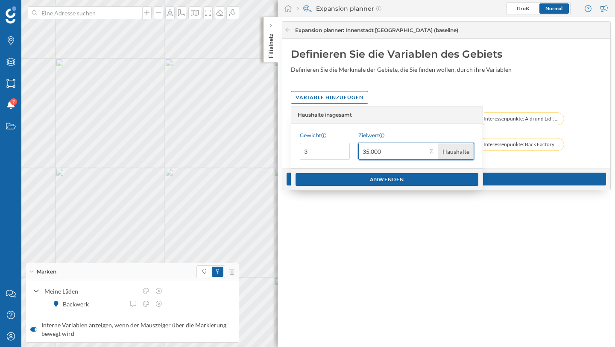
click at [377, 151] on input "35.000" at bounding box center [392, 151] width 69 height 17
click at [430, 151] on button "Zielwert 35.000 Haushalte" at bounding box center [431, 151] width 9 height 9
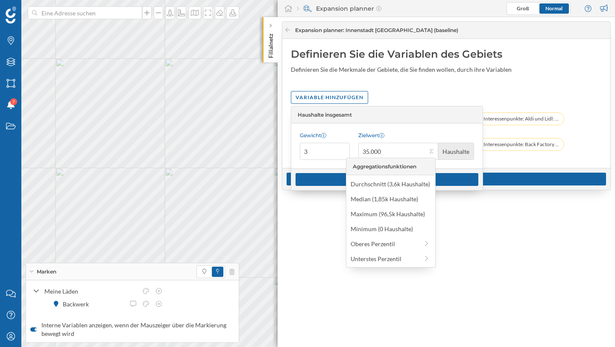
click at [405, 94] on div "Variable hinzufügen" at bounding box center [446, 97] width 311 height 13
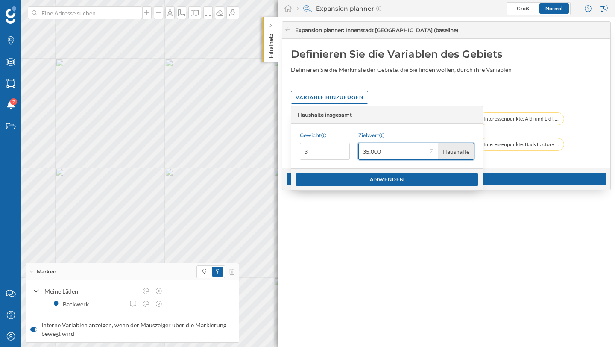
click at [385, 152] on input "35.000" at bounding box center [392, 151] width 69 height 17
click at [431, 152] on button "Zielwert 35.000 Haushalte" at bounding box center [431, 151] width 9 height 9
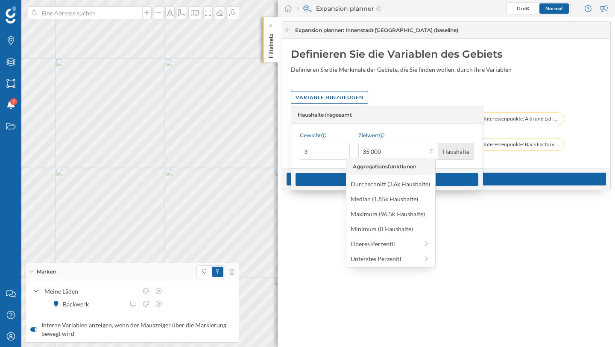
click at [527, 161] on div "Definieren Sie die Variablen des Gebiets Definieren Sie die Merkmale der Gebiet…" at bounding box center [446, 103] width 328 height 129
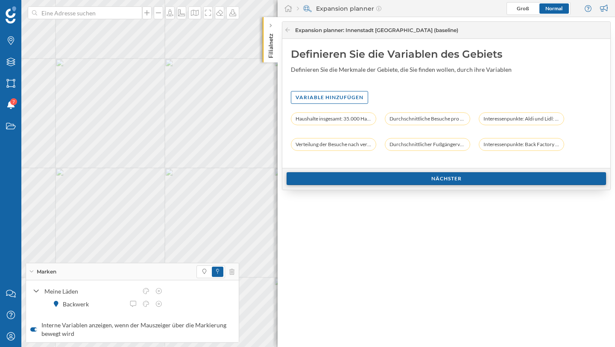
click at [477, 179] on div "Nächster" at bounding box center [447, 178] width 320 height 13
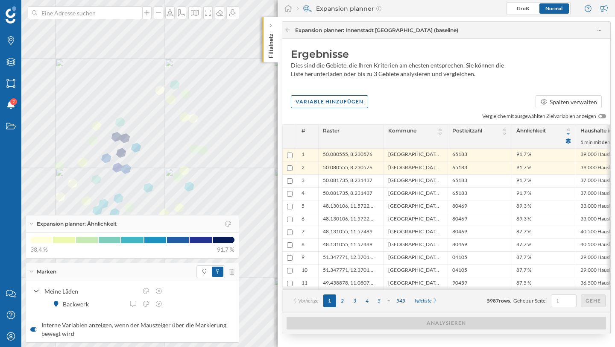
drag, startPoint x: 303, startPoint y: 55, endPoint x: 342, endPoint y: 50, distance: 39.2
click at [342, 50] on div "Ergebnisse" at bounding box center [446, 54] width 311 height 14
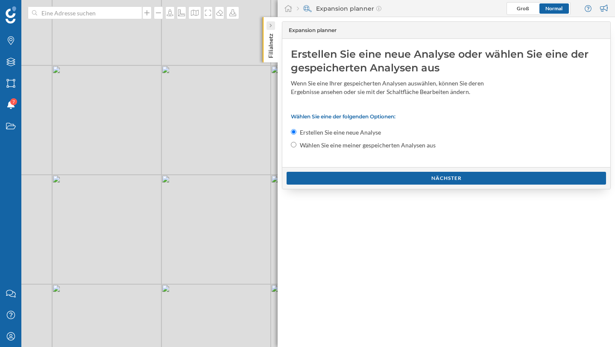
click at [274, 24] on div at bounding box center [271, 25] width 9 height 9
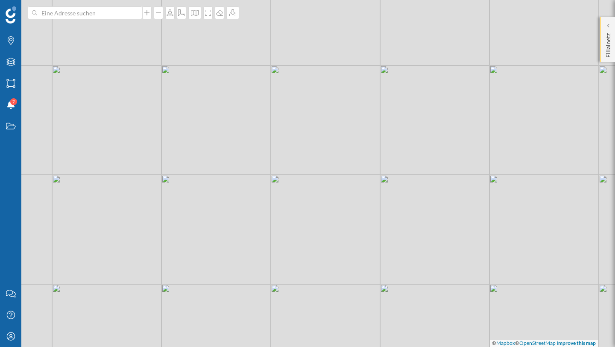
click at [607, 32] on p "Filialnetz" at bounding box center [608, 44] width 9 height 28
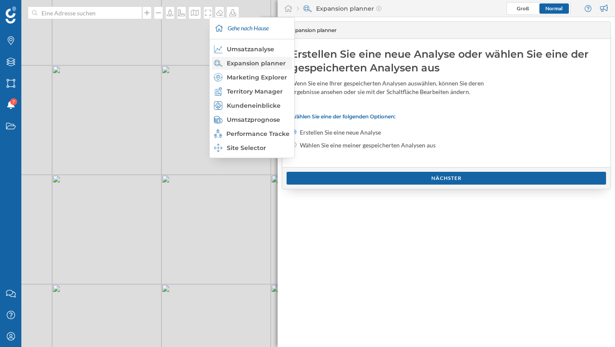
click at [257, 67] on div "Expansion planner" at bounding box center [251, 63] width 75 height 9
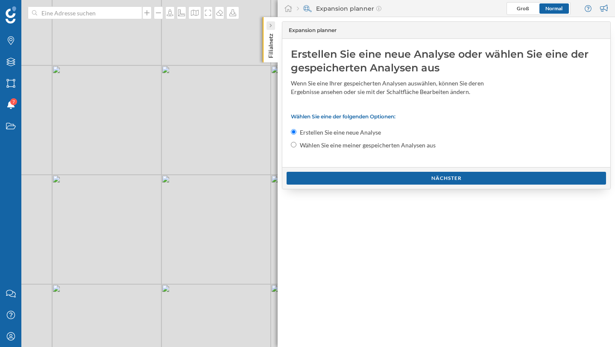
click at [273, 29] on div at bounding box center [271, 25] width 9 height 9
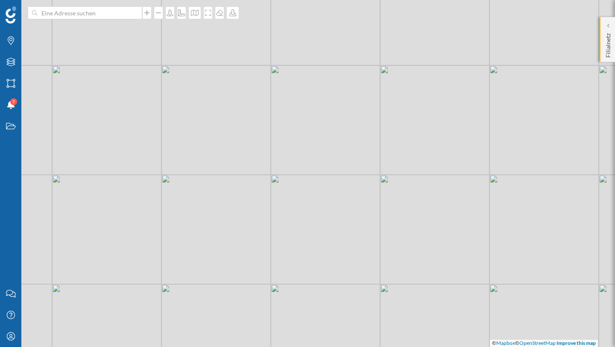
click at [610, 40] on p "Filialnetz" at bounding box center [608, 44] width 9 height 28
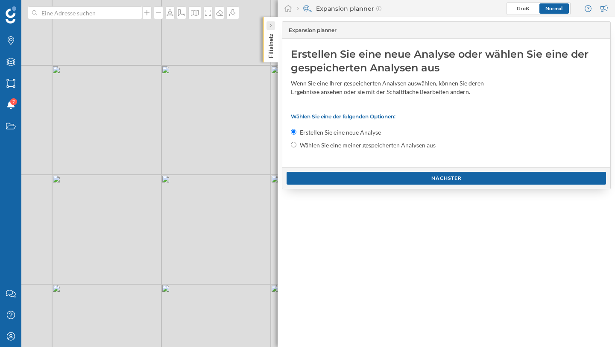
click at [273, 28] on div at bounding box center [271, 25] width 9 height 9
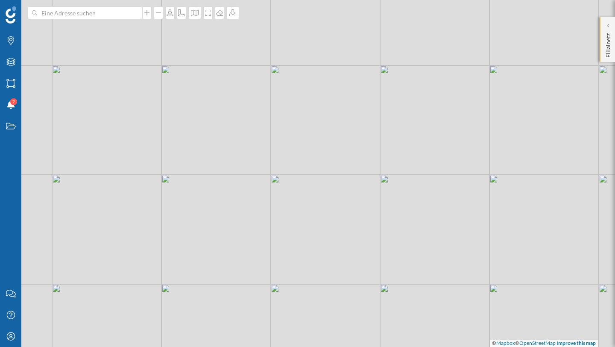
click at [603, 35] on div "Filialnetz" at bounding box center [607, 39] width 15 height 45
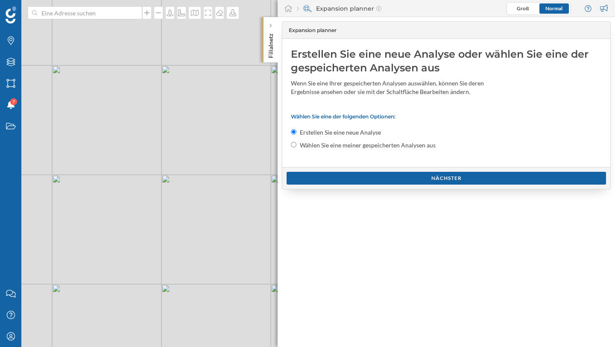
click at [276, 29] on div "Filialnetz" at bounding box center [270, 39] width 15 height 45
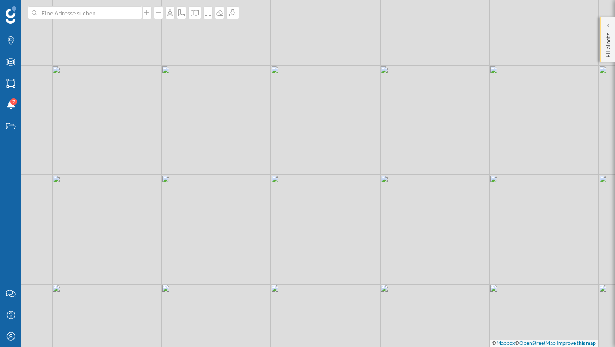
click at [604, 32] on p "Filialnetz" at bounding box center [608, 44] width 9 height 28
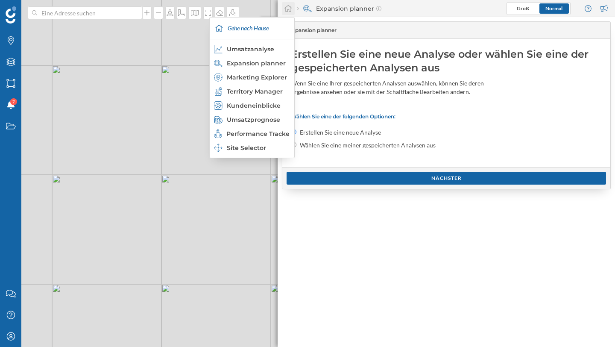
click at [287, 10] on icon at bounding box center [288, 9] width 9 height 8
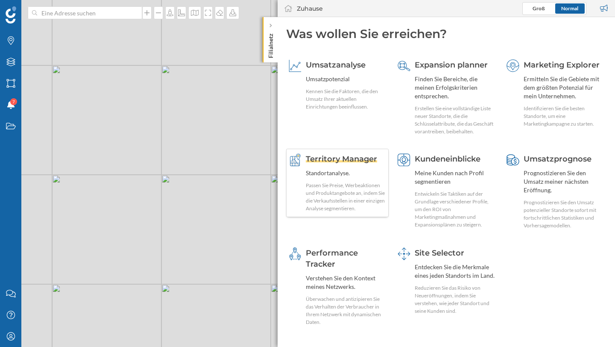
click at [352, 155] on span "Territory Manager" at bounding box center [341, 158] width 71 height 9
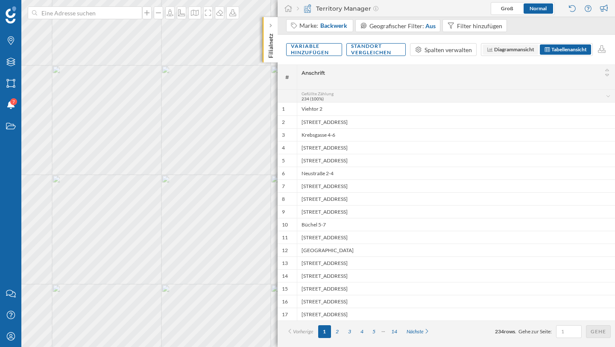
click at [507, 48] on span "Diagrammansicht" at bounding box center [514, 49] width 40 height 6
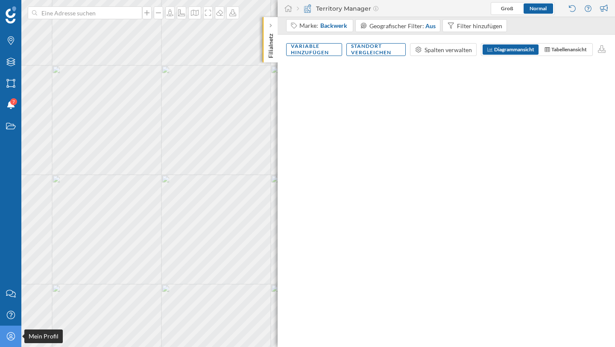
click at [9, 324] on icon at bounding box center [10, 336] width 8 height 8
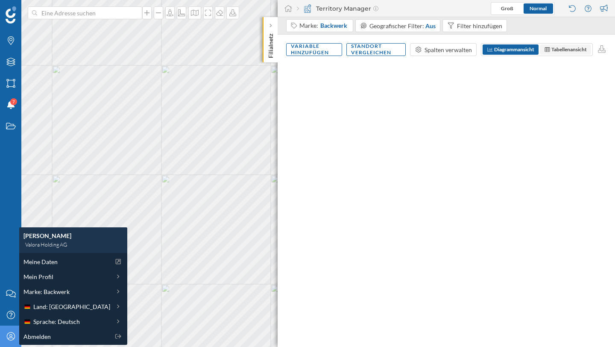
click at [561, 47] on span "Tabellenansicht" at bounding box center [568, 49] width 35 height 6
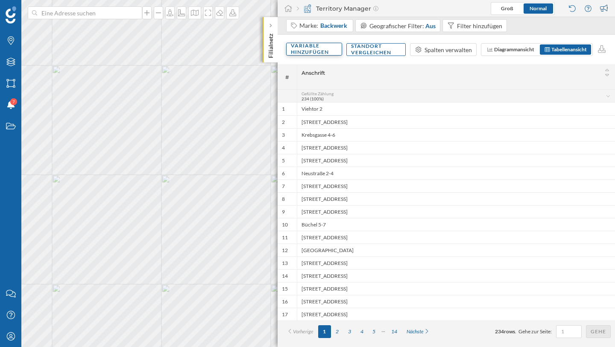
click at [331, 50] on div "Variable hinzufügen" at bounding box center [314, 49] width 56 height 13
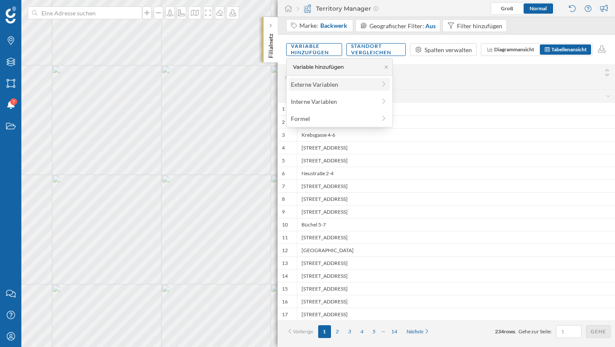
click at [334, 81] on div "Externe Variablen" at bounding box center [333, 84] width 85 height 9
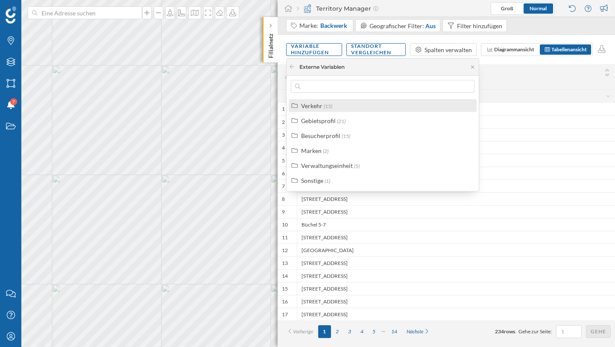
click at [364, 109] on div "Verkehr (15)" at bounding box center [386, 105] width 170 height 9
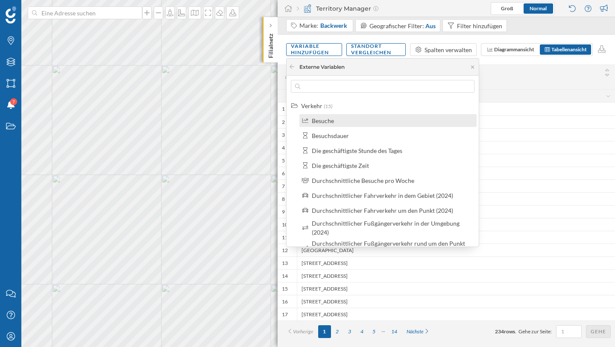
click at [370, 120] on div "Besuche" at bounding box center [392, 120] width 160 height 9
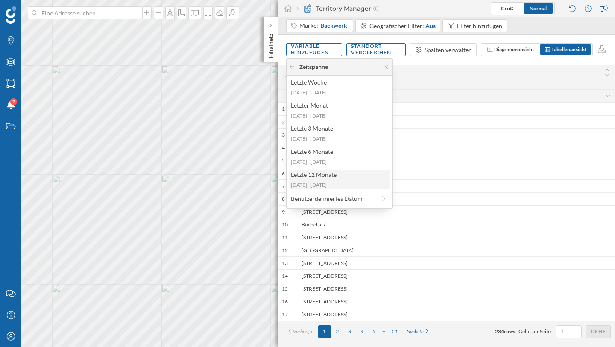
click at [340, 177] on div "Letzte 12 Monate" at bounding box center [339, 174] width 97 height 9
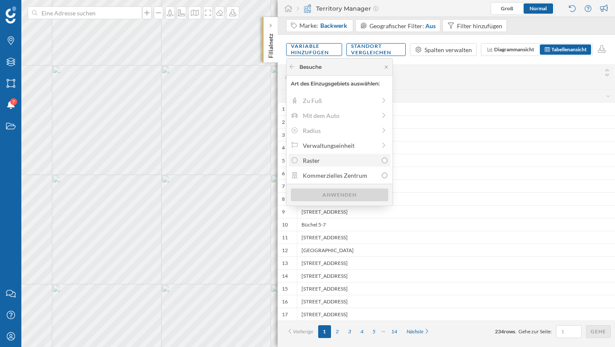
click at [306, 161] on div "Raster" at bounding box center [340, 160] width 75 height 9
click at [382, 161] on input "Raster" at bounding box center [385, 161] width 6 height 6
radio input "true"
click at [349, 194] on div "Anwenden" at bounding box center [339, 194] width 97 height 13
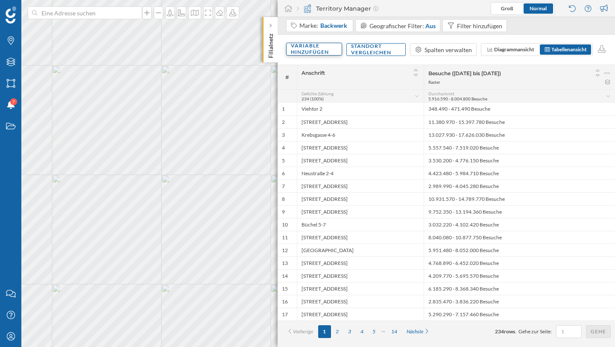
click at [306, 52] on div "Variable hinzufügen" at bounding box center [314, 49] width 56 height 13
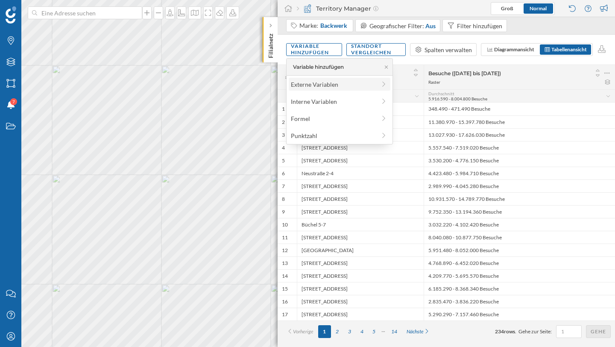
click at [328, 88] on div "Externe Variablen" at bounding box center [333, 84] width 85 height 9
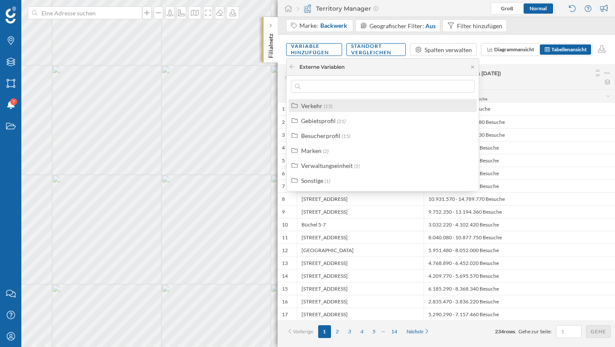
click at [328, 109] on label "Verkehr (15)" at bounding box center [316, 105] width 31 height 9
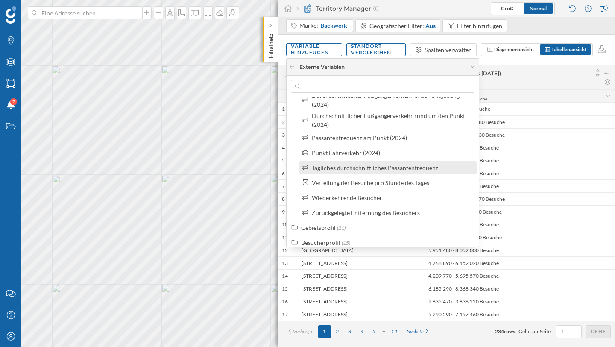
scroll to position [116, 0]
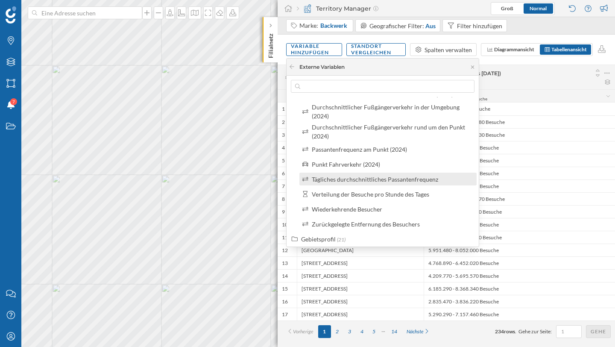
click at [381, 179] on div "Tägliches durchschnittliches Passantenfrequenz" at bounding box center [375, 179] width 126 height 7
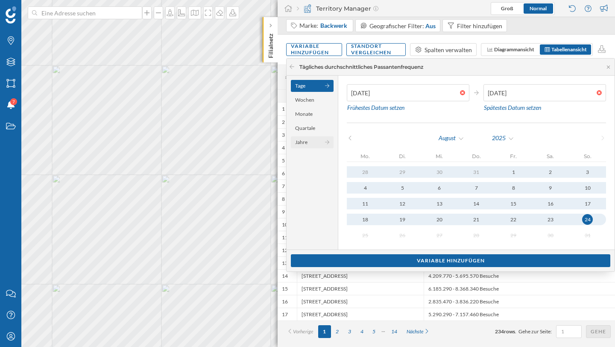
click at [312, 144] on div "Jahre" at bounding box center [312, 142] width 43 height 12
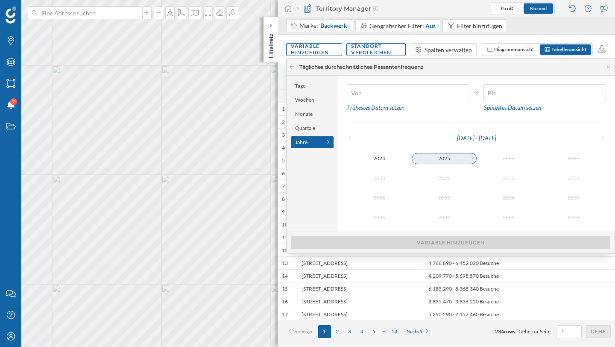
type input "[DATE]"
click at [444, 161] on div "2025" at bounding box center [444, 158] width 65 height 10
type input "[DATE]"
click at [444, 159] on div "2025" at bounding box center [444, 158] width 65 height 10
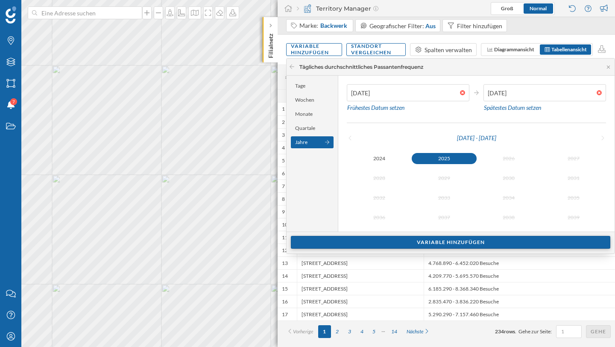
click at [442, 244] on div "Variable hinzufügen" at bounding box center [451, 242] width 320 height 13
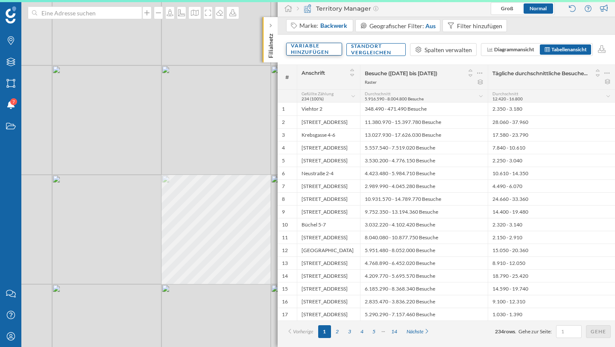
scroll to position [0, 0]
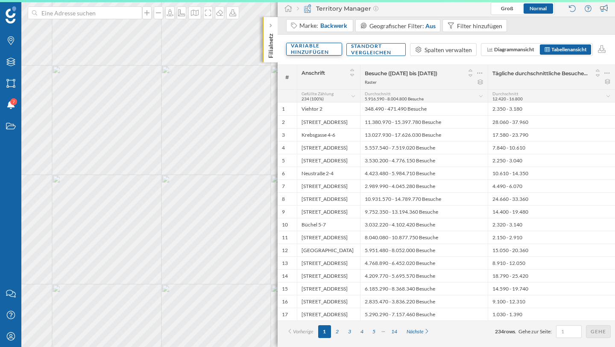
click at [312, 52] on div "Variable hinzufügen" at bounding box center [314, 49] width 56 height 13
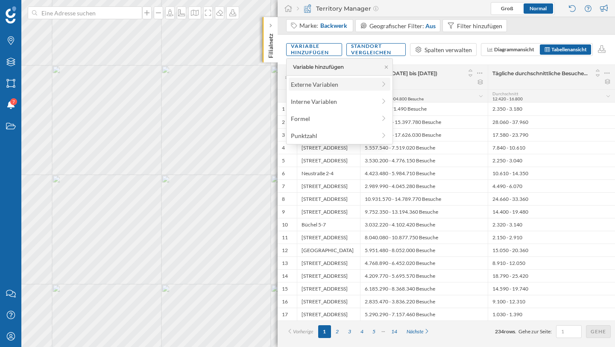
click at [333, 81] on div "Externe Variablen" at bounding box center [333, 84] width 85 height 9
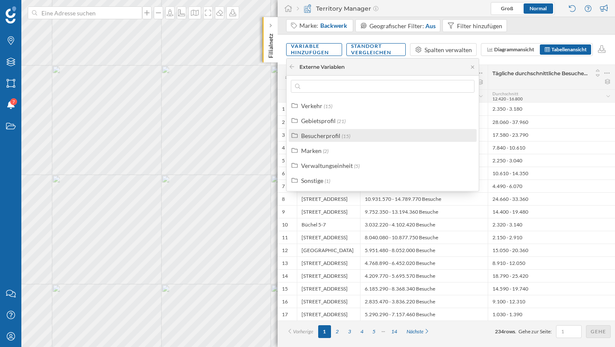
click at [331, 136] on div "Besucherprofil" at bounding box center [320, 135] width 39 height 7
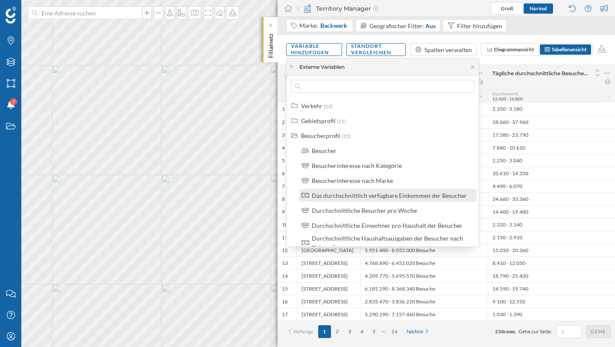
click at [376, 197] on div "Das durchschnittlich verfügbare Einkommen der Besucher" at bounding box center [389, 195] width 155 height 7
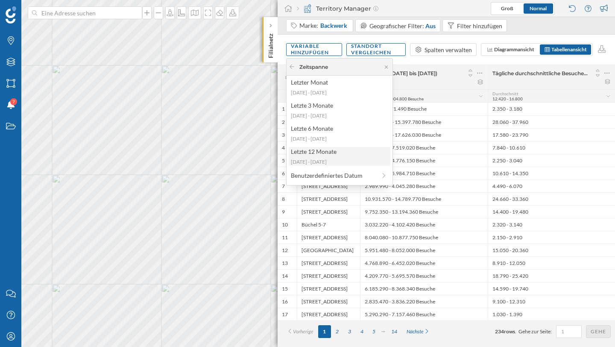
click at [352, 160] on div "[DATE] - [DATE]" at bounding box center [339, 162] width 97 height 8
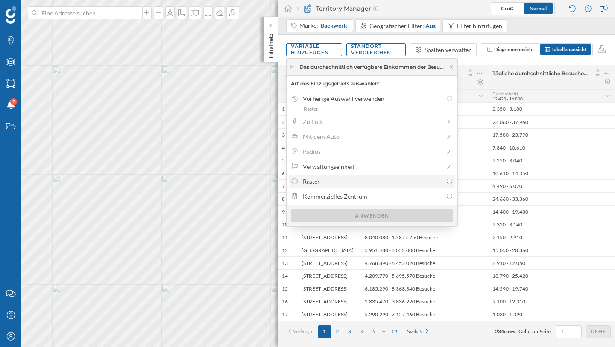
click at [349, 182] on div "Raster" at bounding box center [373, 181] width 140 height 9
click at [447, 182] on input "Raster" at bounding box center [450, 182] width 6 height 6
radio input "true"
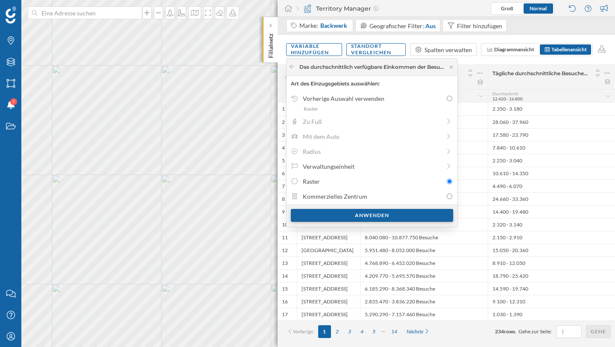
click at [373, 217] on div "Anwenden" at bounding box center [372, 215] width 162 height 13
